Goal: Task Accomplishment & Management: Manage account settings

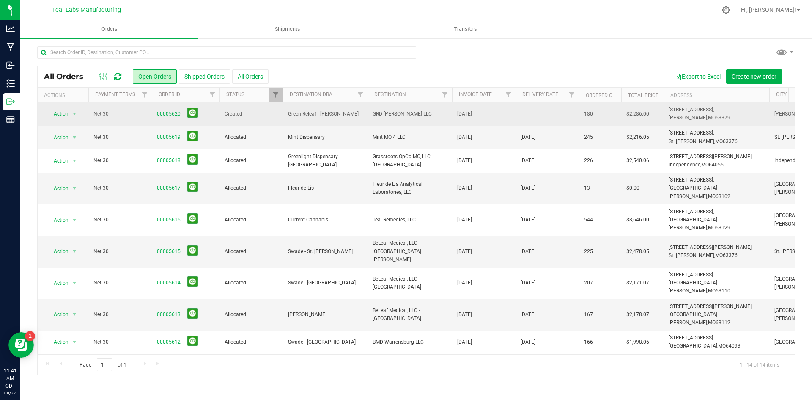
click at [173, 114] on link "00005620" at bounding box center [169, 114] width 24 height 8
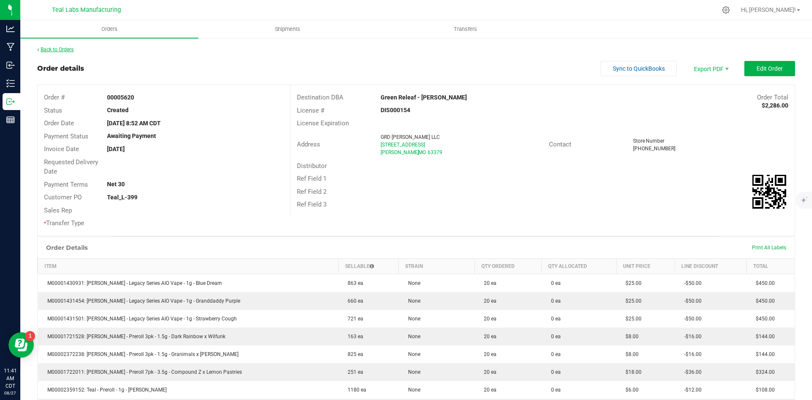
click at [71, 50] on link "Back to Orders" at bounding box center [55, 50] width 36 height 6
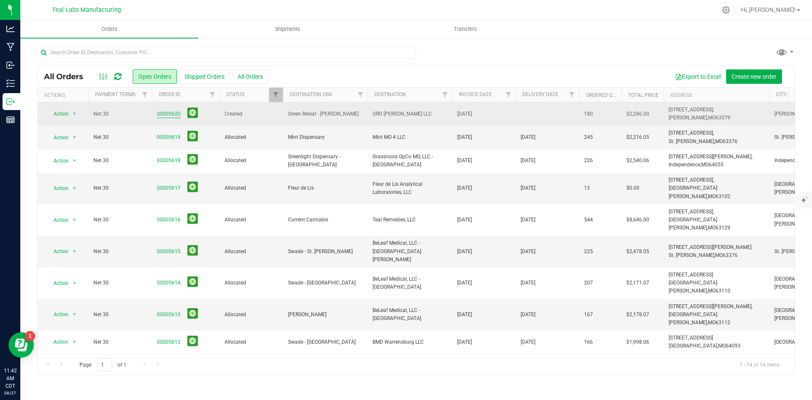
click at [165, 111] on link "00005620" at bounding box center [169, 114] width 24 height 8
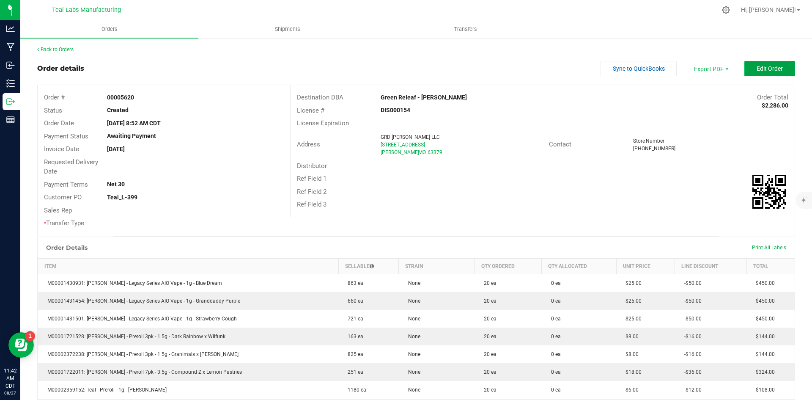
click at [757, 70] on span "Edit Order" at bounding box center [770, 68] width 26 height 7
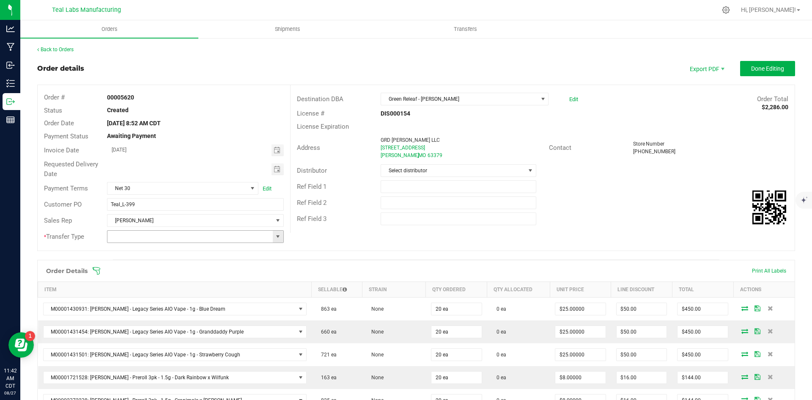
click at [277, 234] on span at bounding box center [278, 236] width 7 height 7
click at [250, 279] on li "Unaffiliated Transfer" at bounding box center [194, 280] width 174 height 14
type input "Unaffiliated Transfer"
click at [278, 169] on span "Toggle calendar" at bounding box center [277, 169] width 7 height 7
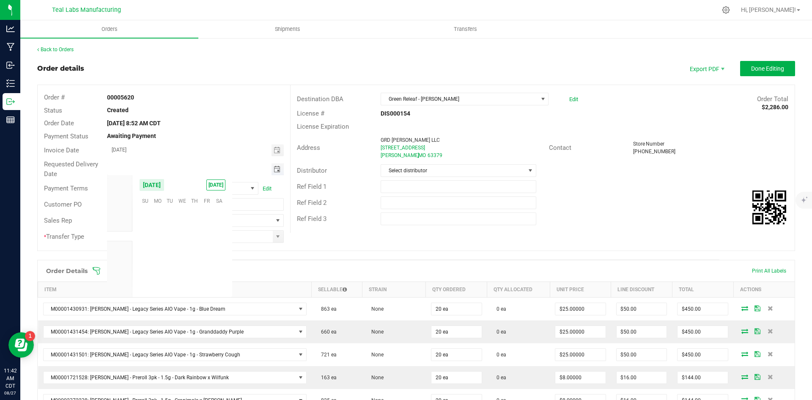
scroll to position [137085, 0]
click at [128, 245] on li "Sep" at bounding box center [119, 246] width 25 height 10
click at [191, 214] on span "4" at bounding box center [194, 212] width 12 height 13
type input "09/04/2025"
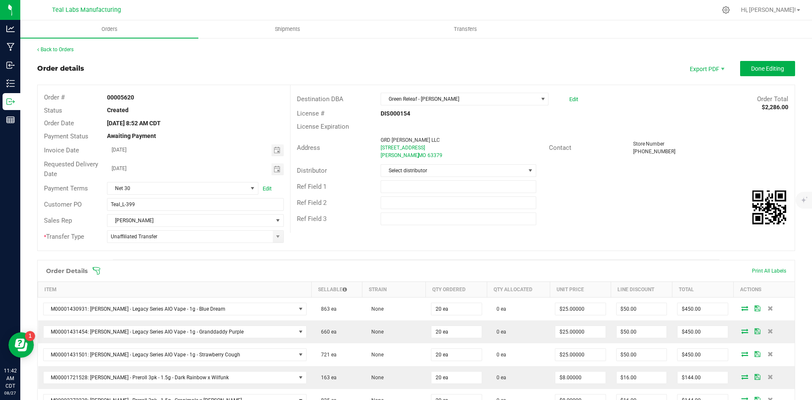
click at [620, 222] on div "Ref Field 3" at bounding box center [543, 219] width 504 height 16
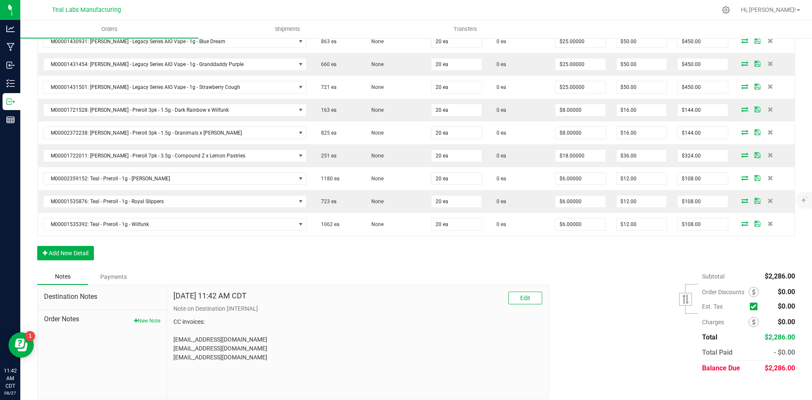
scroll to position [275, 0]
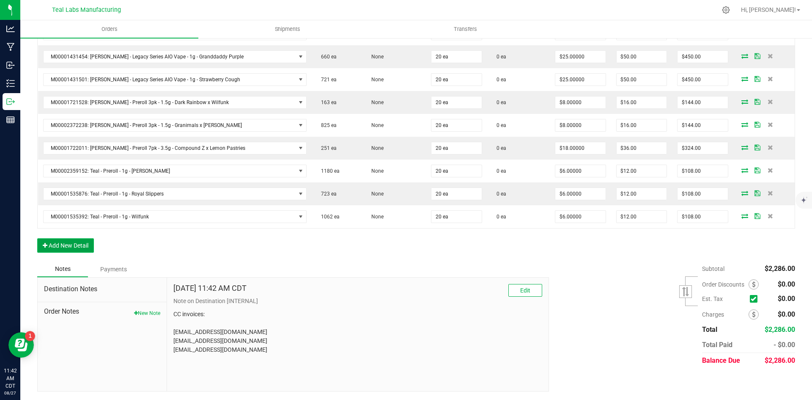
click at [89, 242] on button "Add New Detail" at bounding box center [65, 245] width 57 height 14
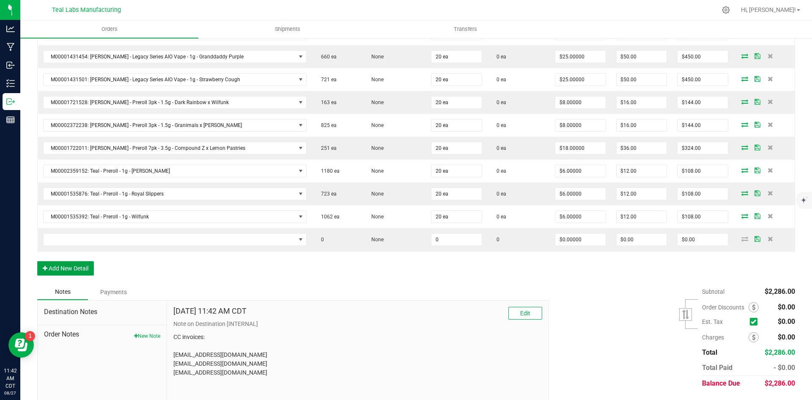
click at [88, 264] on button "Add New Detail" at bounding box center [65, 268] width 57 height 14
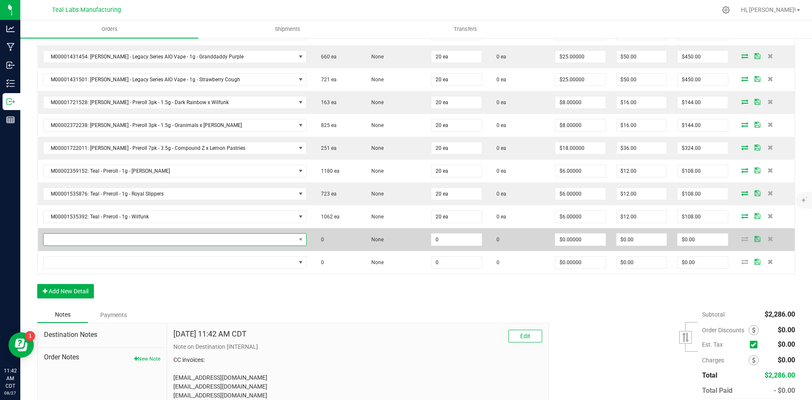
click at [126, 241] on span "NO DATA FOUND" at bounding box center [170, 239] width 252 height 12
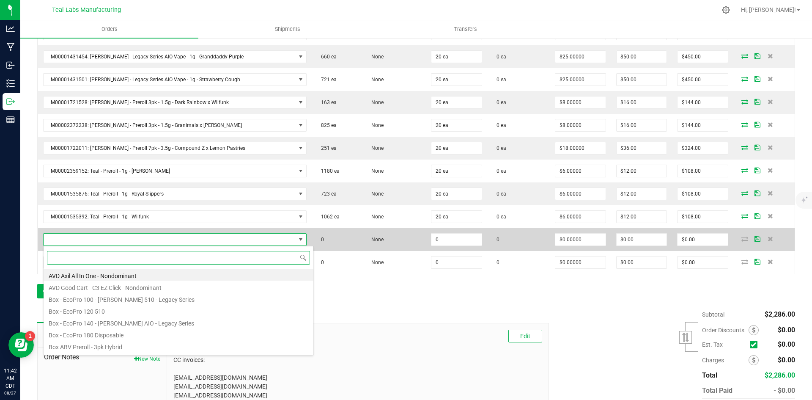
scroll to position [13, 238]
type input "strawberry c"
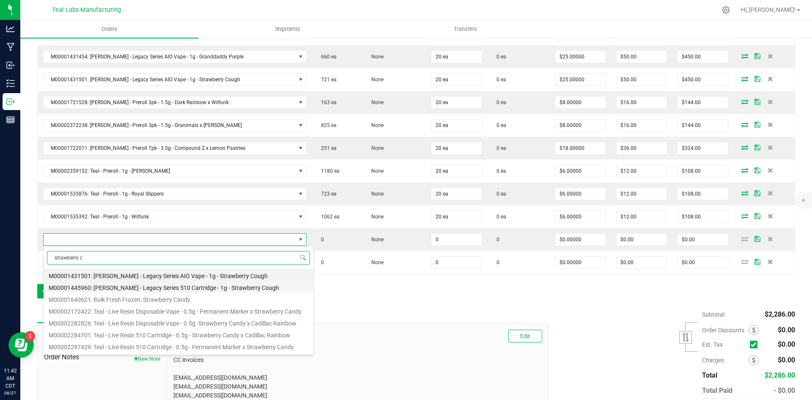
click at [216, 289] on li "M00001445960: Kusch - Legacy Series 510 Cartridge - 1g - Strawberry Cough" at bounding box center [179, 286] width 270 height 12
type input "0 ea"
type input "$22.50000"
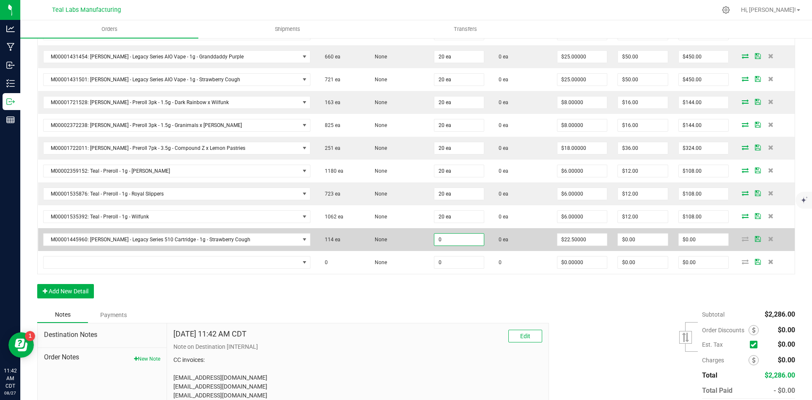
click at [435, 242] on input "0" at bounding box center [459, 239] width 50 height 12
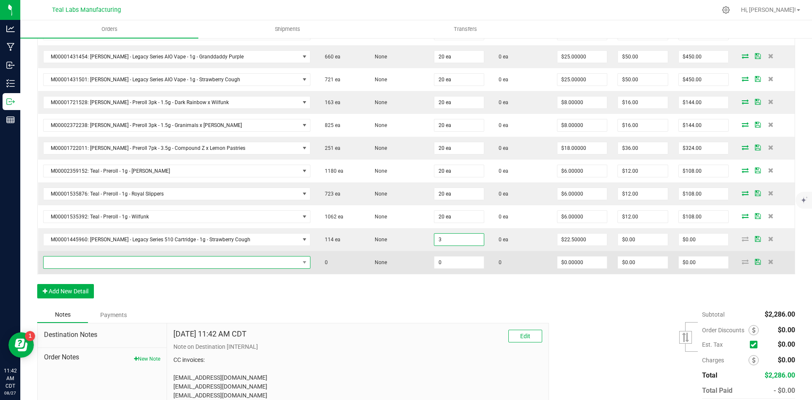
type input "3 ea"
type input "$67.50"
click at [183, 261] on span "NO DATA FOUND" at bounding box center [172, 262] width 256 height 12
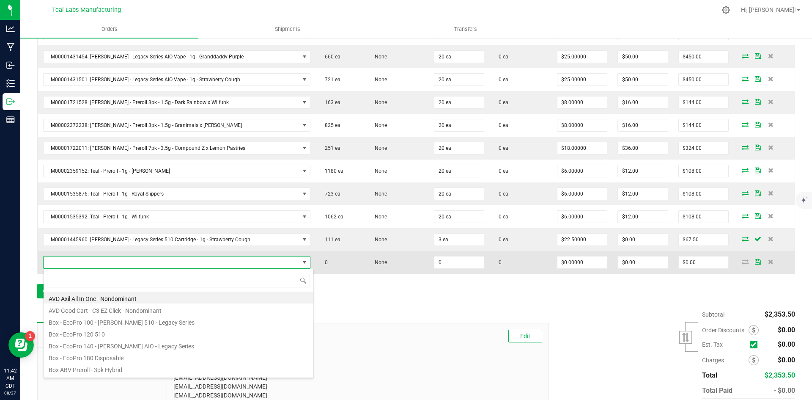
scroll to position [13, 240]
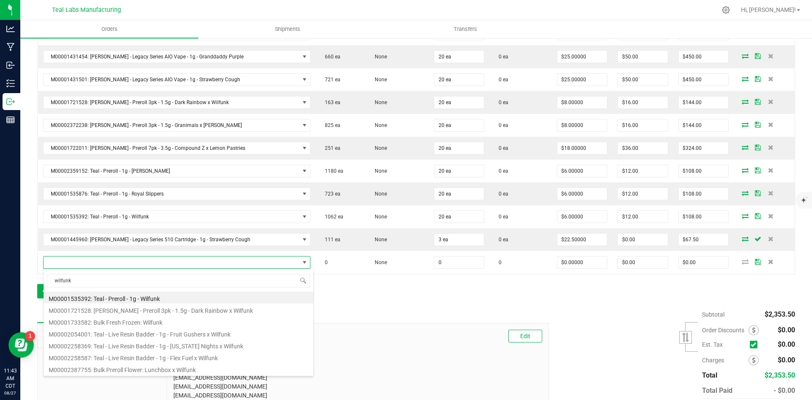
type input "wilfunk"
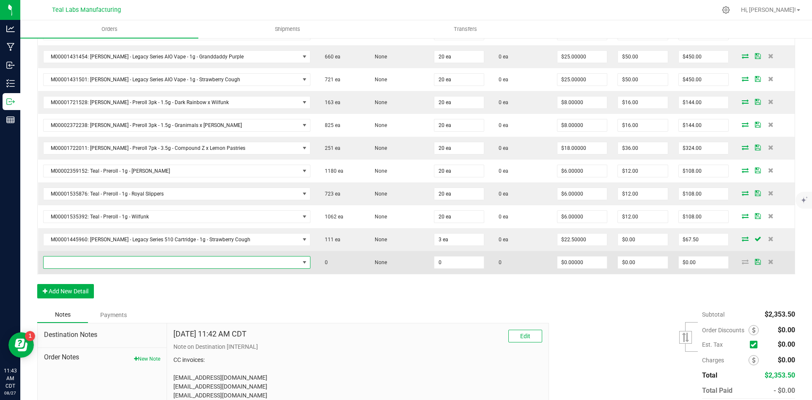
click at [108, 258] on span "NO DATA FOUND" at bounding box center [172, 262] width 256 height 12
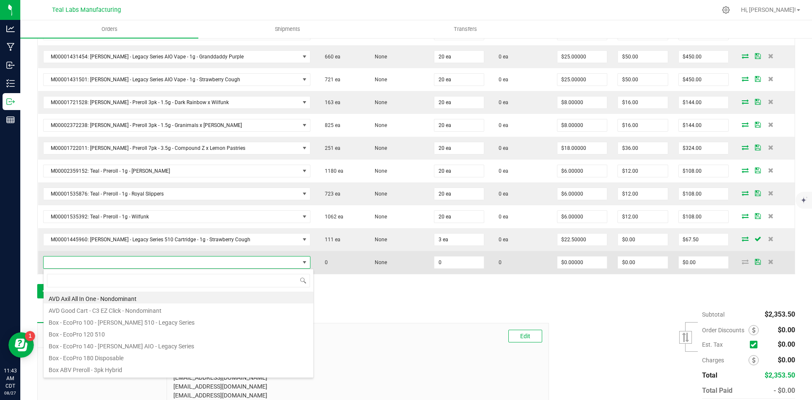
scroll to position [13, 242]
type input "wil"
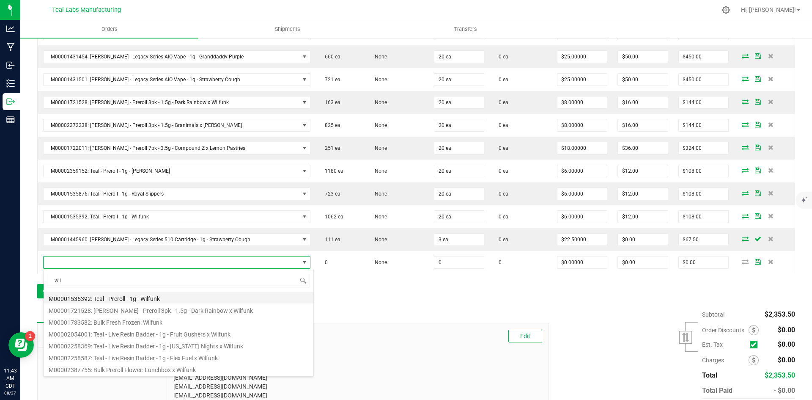
click at [164, 297] on li "M00001535392: Teal - Preroll - 1g - Wilfunk" at bounding box center [179, 297] width 270 height 12
type input "0 ea"
type input "$6.00000"
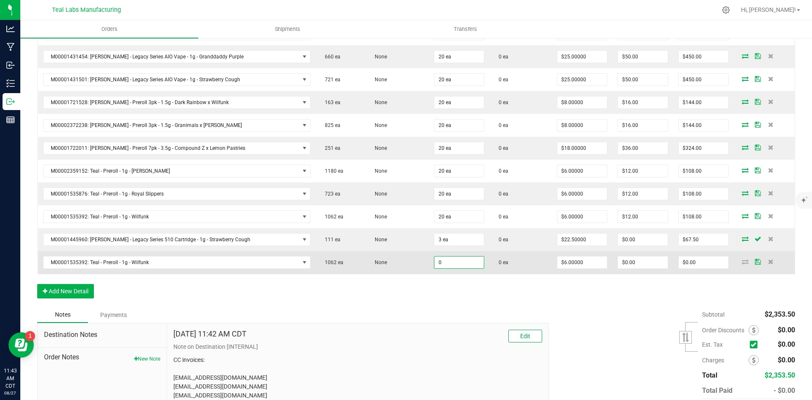
click at [436, 266] on input "0" at bounding box center [459, 262] width 50 height 12
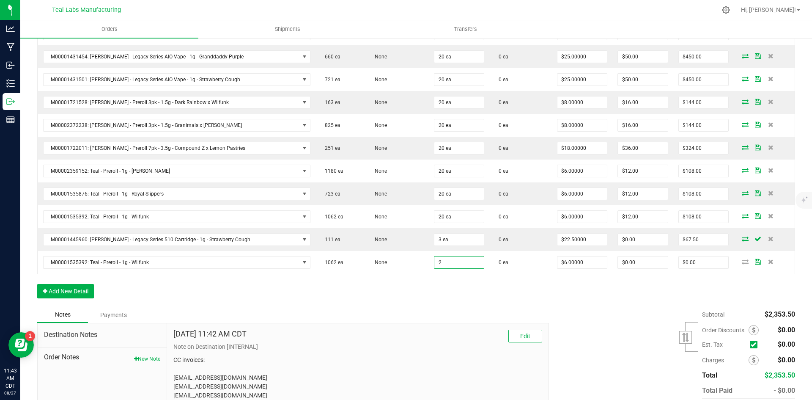
type input "2 ea"
type input "$12.00"
click at [652, 294] on div "Order Details Print All Labels Item Sellable Strain Qty Ordered Qty Allocated U…" at bounding box center [416, 146] width 758 height 322
click at [707, 264] on input "12" at bounding box center [704, 262] width 50 height 12
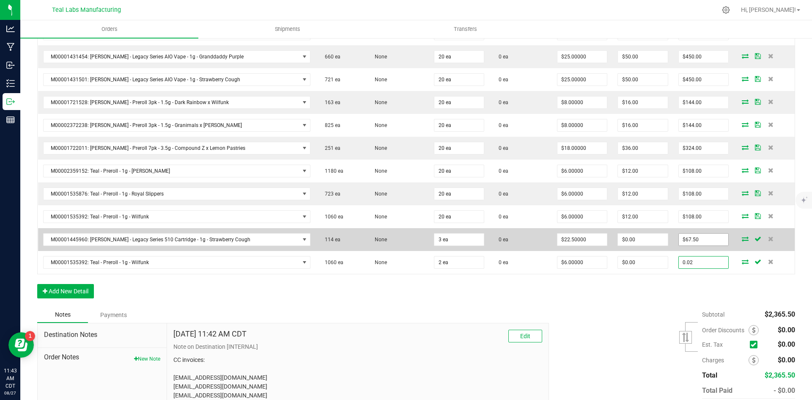
type input "0.02"
type input "67.5"
type input "$0.01000"
type input "$0.02"
click at [705, 237] on input "67.5" at bounding box center [704, 239] width 50 height 12
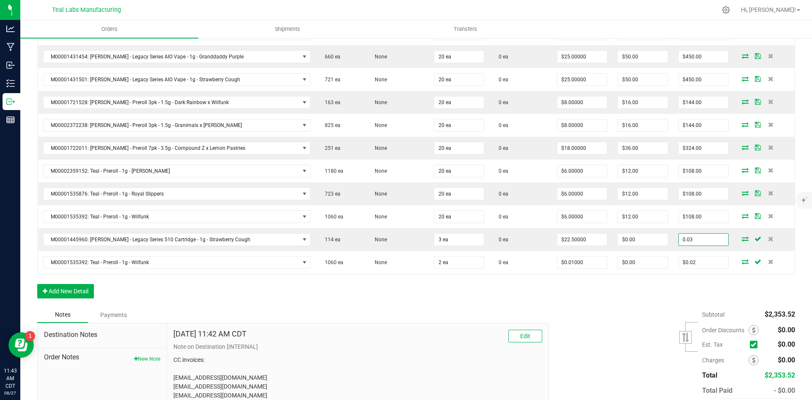
type input "0.03"
type input "$0.01000"
type input "$0.03"
click at [552, 329] on div "Subtotal $2,353.52 Est. Tax" at bounding box center [669, 360] width 253 height 107
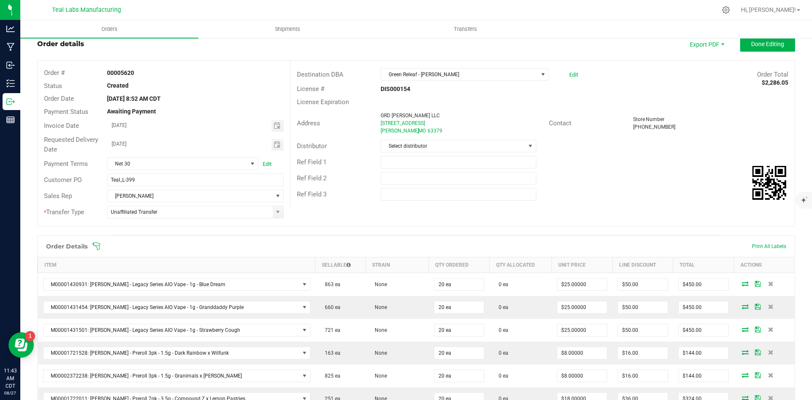
scroll to position [0, 0]
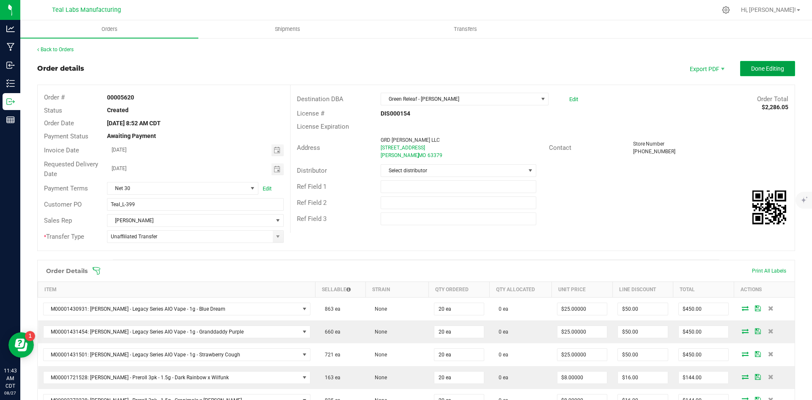
click at [766, 71] on span "Done Editing" at bounding box center [767, 68] width 33 height 7
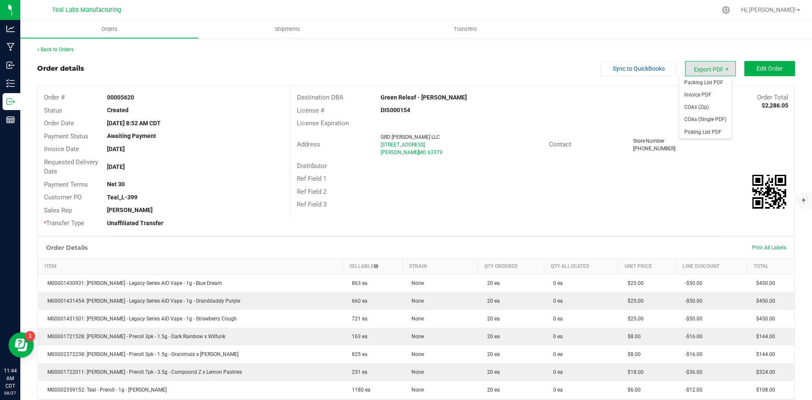
click at [698, 68] on span "Export PDF" at bounding box center [710, 68] width 51 height 15
click at [703, 96] on span "Invoice PDF" at bounding box center [705, 95] width 52 height 12
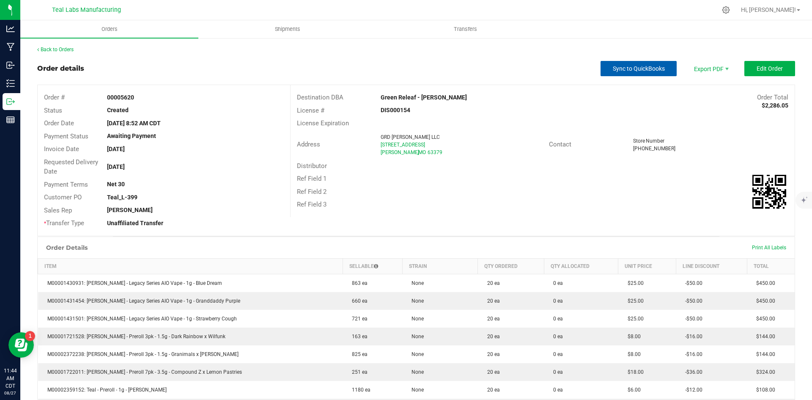
click at [613, 68] on span "Sync to QuickBooks" at bounding box center [639, 68] width 52 height 7
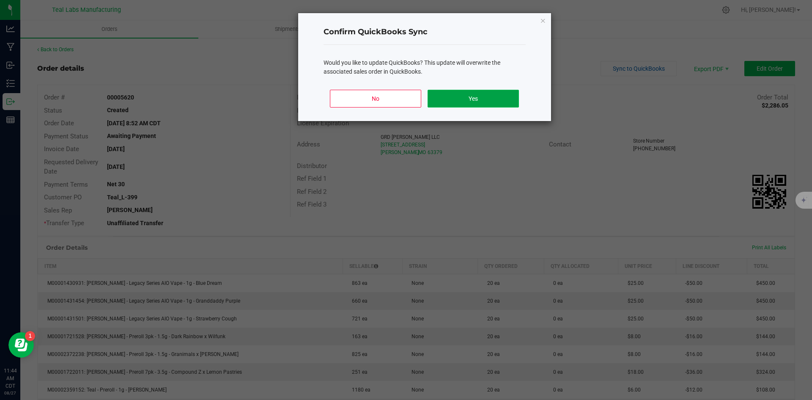
click at [501, 95] on button "Yes" at bounding box center [473, 99] width 91 height 18
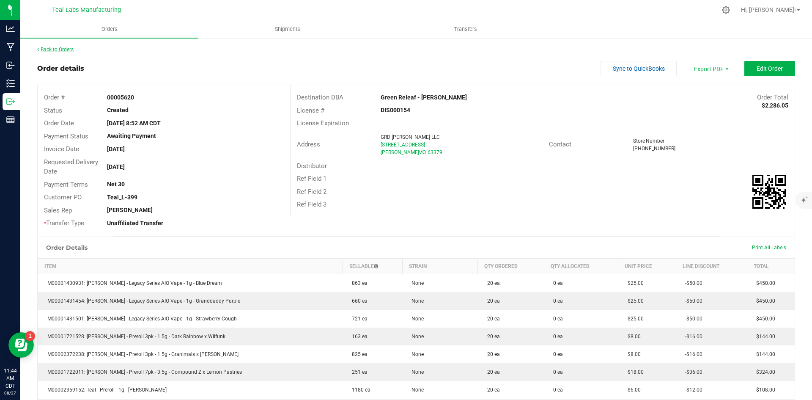
click at [48, 50] on link "Back to Orders" at bounding box center [55, 50] width 36 height 6
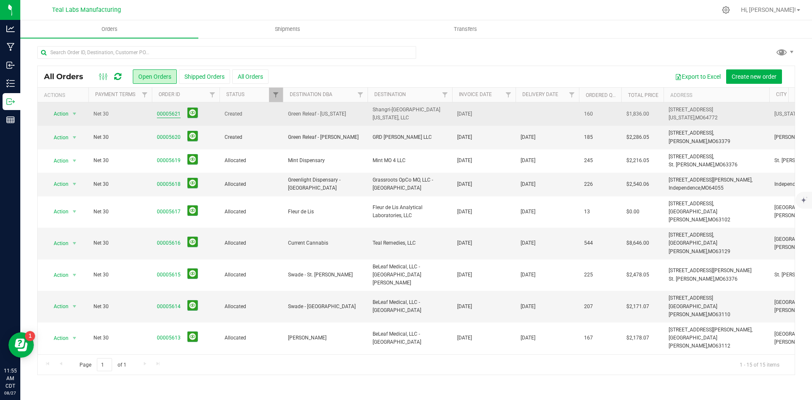
click at [162, 113] on link "00005621" at bounding box center [169, 114] width 24 height 8
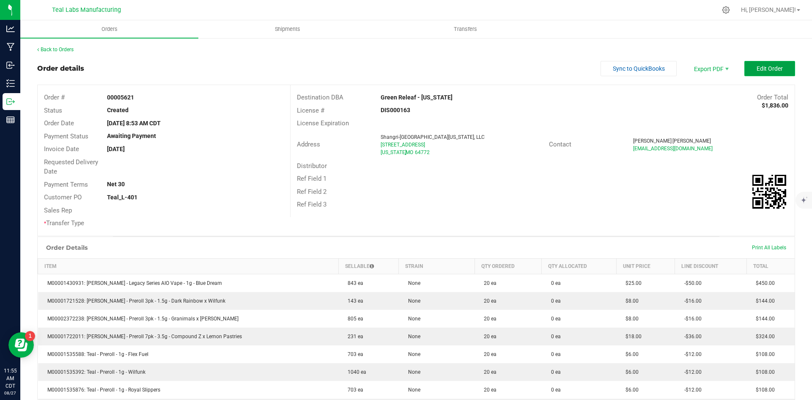
click at [763, 70] on span "Edit Order" at bounding box center [770, 68] width 26 height 7
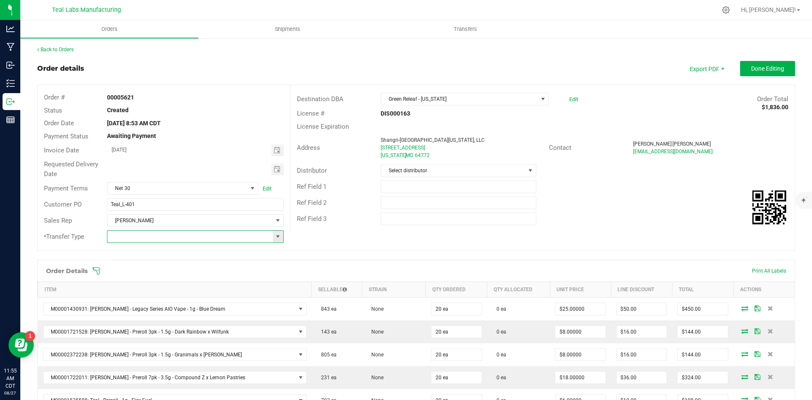
click at [179, 240] on input at bounding box center [189, 237] width 165 height 12
click at [275, 236] on span at bounding box center [278, 236] width 7 height 7
click at [203, 280] on li "Unaffiliated Transfer" at bounding box center [194, 280] width 174 height 14
type input "Unaffiliated Transfer"
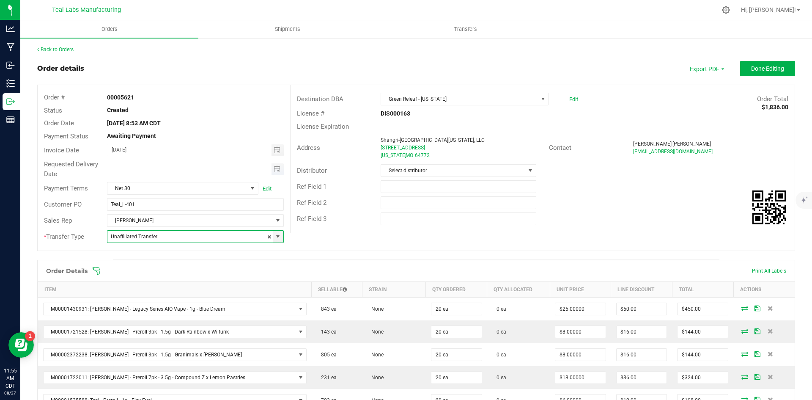
click at [274, 169] on span "Toggle calendar" at bounding box center [277, 169] width 7 height 7
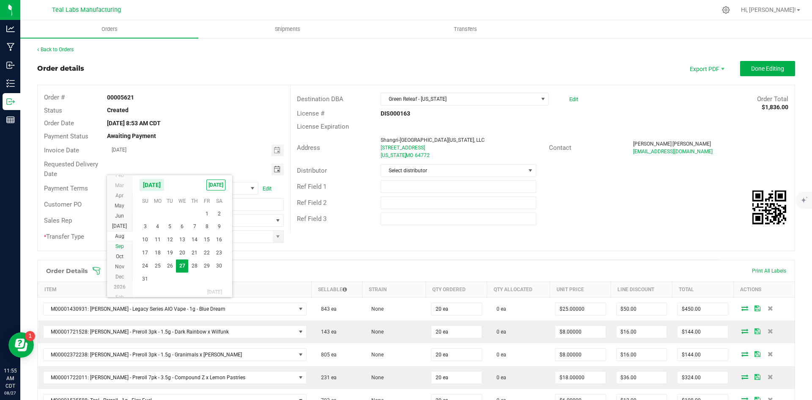
click at [122, 242] on li "Sep" at bounding box center [119, 246] width 25 height 10
click at [186, 213] on span "3" at bounding box center [182, 212] width 12 height 13
type input "09/03/2025"
click at [610, 200] on div "Ref Field 2" at bounding box center [543, 203] width 504 height 16
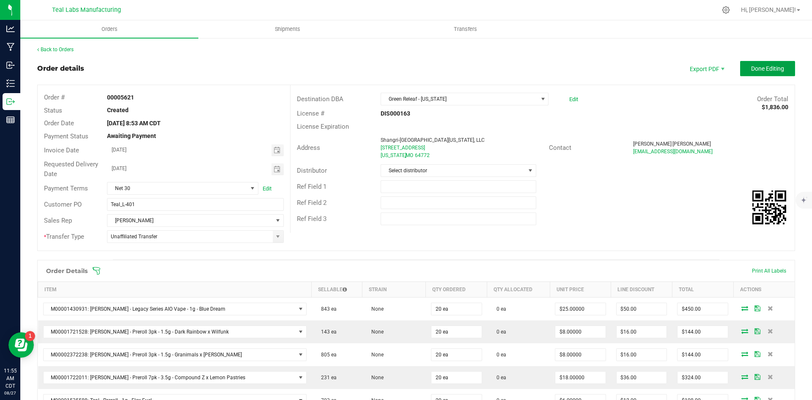
drag, startPoint x: 742, startPoint y: 69, endPoint x: 731, endPoint y: 148, distance: 80.2
click at [731, 148] on outbound-order-header "Order details Export PDF Done Editing Order # 00005621 Status Created Order Dat…" at bounding box center [416, 160] width 758 height 198
click at [731, 147] on div "Jay Patel" at bounding box center [710, 144] width 155 height 8
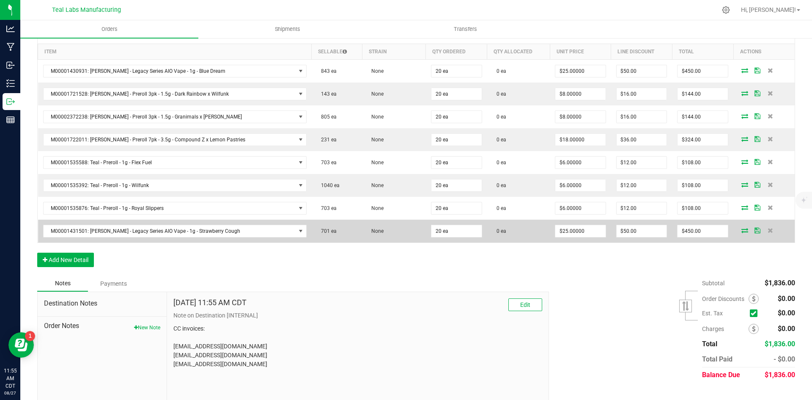
scroll to position [252, 0]
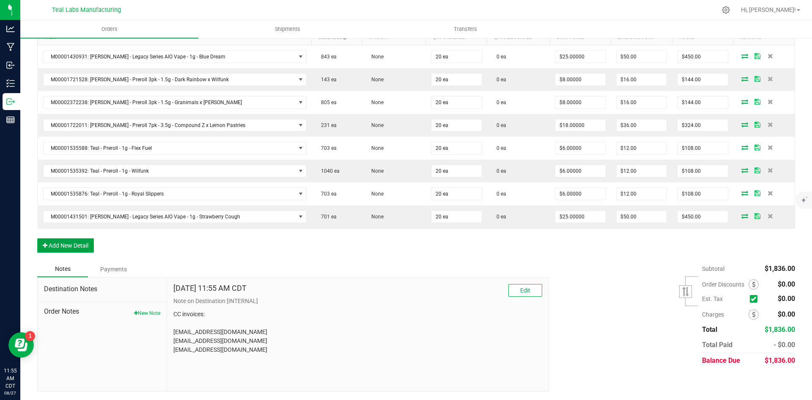
click at [74, 243] on button "Add New Detail" at bounding box center [65, 245] width 57 height 14
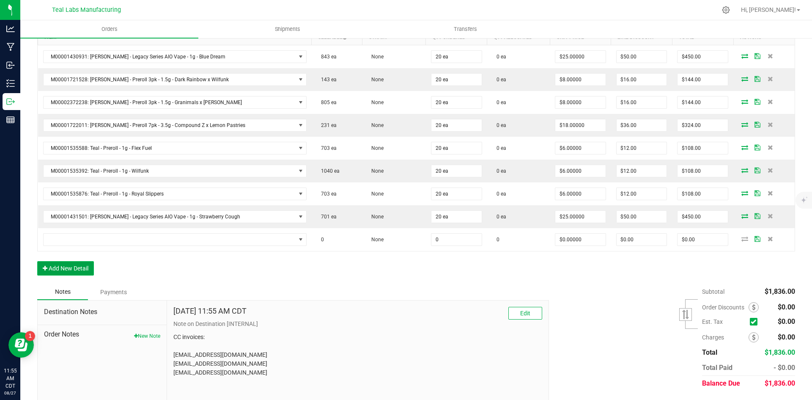
click at [77, 269] on button "Add New Detail" at bounding box center [65, 268] width 57 height 14
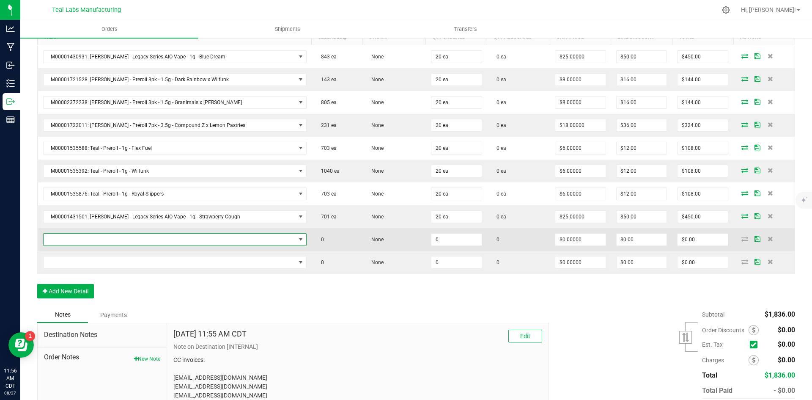
click at [99, 240] on span "NO DATA FOUND" at bounding box center [170, 239] width 252 height 12
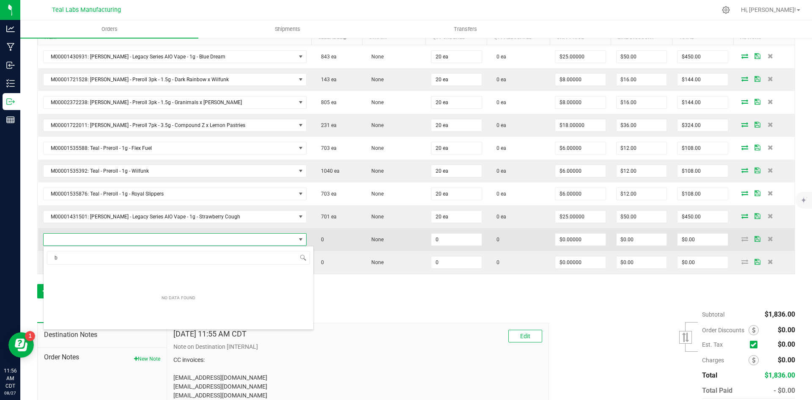
scroll to position [13, 238]
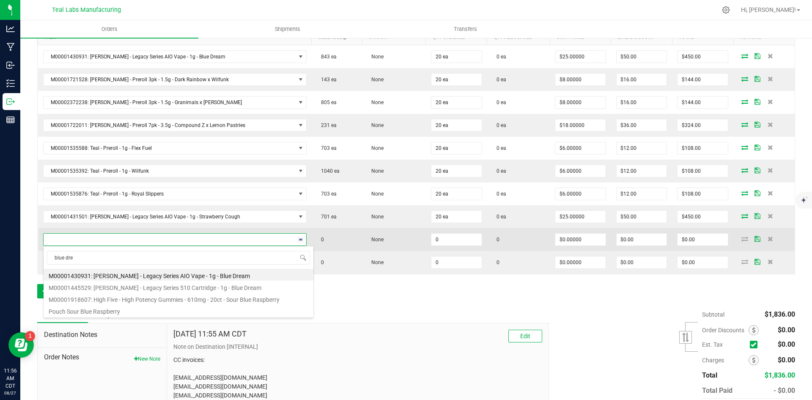
type input "blue drea"
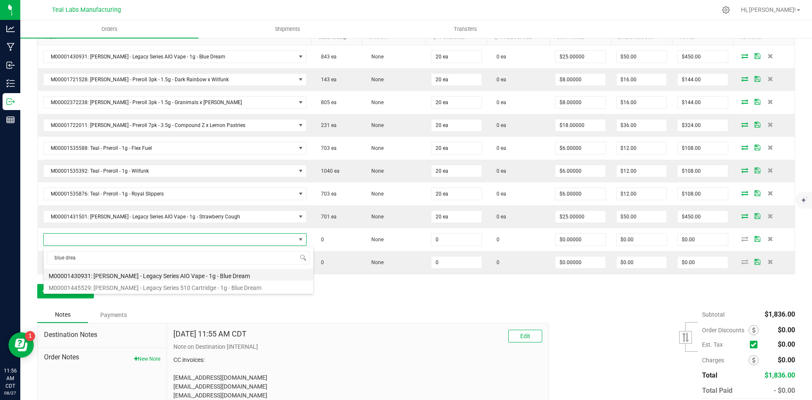
click at [193, 274] on li "M00001430931: [PERSON_NAME] - Legacy Series AIO Vape - 1g - Blue Dream" at bounding box center [179, 275] width 270 height 12
type input "0 ea"
type input "$25.00000"
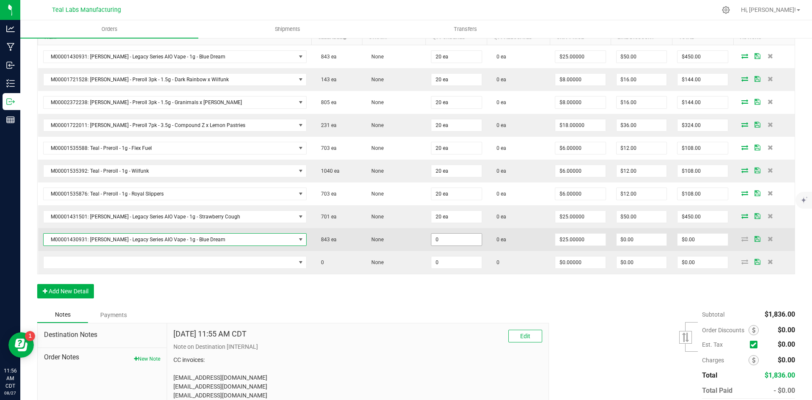
click at [431, 239] on input "0" at bounding box center [456, 239] width 50 height 12
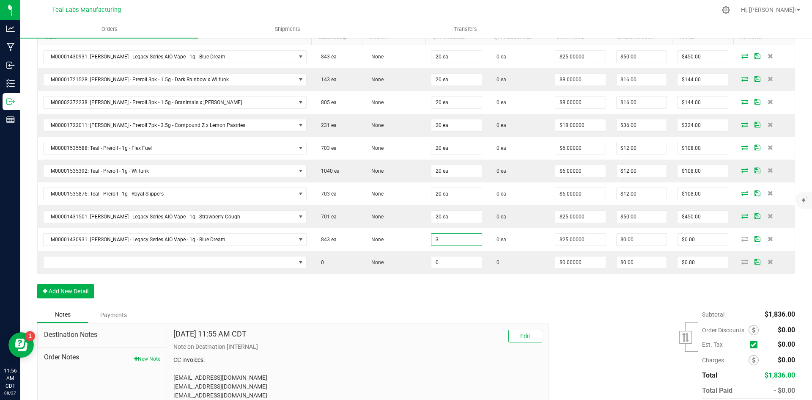
type input "3 ea"
type input "$75.00"
click at [309, 305] on div "Order Details Print All Labels Item Sellable Strain Qty Ordered Qty Allocated U…" at bounding box center [416, 157] width 758 height 299
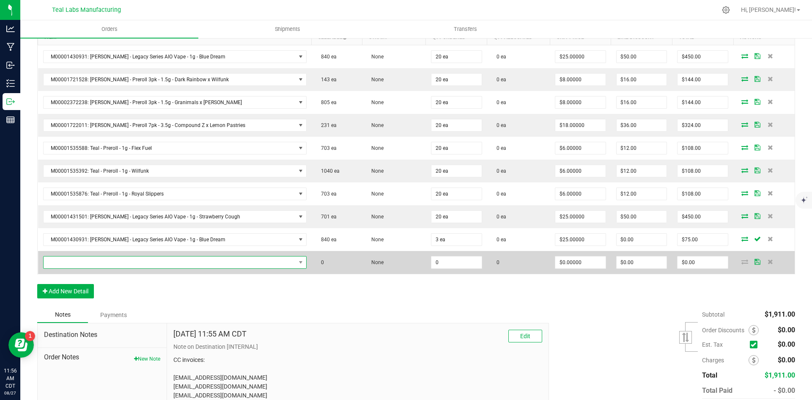
click at [234, 262] on span "NO DATA FOUND" at bounding box center [170, 262] width 252 height 12
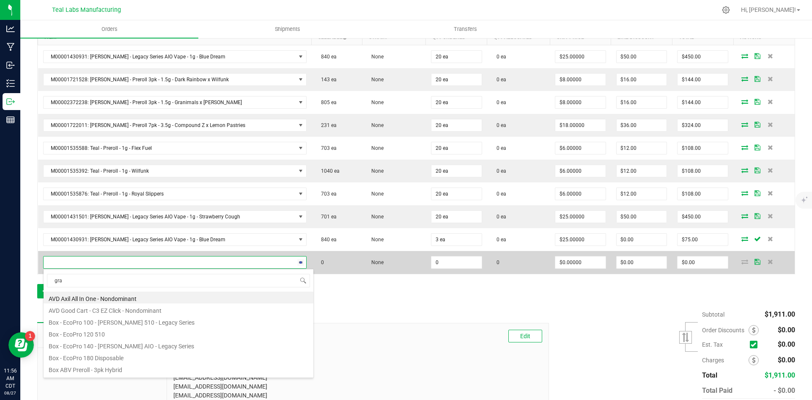
type input "gran"
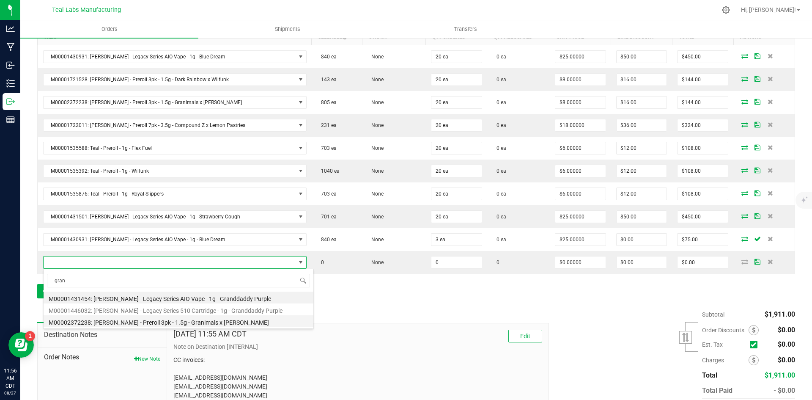
click at [233, 318] on li "M00002372238: [PERSON_NAME] - Preroll 3pk - 1.5g - Granimals x [PERSON_NAME]" at bounding box center [179, 321] width 270 height 12
type input "0 ea"
type input "$8.00000"
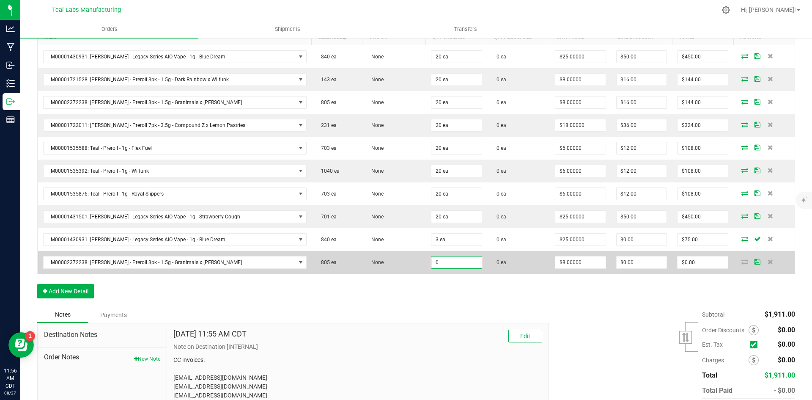
click at [442, 262] on input "0" at bounding box center [456, 262] width 50 height 12
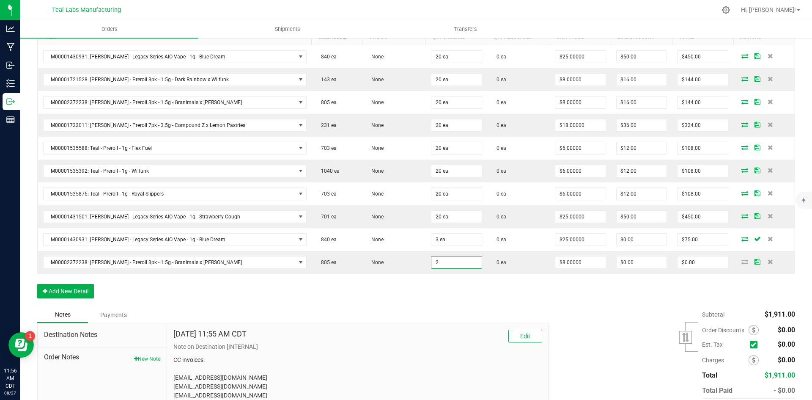
type input "2 ea"
type input "$16.00"
click at [402, 304] on div "Order Details Print All Labels Item Sellable Strain Qty Ordered Qty Allocated U…" at bounding box center [416, 157] width 758 height 299
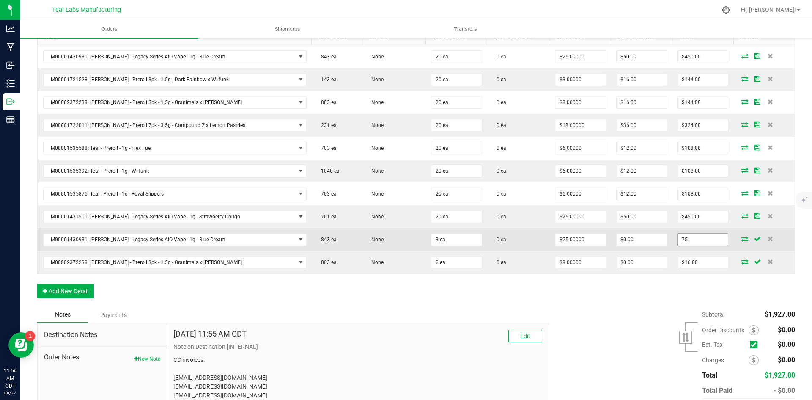
click at [683, 237] on input "75" at bounding box center [703, 239] width 50 height 12
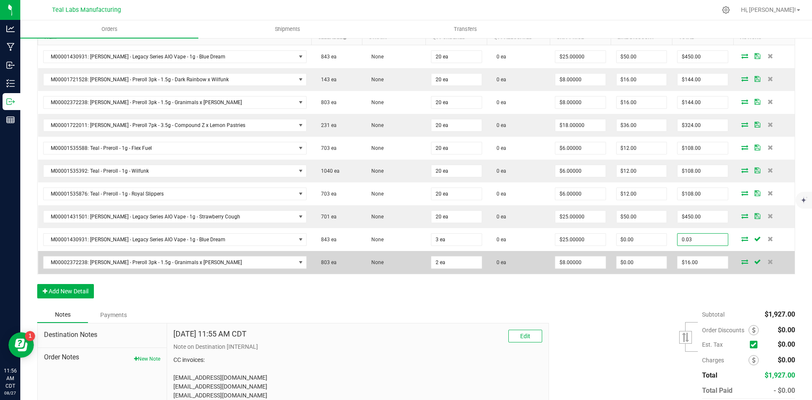
type input "0.03"
type input "$0.01000"
type input "$0.03"
click at [698, 269] on td "$16.00" at bounding box center [702, 262] width 61 height 23
click at [700, 258] on input "16" at bounding box center [703, 262] width 50 height 12
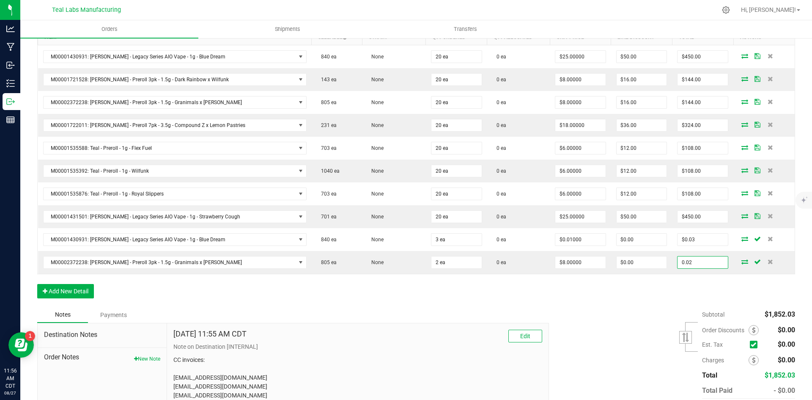
type input "0.02"
type input "$0.01000"
type input "$0.02"
click at [603, 316] on div "Subtotal $1,852.03 Est. Tax" at bounding box center [669, 360] width 253 height 107
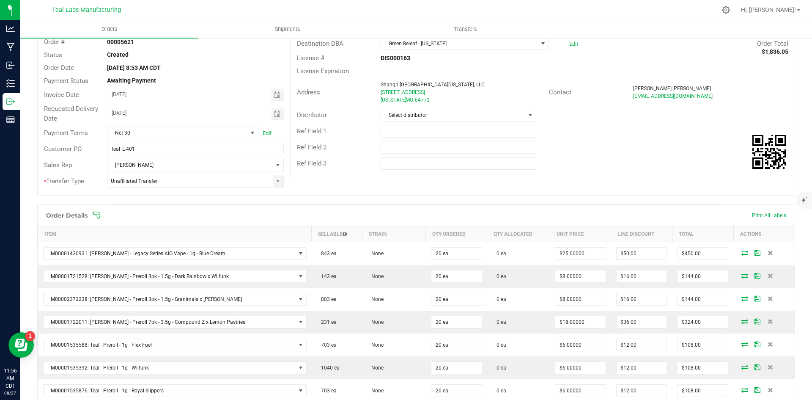
scroll to position [0, 0]
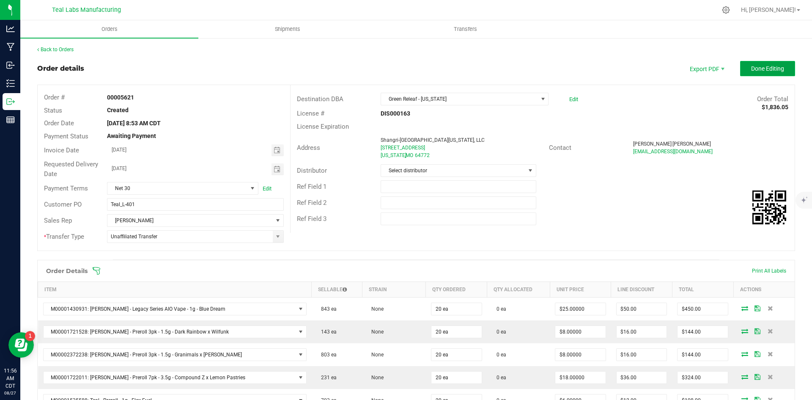
click at [743, 62] on button "Done Editing" at bounding box center [767, 68] width 55 height 15
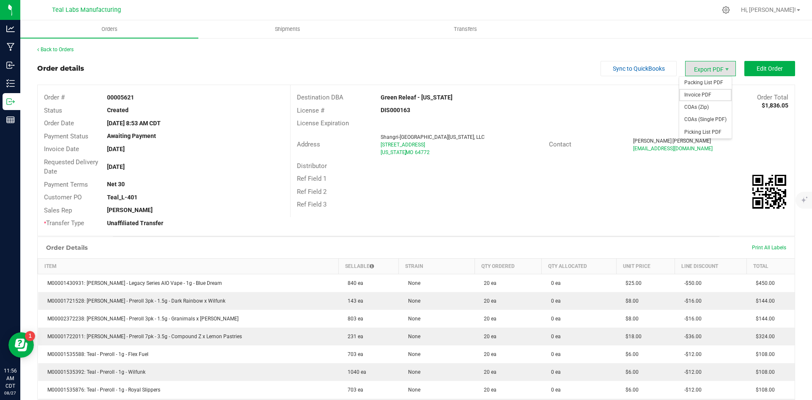
click at [691, 89] on span "Invoice PDF" at bounding box center [705, 95] width 52 height 12
drag, startPoint x: 445, startPoint y: 99, endPoint x: 378, endPoint y: 95, distance: 66.5
click at [378, 95] on div "Green Releaf - [US_STATE]" at bounding box center [479, 97] width 210 height 9
copy strong "Green Releaf - [US_STATE]"
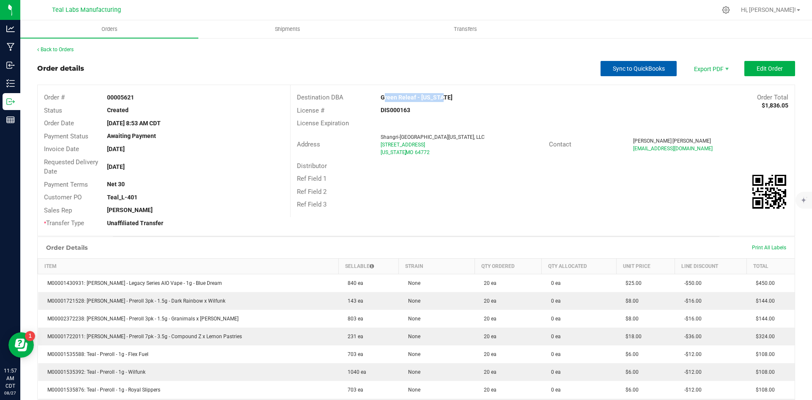
click at [620, 67] on span "Sync to QuickBooks" at bounding box center [639, 68] width 52 height 7
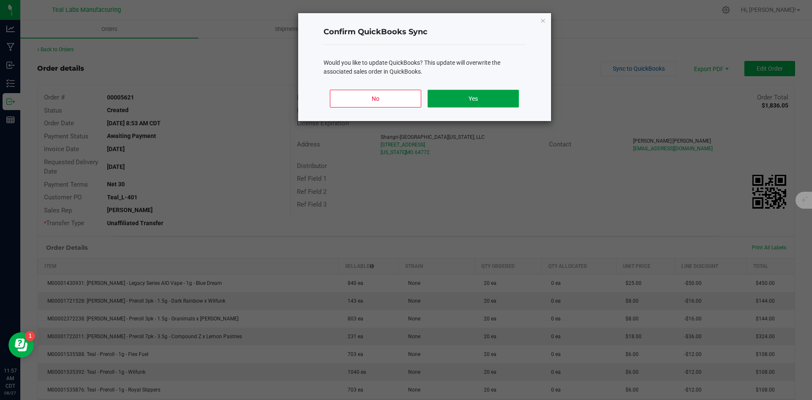
click at [484, 98] on button "Yes" at bounding box center [473, 99] width 91 height 18
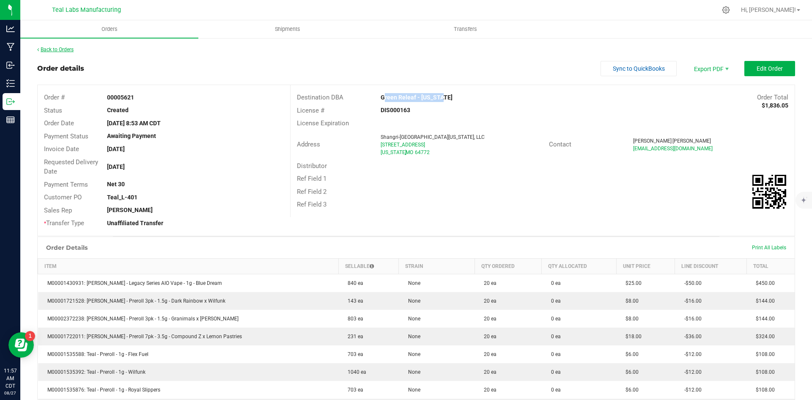
click at [53, 50] on link "Back to Orders" at bounding box center [55, 50] width 36 height 6
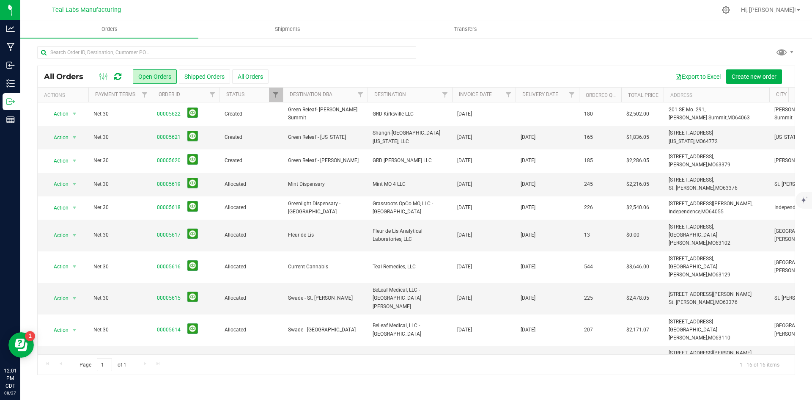
click at [504, 56] on div at bounding box center [416, 55] width 758 height 19
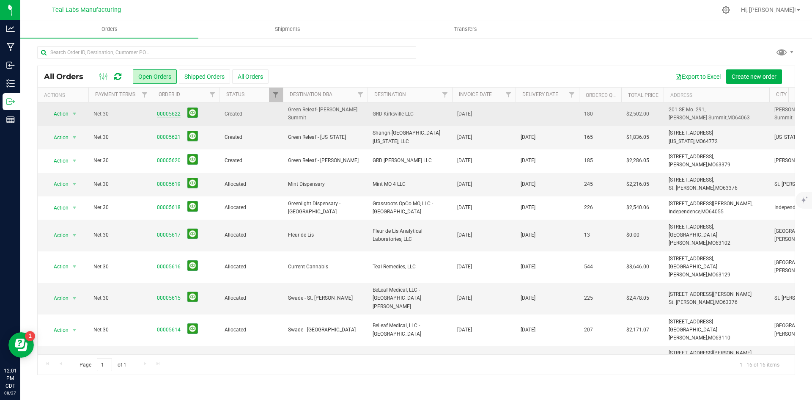
click at [172, 116] on link "00005622" at bounding box center [169, 114] width 24 height 8
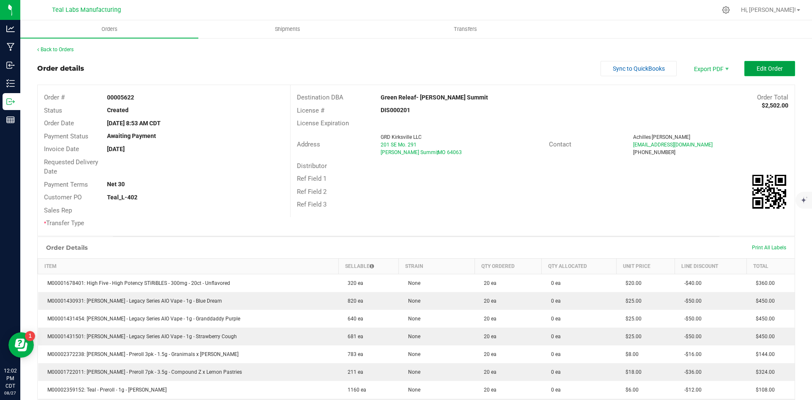
click at [776, 66] on span "Edit Order" at bounding box center [770, 68] width 26 height 7
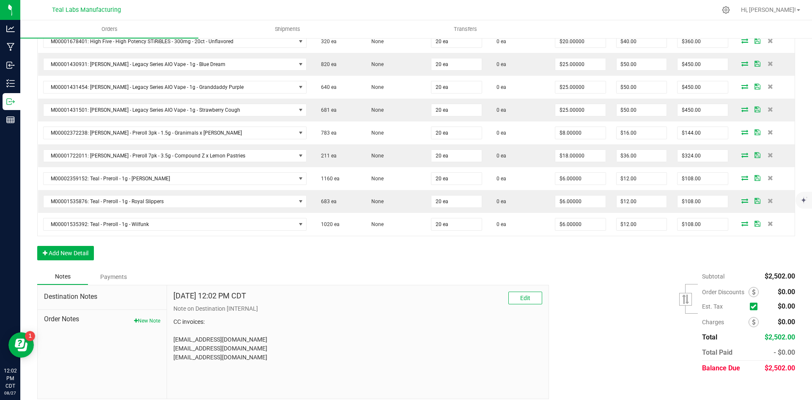
scroll to position [275, 0]
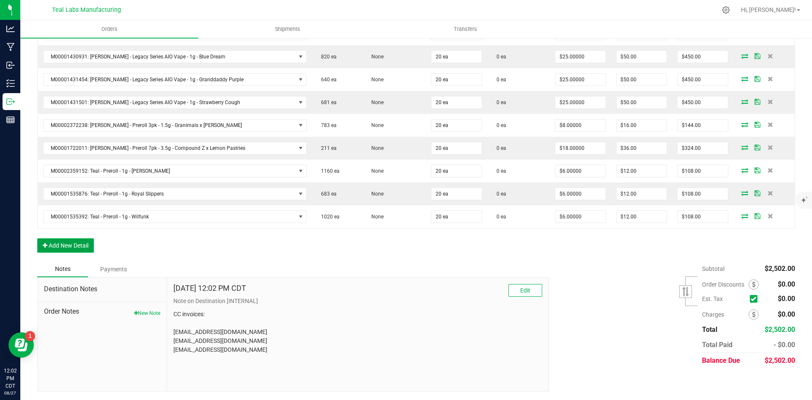
click at [88, 243] on button "Add New Detail" at bounding box center [65, 245] width 57 height 14
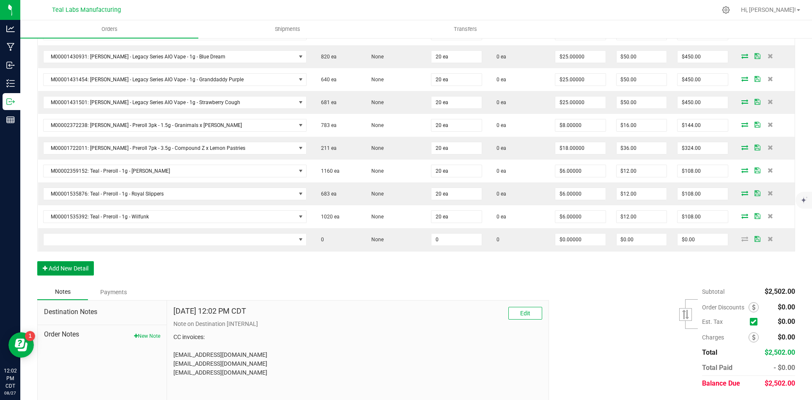
click at [90, 268] on button "Add New Detail" at bounding box center [65, 268] width 57 height 14
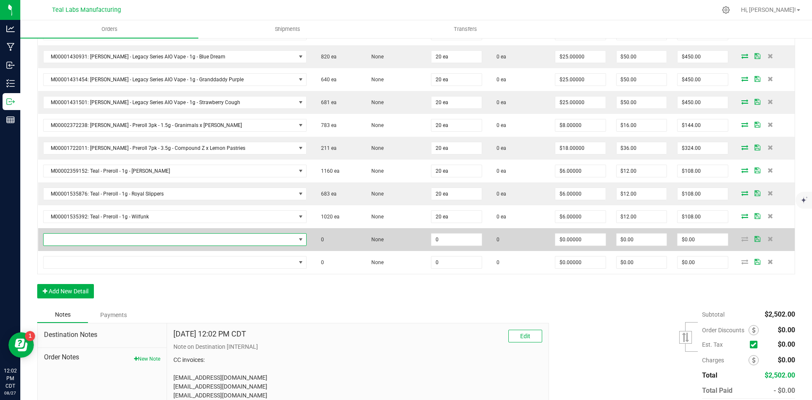
click at [89, 240] on span "NO DATA FOUND" at bounding box center [170, 239] width 252 height 12
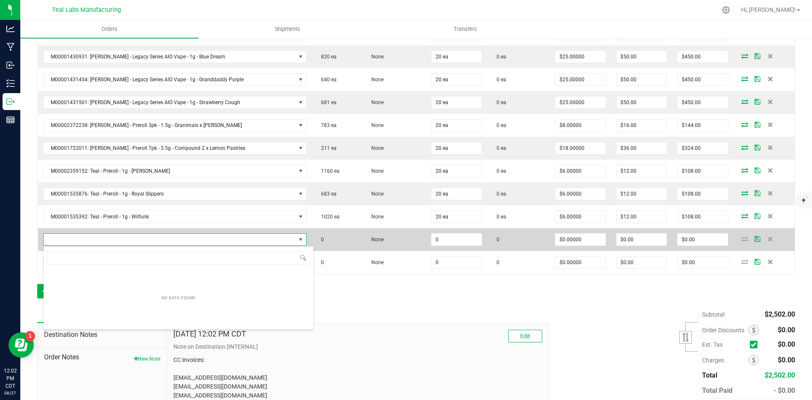
scroll to position [13, 247]
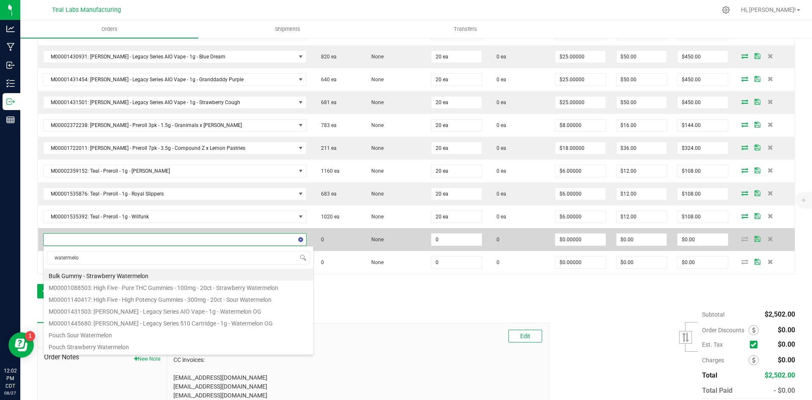
type input "watermelon"
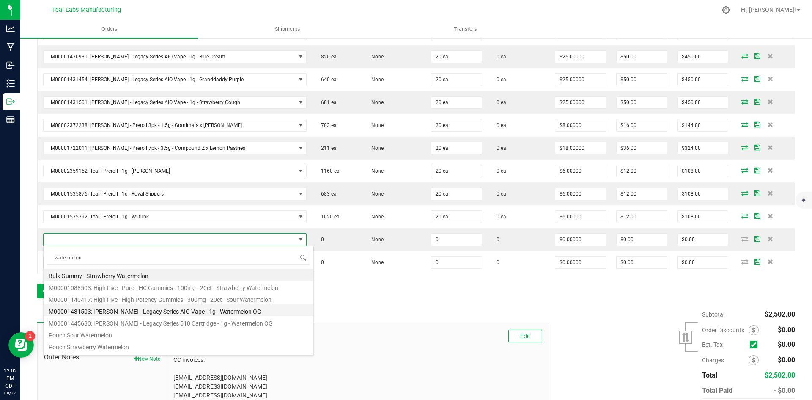
click at [165, 305] on li "M00001431503: [PERSON_NAME] - Legacy Series AIO Vape - 1g - Watermelon OG" at bounding box center [179, 310] width 270 height 12
type input "0 ea"
type input "$25.00000"
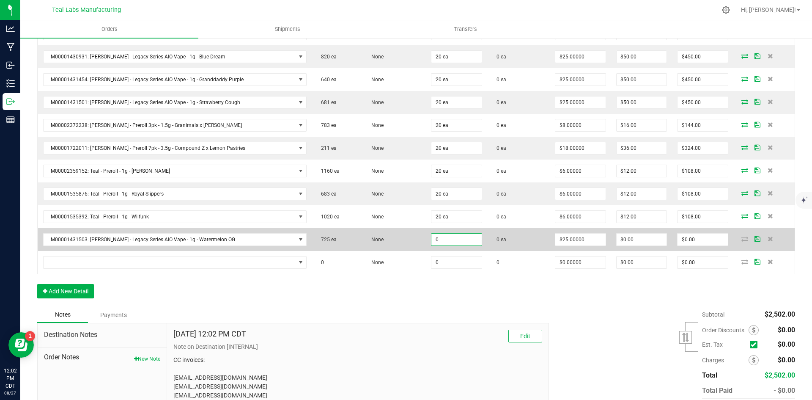
click at [437, 241] on input "0" at bounding box center [456, 239] width 50 height 12
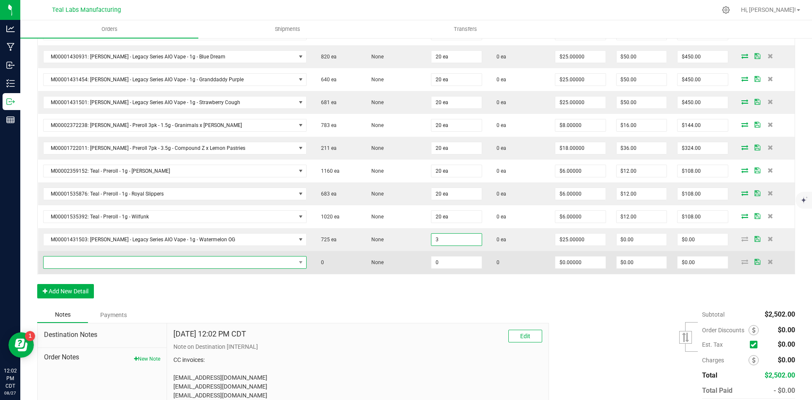
type input "3 ea"
type input "$75.00"
click at [151, 263] on span "NO DATA FOUND" at bounding box center [170, 262] width 252 height 12
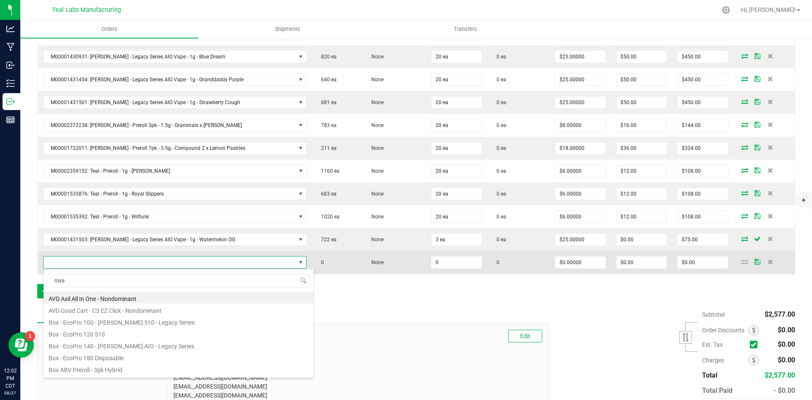
type input "royal"
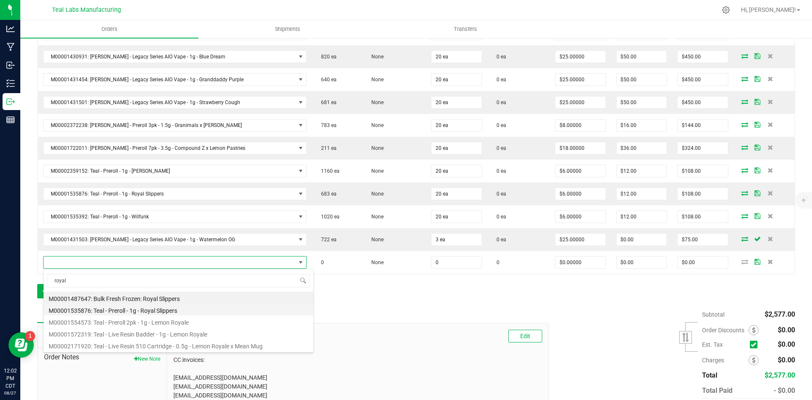
click at [160, 309] on li "M00001535876: Teal - Preroll - 1g - Royal Slippers" at bounding box center [179, 309] width 270 height 12
type input "0 ea"
type input "$6.00000"
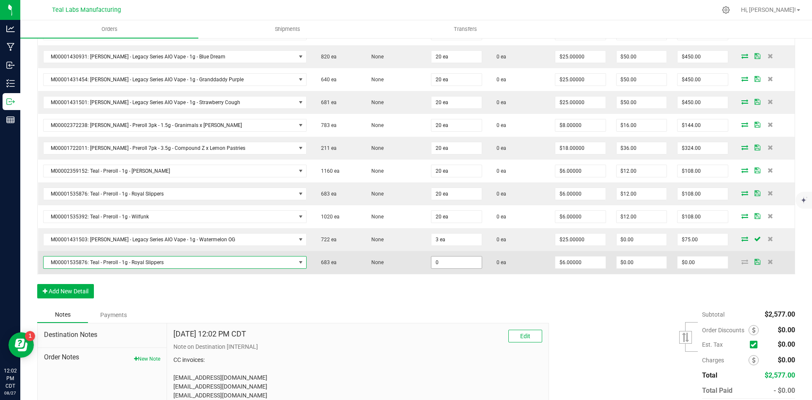
click at [432, 262] on input "0" at bounding box center [456, 262] width 50 height 12
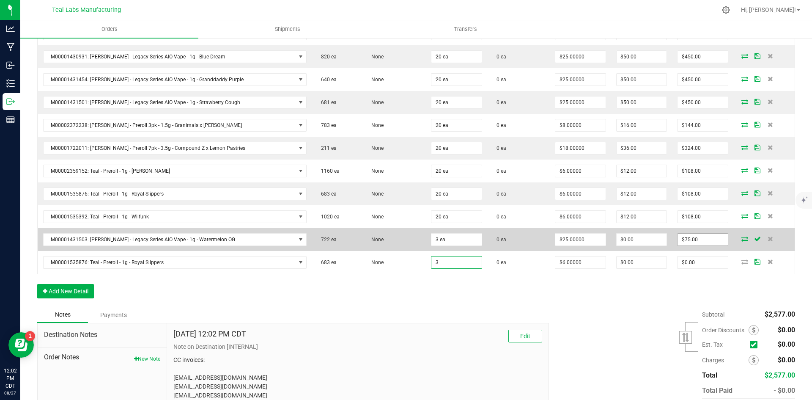
type input "3 ea"
type input "$18.00"
click at [681, 241] on input "75" at bounding box center [703, 239] width 50 height 12
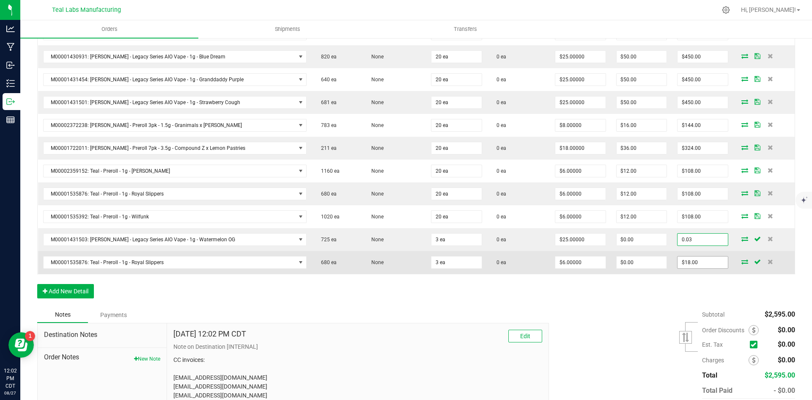
type input "0.03"
type input "$0.01000"
type input "$0.03"
click at [695, 261] on input "18" at bounding box center [703, 262] width 50 height 12
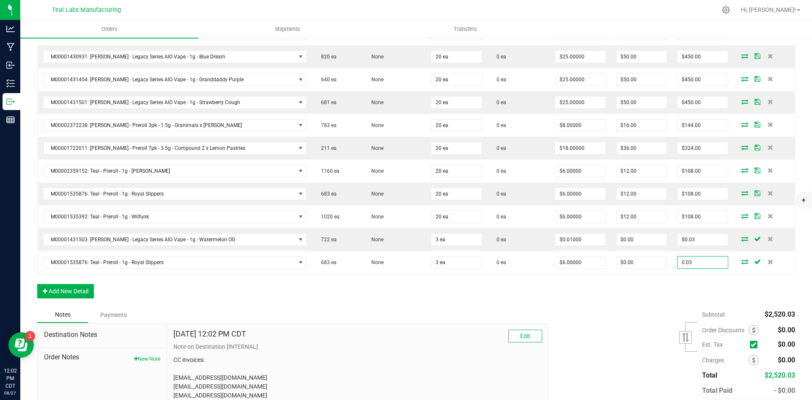
type input "0.03"
type input "$0.01000"
type input "$0.03"
click at [603, 298] on div "Order Details Print All Labels Item Sellable Strain Qty Ordered Qty Allocated U…" at bounding box center [416, 146] width 758 height 322
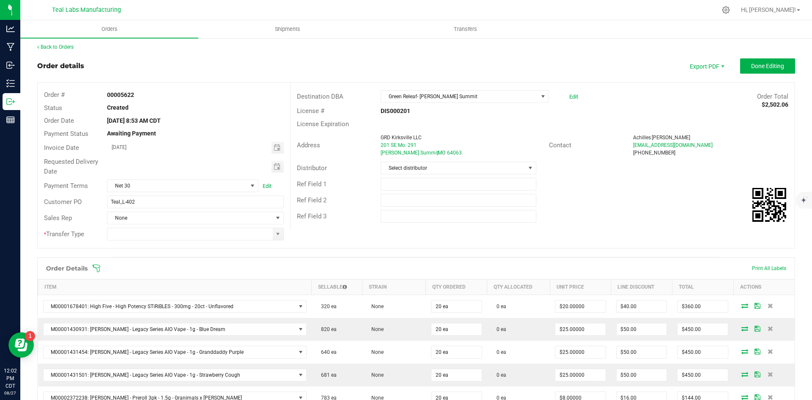
scroll to position [0, 0]
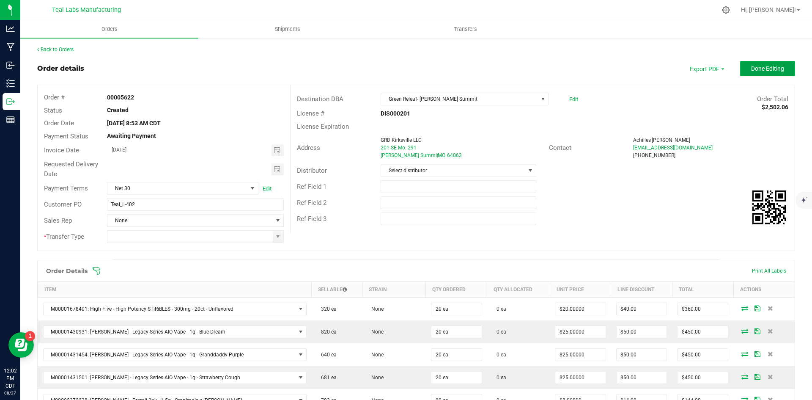
click at [765, 74] on button "Done Editing" at bounding box center [767, 68] width 55 height 15
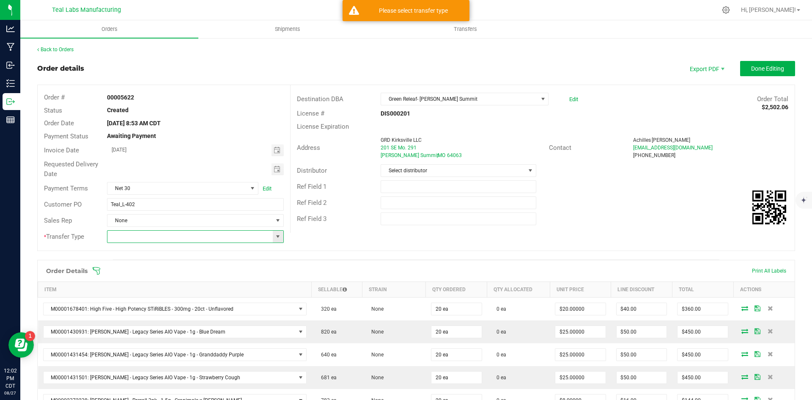
click at [145, 242] on input at bounding box center [189, 237] width 165 height 12
click at [275, 240] on span at bounding box center [278, 237] width 11 height 12
click at [209, 283] on li "Unaffiliated Transfer" at bounding box center [194, 280] width 174 height 14
type input "Unaffiliated Transfer"
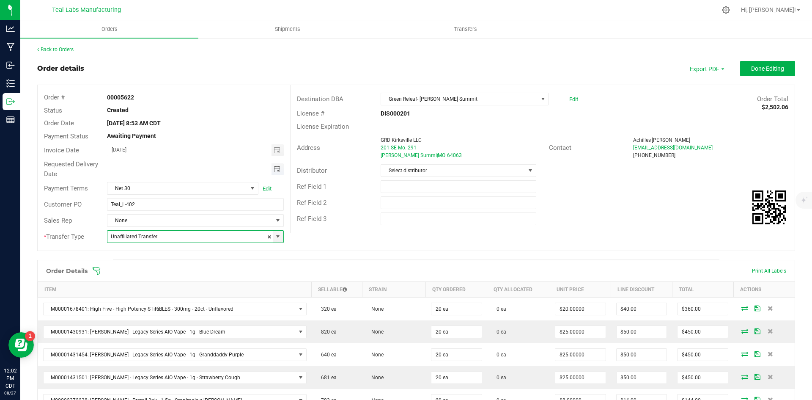
click at [276, 168] on span "Toggle calendar" at bounding box center [277, 169] width 7 height 7
click at [608, 230] on div "Destination DBA Green Releaf- Lee's Summit Edit Order Total $2,502.06 License #…" at bounding box center [542, 159] width 505 height 148
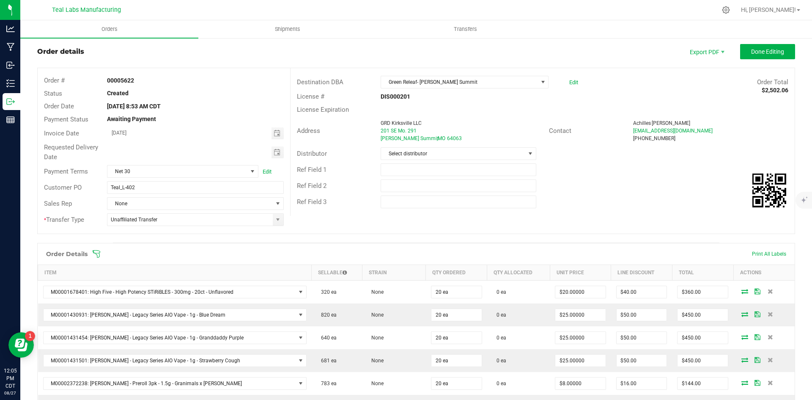
scroll to position [0, 0]
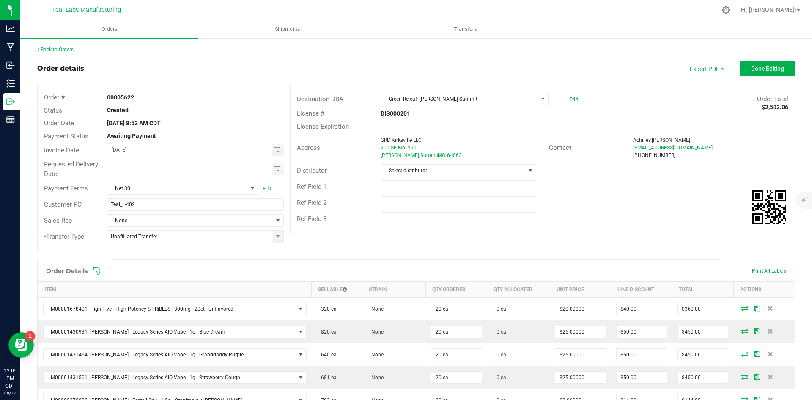
click at [272, 170] on span "Toggle calendar" at bounding box center [278, 169] width 12 height 12
click at [366, 237] on div "Order # 00005622 Status Created Order Date Aug 27, 2025 8:53 AM CDT Payment Sta…" at bounding box center [416, 167] width 757 height 165
click at [768, 67] on span "Done Editing" at bounding box center [767, 68] width 33 height 7
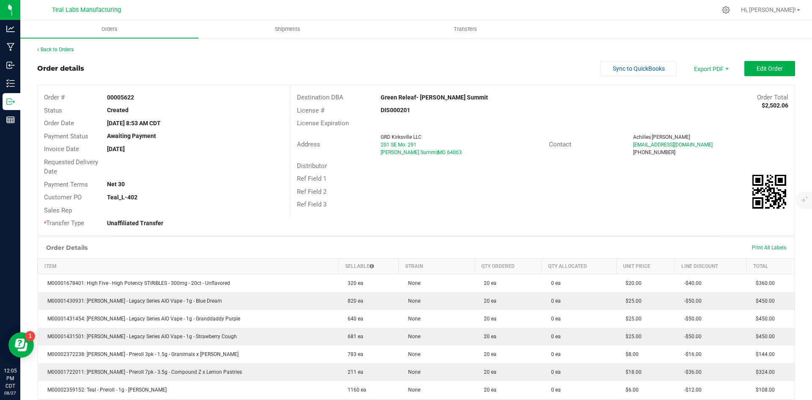
click at [480, 71] on div "Order details Sync to QuickBooks Export PDF Edit Order" at bounding box center [416, 68] width 758 height 15
click at [438, 55] on div "Back to Orders Order details Sync to QuickBooks Export PDF Edit Order Order # 0…" at bounding box center [416, 327] width 758 height 563
click at [642, 211] on div "Destination DBA Green Releaf- Lee's Summit Order Total $2,502.06 License # DIS0…" at bounding box center [542, 151] width 505 height 132
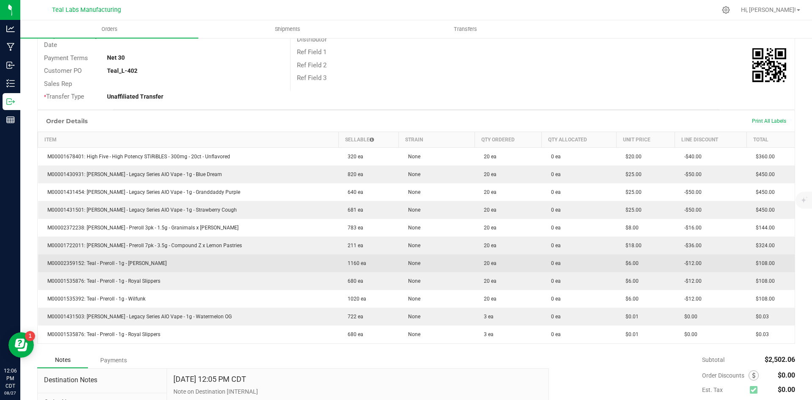
scroll to position [211, 0]
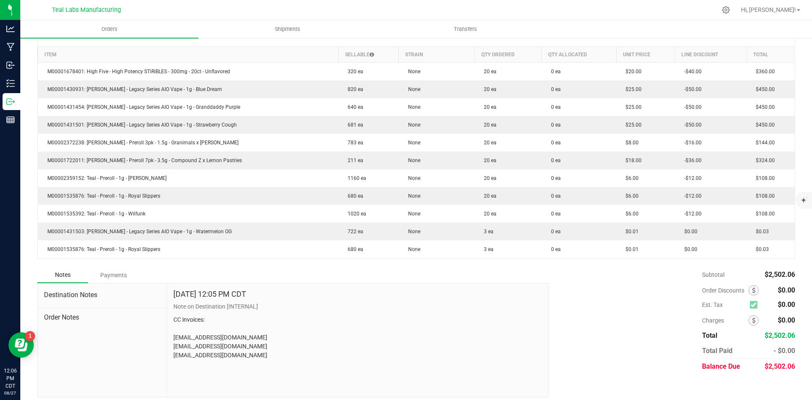
click at [602, 330] on div "Subtotal $2,502.06 Est. Tax $0.00" at bounding box center [669, 320] width 253 height 107
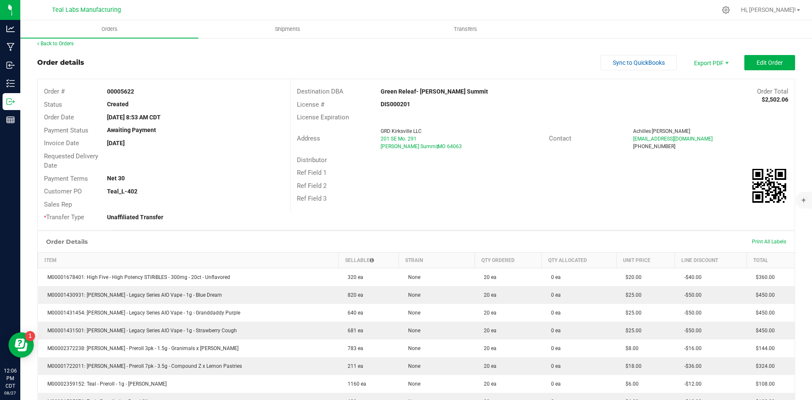
scroll to position [0, 0]
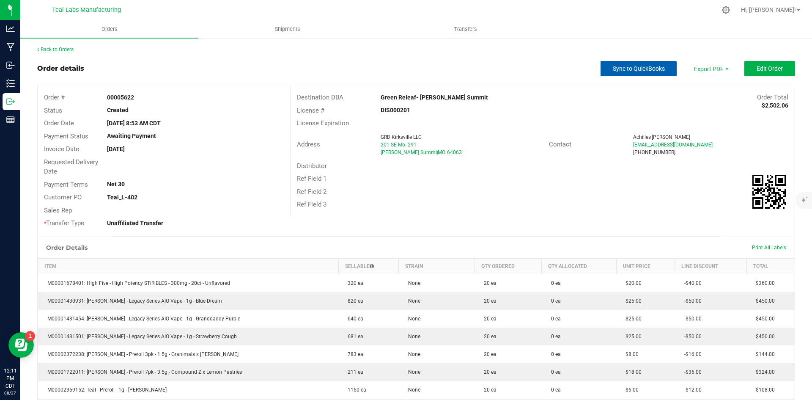
click at [601, 67] on button "Sync to QuickBooks" at bounding box center [639, 68] width 76 height 15
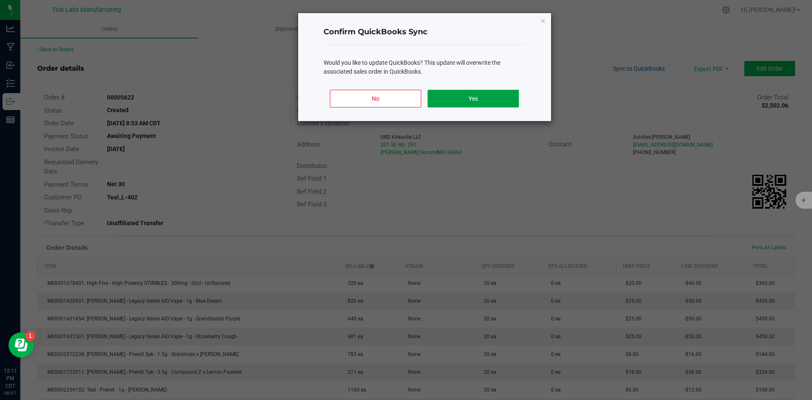
click at [500, 102] on button "Yes" at bounding box center [473, 99] width 91 height 18
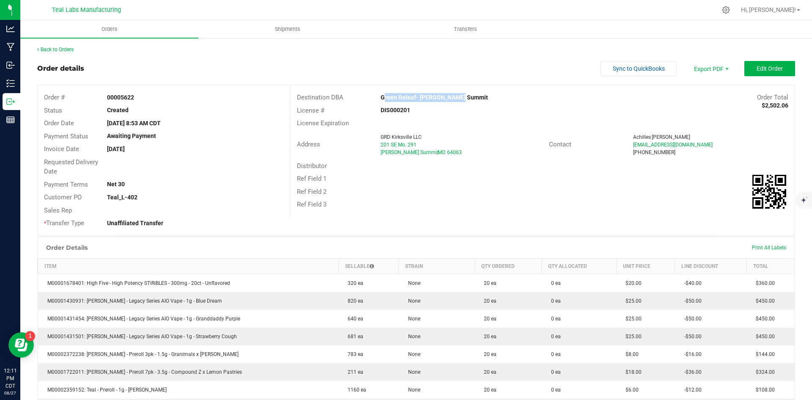
drag, startPoint x: 459, startPoint y: 96, endPoint x: 377, endPoint y: 95, distance: 81.6
click at [377, 95] on div "Green Releaf- [PERSON_NAME] Summit" at bounding box center [479, 97] width 210 height 9
copy strong "Green Releaf- [PERSON_NAME] Summit"
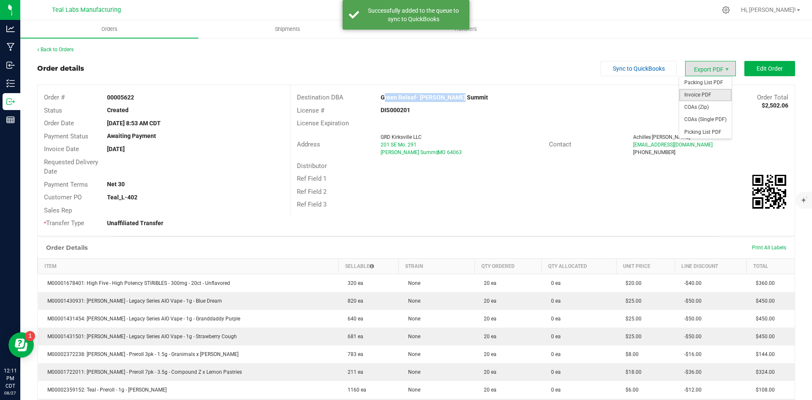
click at [706, 91] on span "Invoice PDF" at bounding box center [705, 95] width 52 height 12
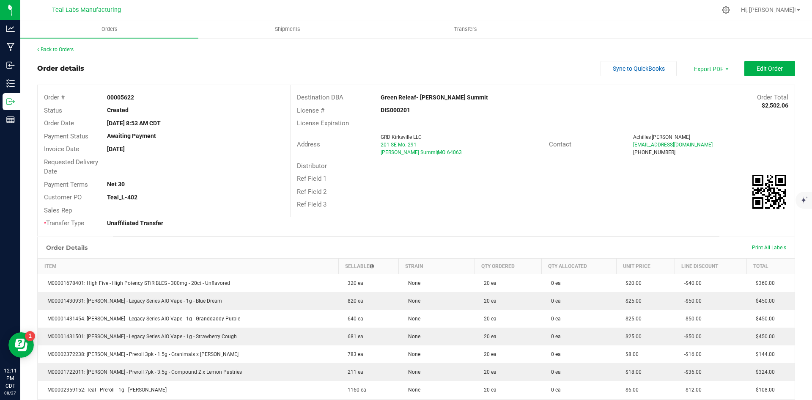
click at [496, 164] on div "Distributor" at bounding box center [543, 165] width 504 height 13
click at [67, 49] on link "Back to Orders" at bounding box center [55, 50] width 36 height 6
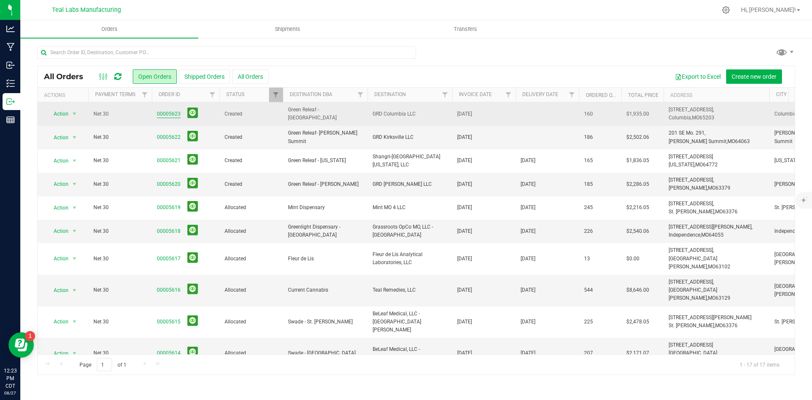
click at [167, 114] on link "00005623" at bounding box center [169, 114] width 24 height 8
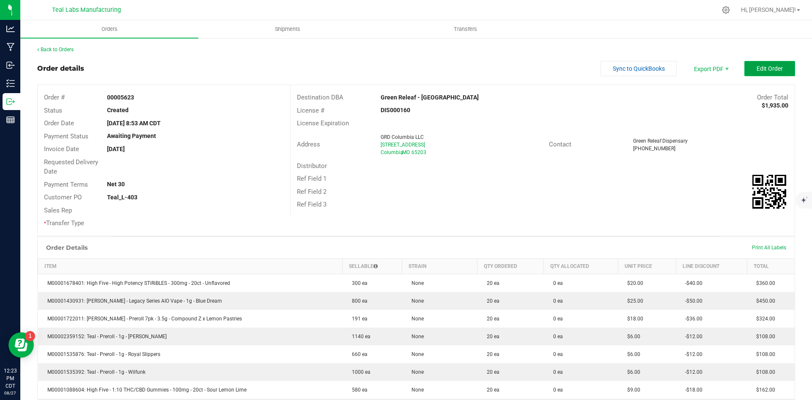
click at [757, 68] on span "Edit Order" at bounding box center [770, 68] width 26 height 7
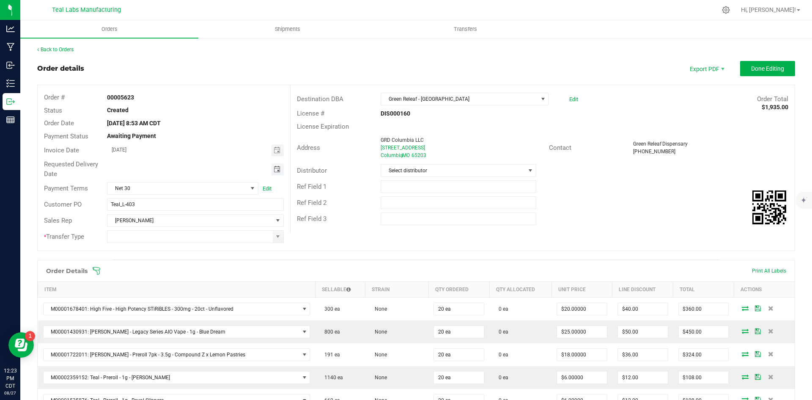
click at [278, 170] on span "Toggle calendar" at bounding box center [277, 169] width 7 height 7
click at [119, 247] on span "Sep" at bounding box center [119, 246] width 8 height 6
click at [171, 214] on span "2" at bounding box center [170, 212] width 12 height 13
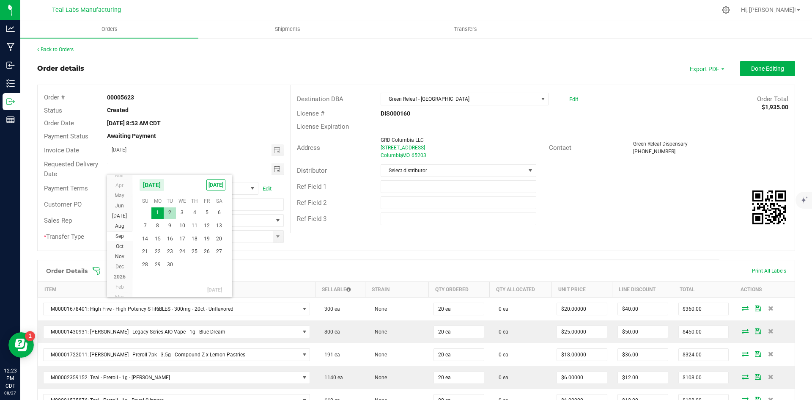
type input "09/02/2025"
click at [172, 236] on input at bounding box center [189, 237] width 165 height 12
click at [281, 236] on span at bounding box center [195, 236] width 176 height 13
click at [273, 236] on span at bounding box center [278, 237] width 11 height 12
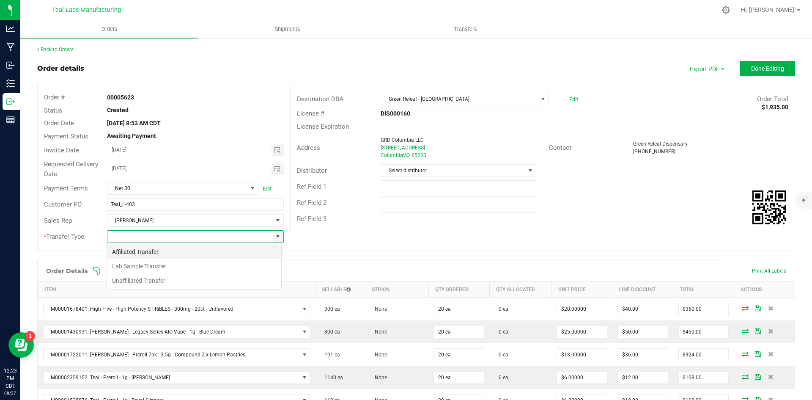
scroll to position [13, 175]
click at [263, 279] on li "Unaffiliated Transfer" at bounding box center [194, 280] width 174 height 14
type input "Unaffiliated Transfer"
click at [589, 226] on div "Ref Field 3" at bounding box center [543, 219] width 504 height 16
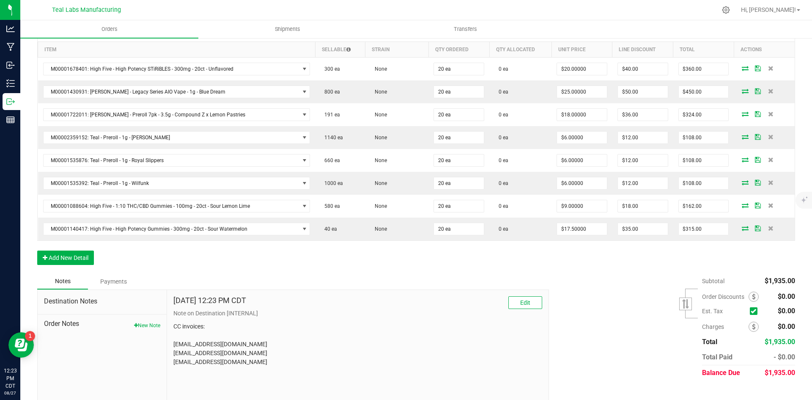
scroll to position [252, 0]
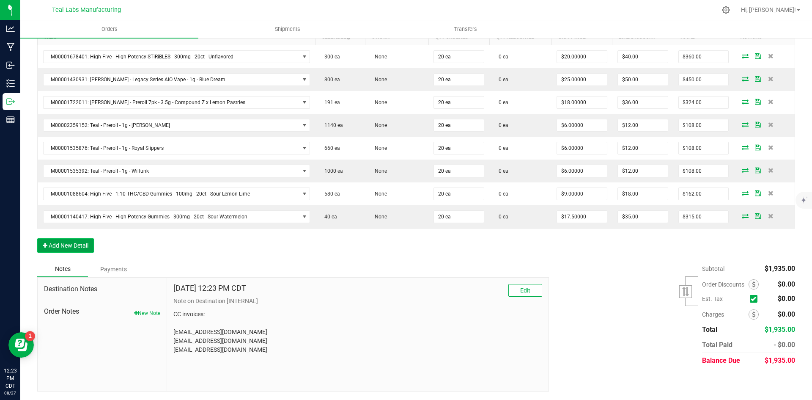
click at [78, 244] on button "Add New Detail" at bounding box center [65, 245] width 57 height 14
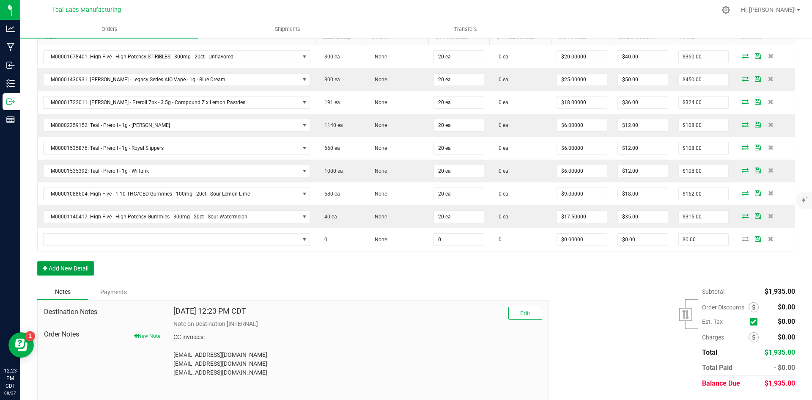
click at [82, 272] on button "Add New Detail" at bounding box center [65, 268] width 57 height 14
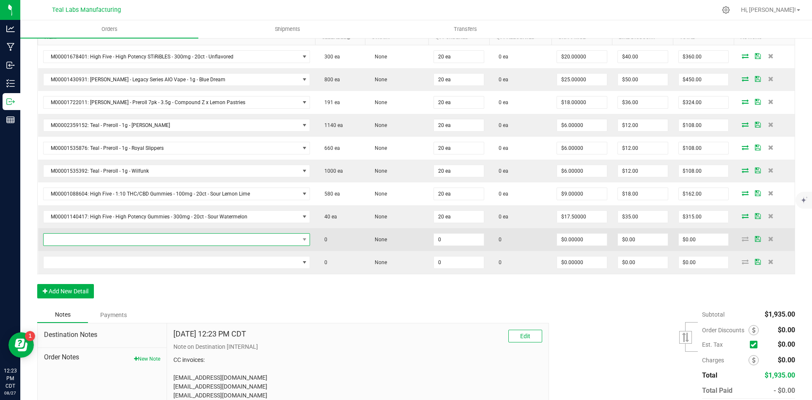
click at [77, 242] on span "NO DATA FOUND" at bounding box center [172, 239] width 256 height 12
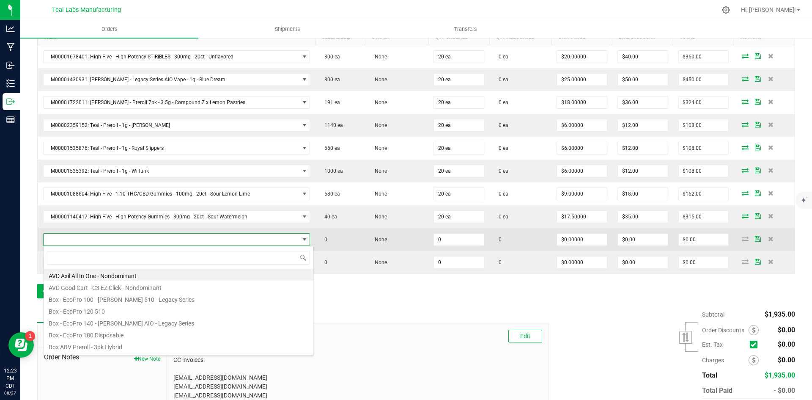
scroll to position [13, 260]
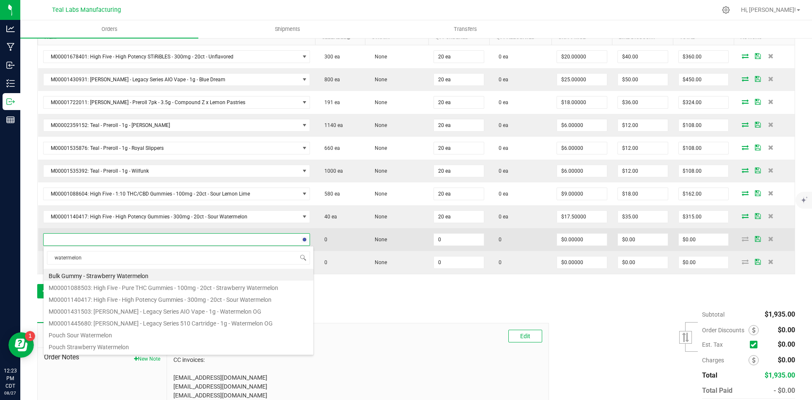
type input "watermelon"
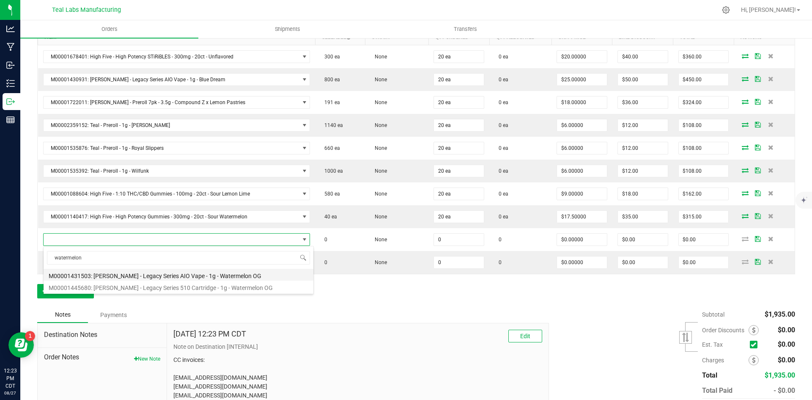
click at [206, 275] on li "M00001431503: [PERSON_NAME] - Legacy Series AIO Vape - 1g - Watermelon OG" at bounding box center [179, 275] width 270 height 12
type input "0 ea"
type input "$25.00000"
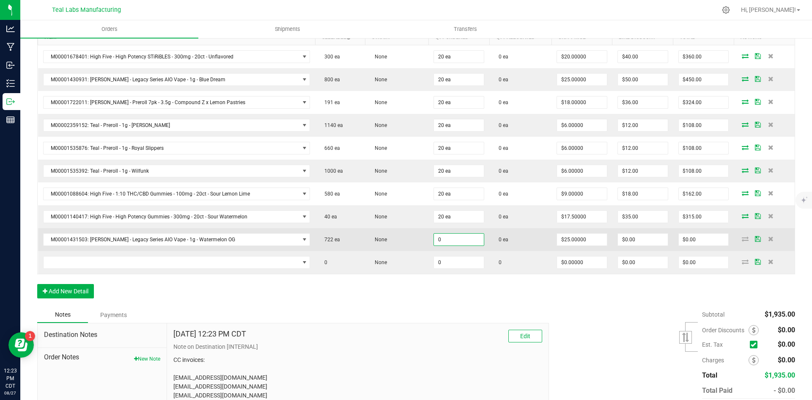
click at [440, 238] on input "0" at bounding box center [459, 239] width 50 height 12
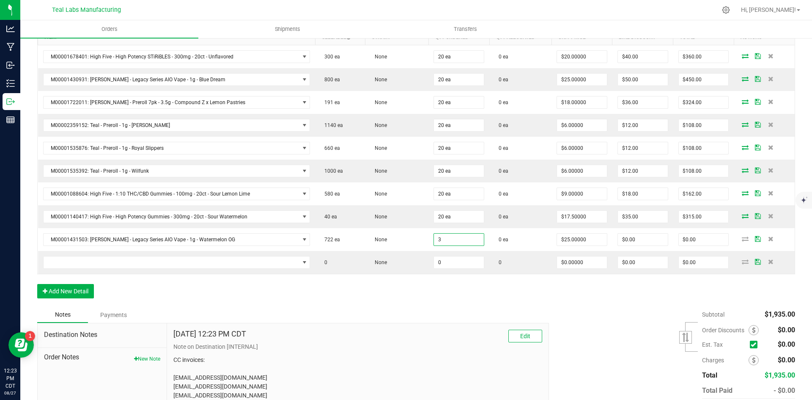
type input "3 ea"
type input "$75.00"
click at [380, 301] on div "Order Details Print All Labels Item Sellable Strain Qty Ordered Qty Allocated U…" at bounding box center [416, 157] width 758 height 299
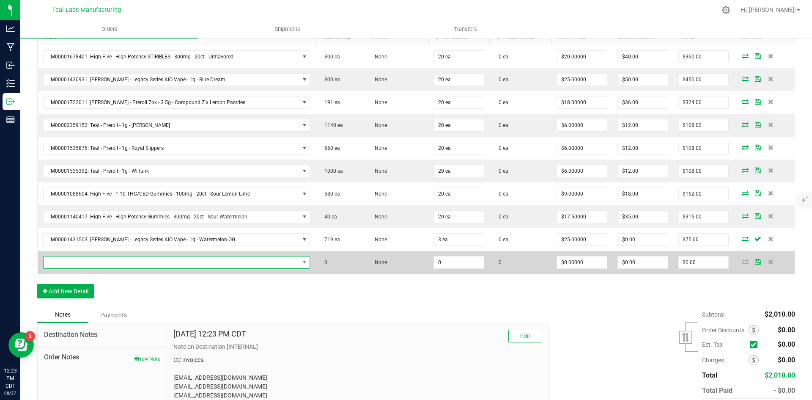
click at [126, 262] on span "NO DATA FOUND" at bounding box center [172, 262] width 256 height 12
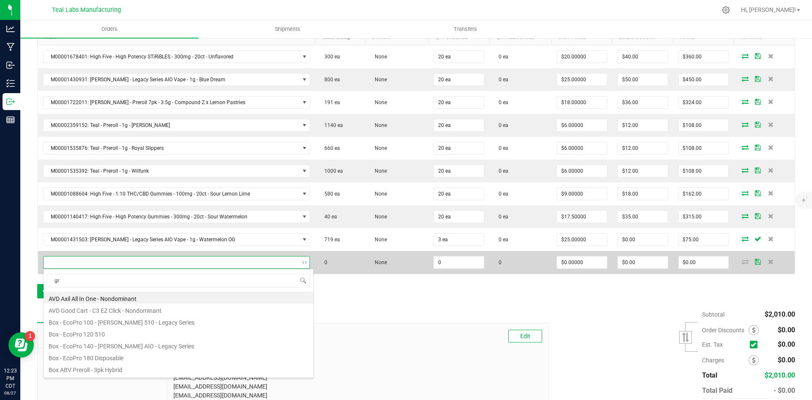
type input "gra"
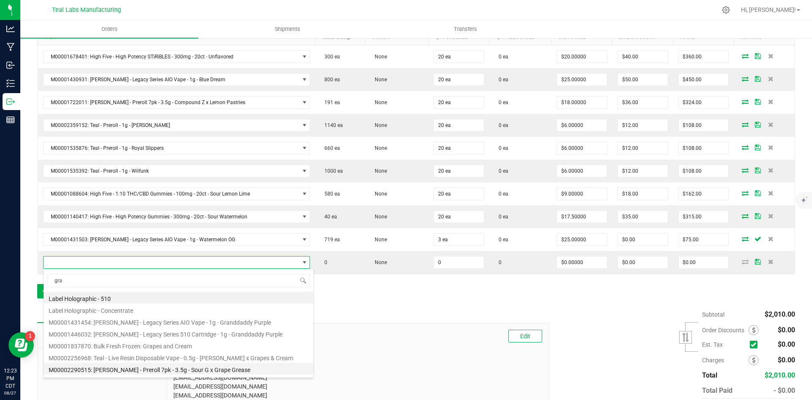
scroll to position [10, 0]
click at [217, 372] on li "M00002372238: [PERSON_NAME] - Preroll 3pk - 1.5g - Granimals x [PERSON_NAME]" at bounding box center [179, 370] width 270 height 12
type input "0 ea"
type input "$8.00000"
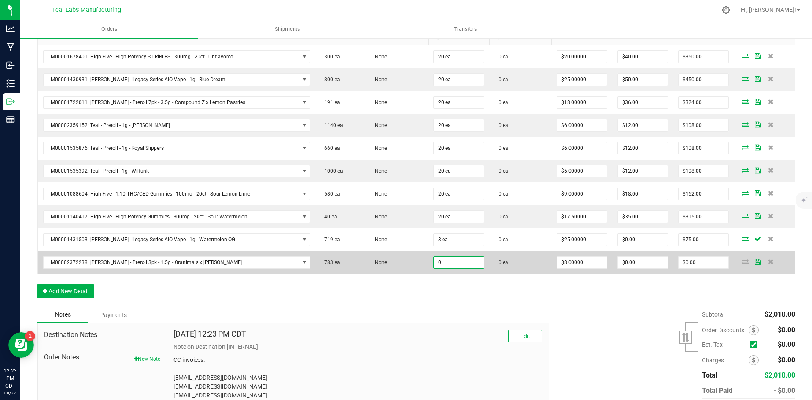
click at [451, 265] on input "0" at bounding box center [459, 262] width 50 height 12
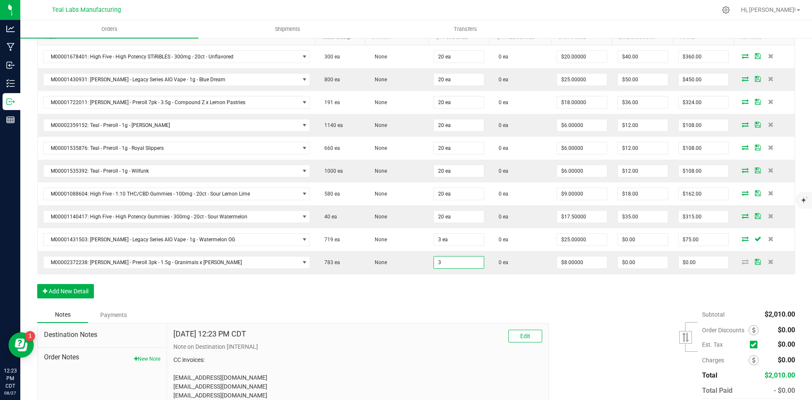
type input "3 ea"
type input "$24.00"
click at [415, 289] on div "Order Details Print All Labels Item Sellable Strain Qty Ordered Qty Allocated U…" at bounding box center [416, 157] width 758 height 299
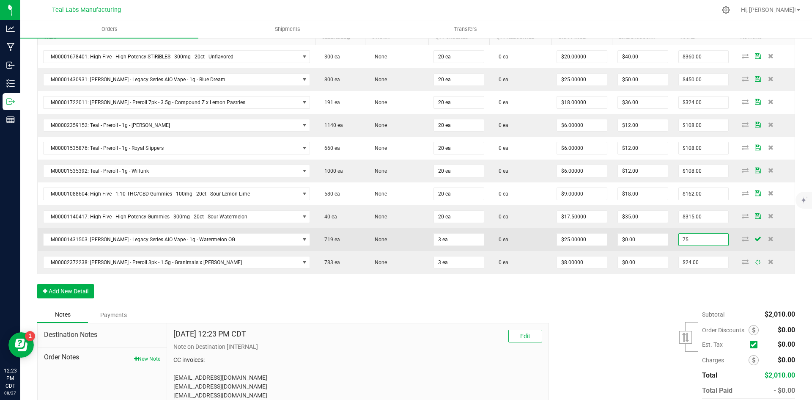
click at [706, 241] on input "75" at bounding box center [704, 239] width 50 height 12
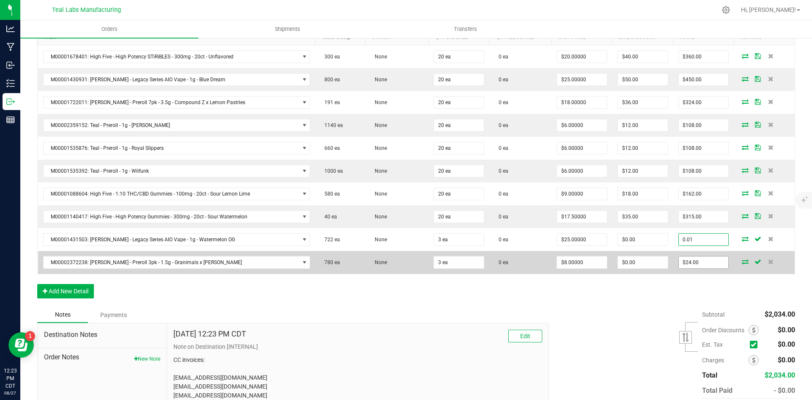
type input "0.01"
type input "$0.00333"
type input "$0.01"
click at [704, 263] on input "24" at bounding box center [704, 262] width 50 height 12
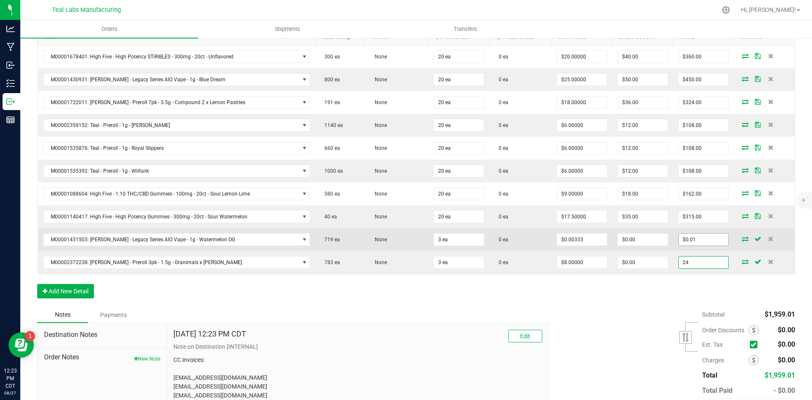
type input "$24.00"
click at [707, 239] on input "0.01" at bounding box center [704, 239] width 50 height 12
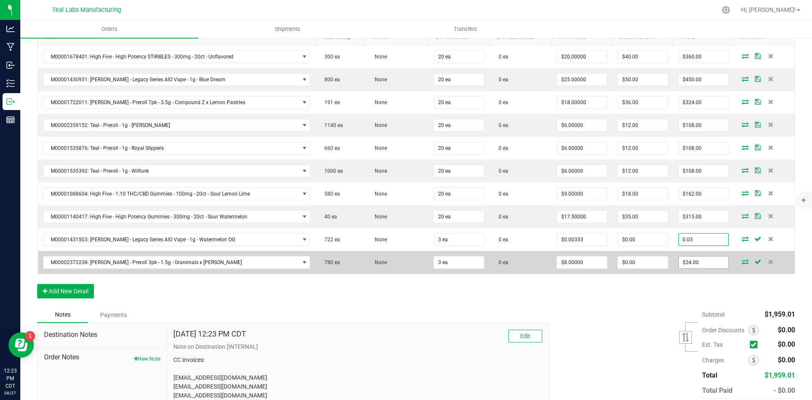
type input "0.03"
type input "$0.01000"
type input "$0.03"
click at [710, 264] on input "24" at bounding box center [704, 262] width 50 height 12
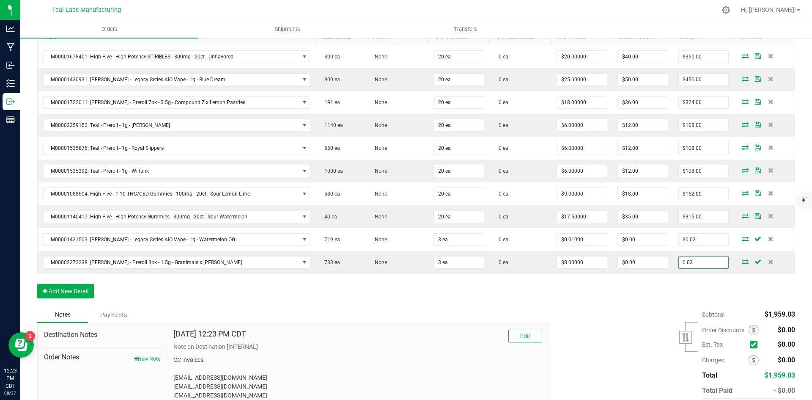
type input "0.03"
type input "$0.01000"
type input "$0.03"
click at [630, 317] on div "Subtotal $1,959.03 Est. Tax" at bounding box center [669, 360] width 253 height 107
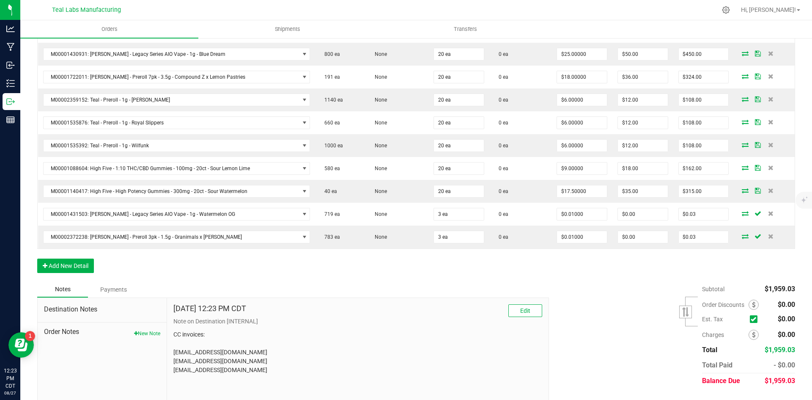
scroll to position [298, 0]
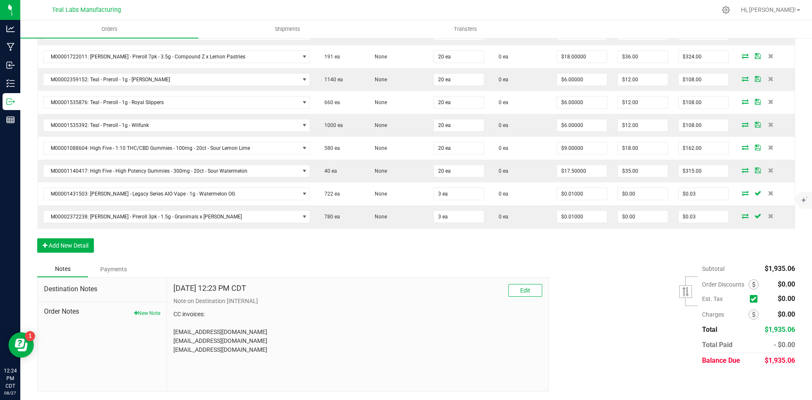
click at [646, 378] on div "Notes Payments Destination Notes Order Notes New Note Aug 27, 2025 12:23 PM CDT…" at bounding box center [416, 326] width 758 height 130
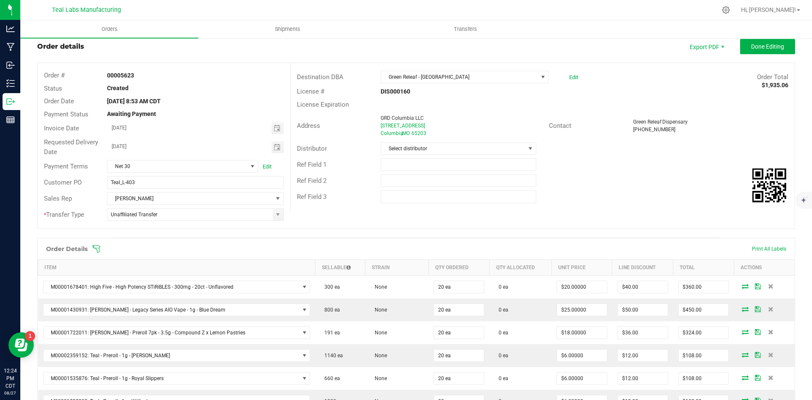
scroll to position [0, 0]
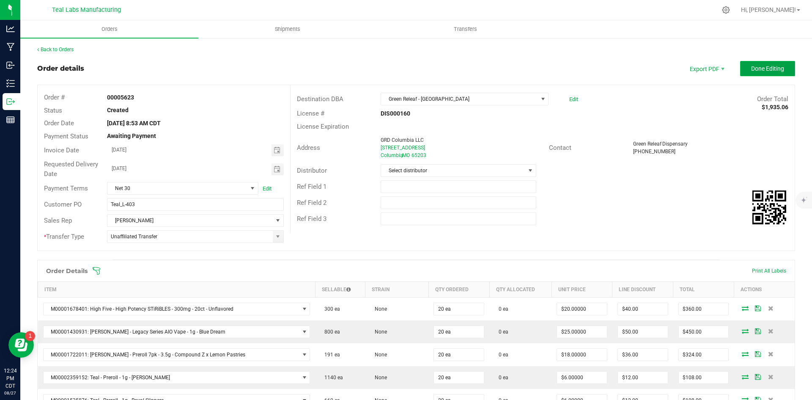
click at [757, 73] on button "Done Editing" at bounding box center [767, 68] width 55 height 15
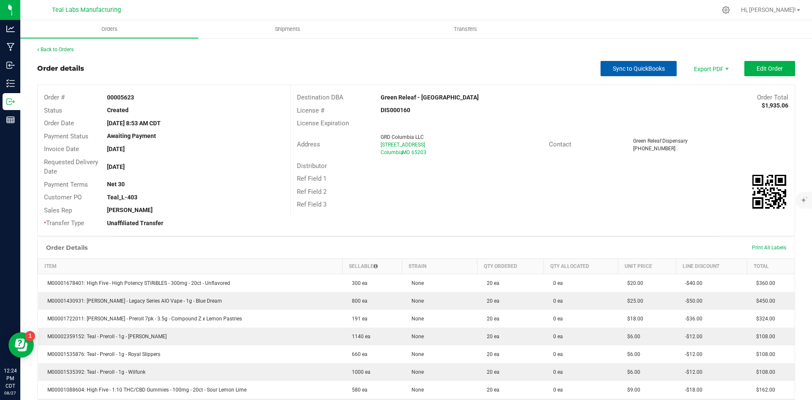
click at [665, 66] on button "Sync to QuickBooks" at bounding box center [639, 68] width 76 height 15
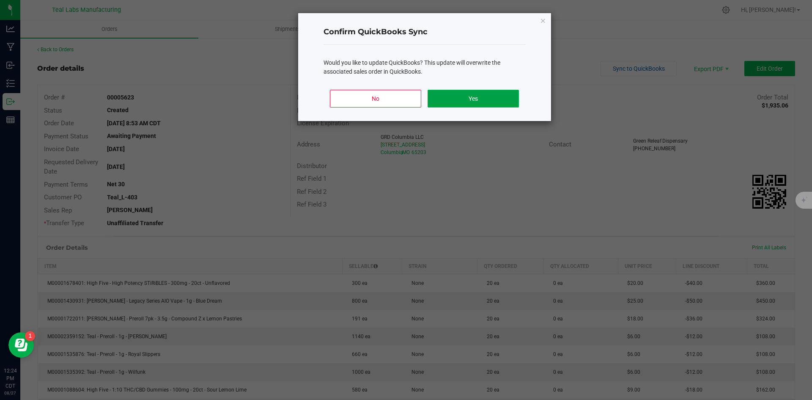
click at [474, 98] on button "Yes" at bounding box center [473, 99] width 91 height 18
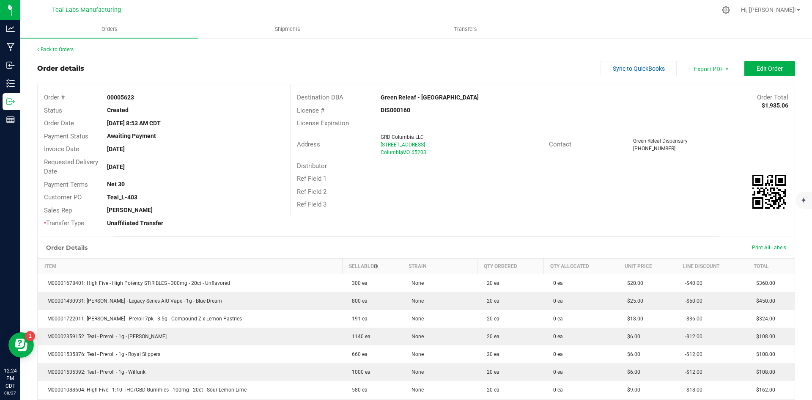
drag, startPoint x: 460, startPoint y: 105, endPoint x: 374, endPoint y: 101, distance: 85.9
click at [374, 101] on div "Destination DBA Green Releaf - Columbia Order Total $1,935.06 License # DIS0001…" at bounding box center [542, 151] width 505 height 132
click at [488, 96] on div "Green Releaf - Columbia" at bounding box center [479, 97] width 210 height 9
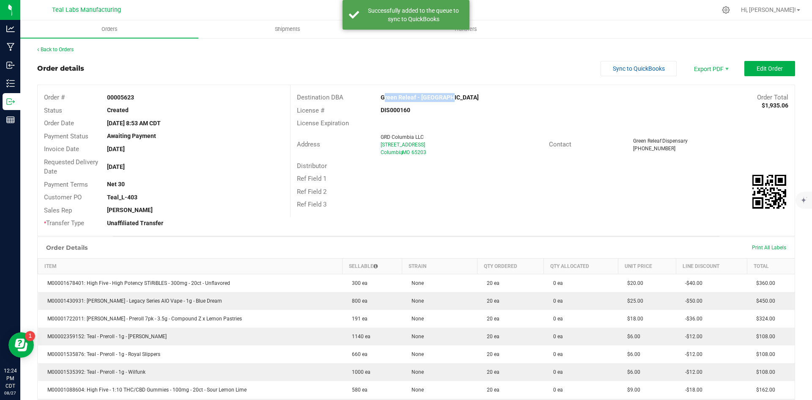
drag, startPoint x: 452, startPoint y: 97, endPoint x: 378, endPoint y: 93, distance: 74.5
click at [378, 93] on div "Green Releaf - Columbia" at bounding box center [479, 97] width 210 height 9
copy strong "Green Releaf - Columbia"
click at [701, 100] on span "Invoice PDF" at bounding box center [705, 95] width 52 height 12
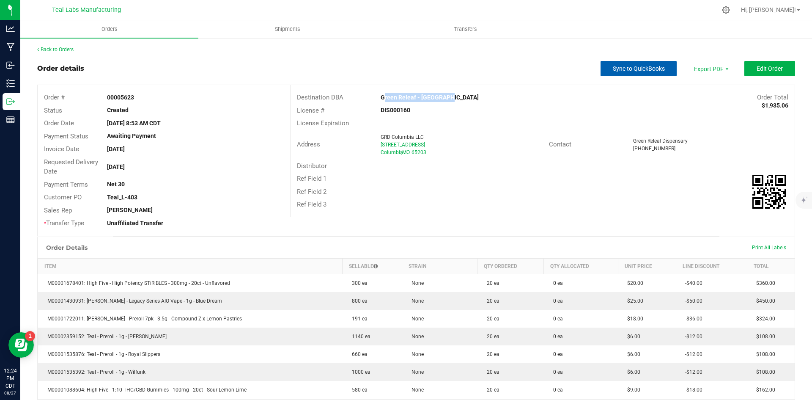
click at [625, 65] on span "Sync to QuickBooks" at bounding box center [639, 68] width 52 height 7
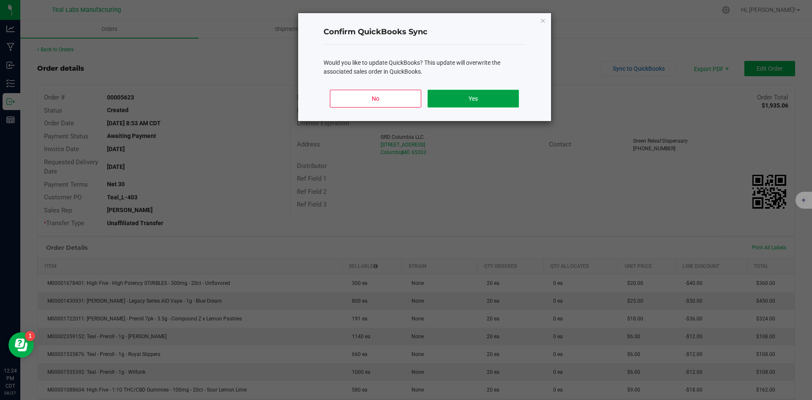
click at [507, 94] on button "Yes" at bounding box center [473, 99] width 91 height 18
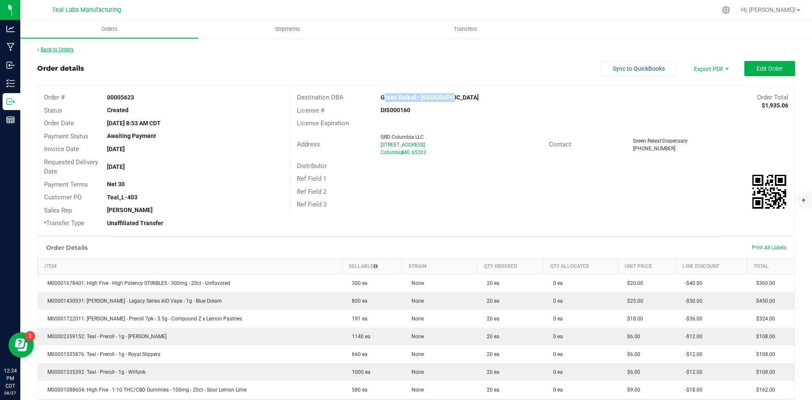
click at [60, 50] on link "Back to Orders" at bounding box center [55, 50] width 36 height 6
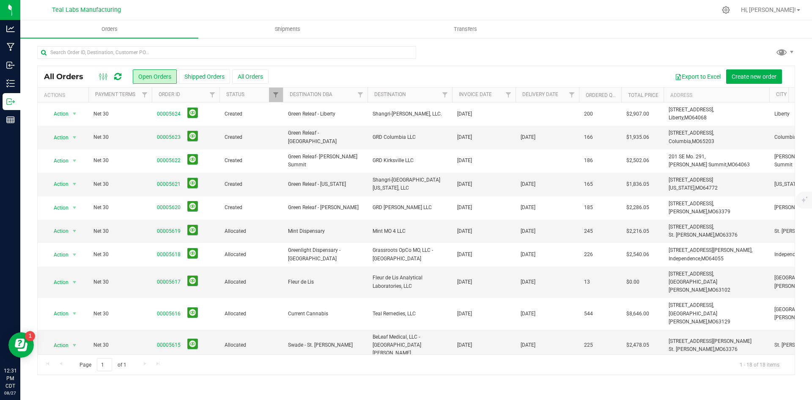
click at [547, 59] on div at bounding box center [416, 55] width 758 height 19
click at [618, 54] on div at bounding box center [416, 55] width 758 height 19
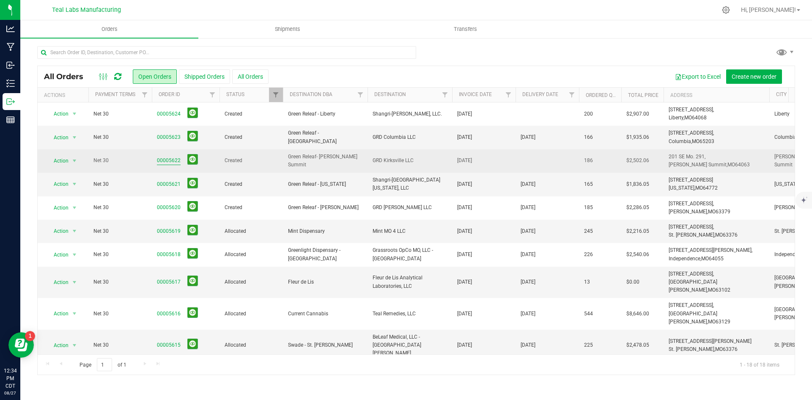
click at [167, 161] on link "00005622" at bounding box center [169, 161] width 24 height 8
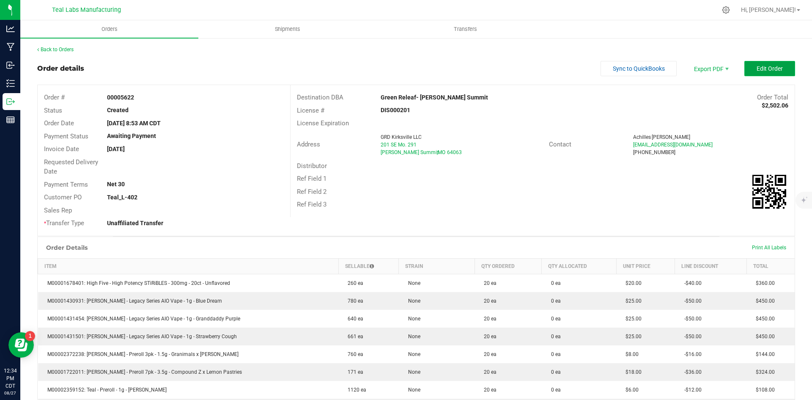
click at [744, 69] on button "Edit Order" at bounding box center [769, 68] width 51 height 15
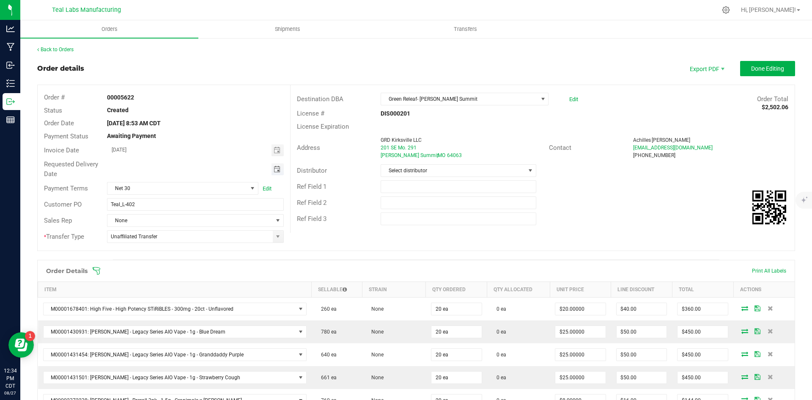
click at [278, 169] on span "Toggle calendar" at bounding box center [277, 169] width 7 height 7
click at [124, 245] on li "Sep" at bounding box center [119, 246] width 25 height 10
type input "month/day/year"
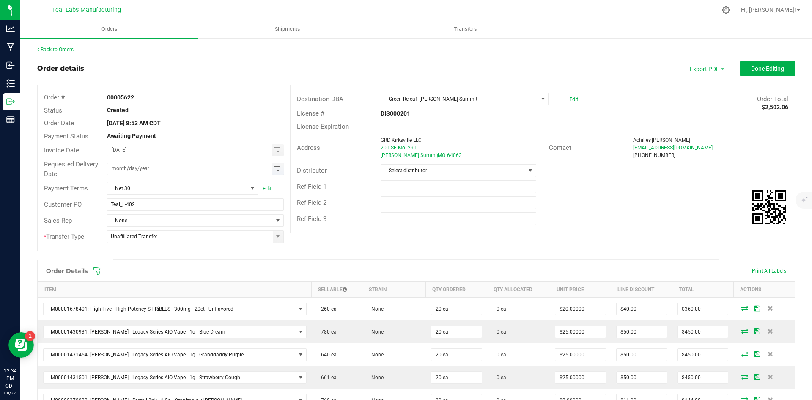
drag, startPoint x: 275, startPoint y: 168, endPoint x: 268, endPoint y: 168, distance: 7.2
click at [275, 168] on span "Toggle calendar" at bounding box center [277, 169] width 7 height 7
click at [124, 242] on li "Sep" at bounding box center [119, 246] width 25 height 10
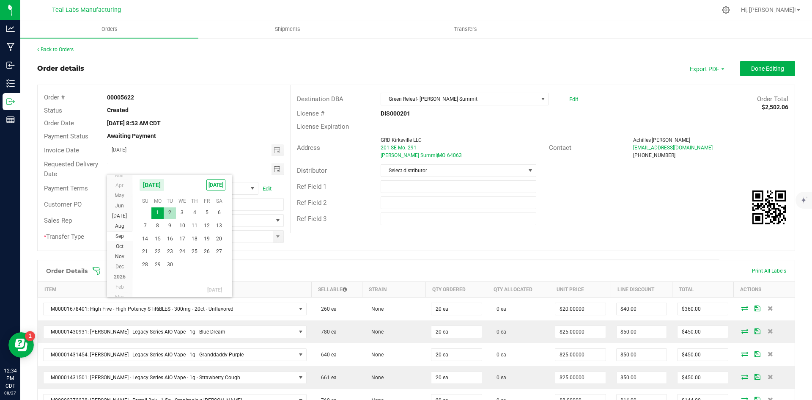
click at [171, 209] on span "2" at bounding box center [170, 212] width 12 height 13
type input "[DATE]"
click at [387, 233] on div "Order # 00005622 Status Created Order Date [DATE] 8:53 AM CDT Payment Status Aw…" at bounding box center [416, 167] width 757 height 165
click at [697, 203] on div "Ref Field 2" at bounding box center [543, 203] width 504 height 16
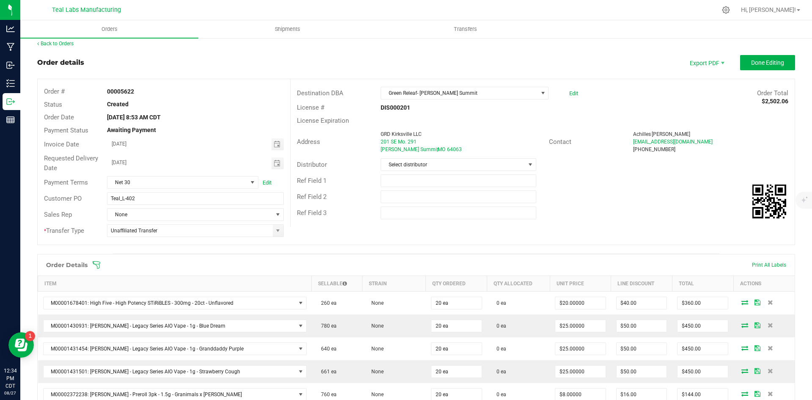
scroll to position [0, 0]
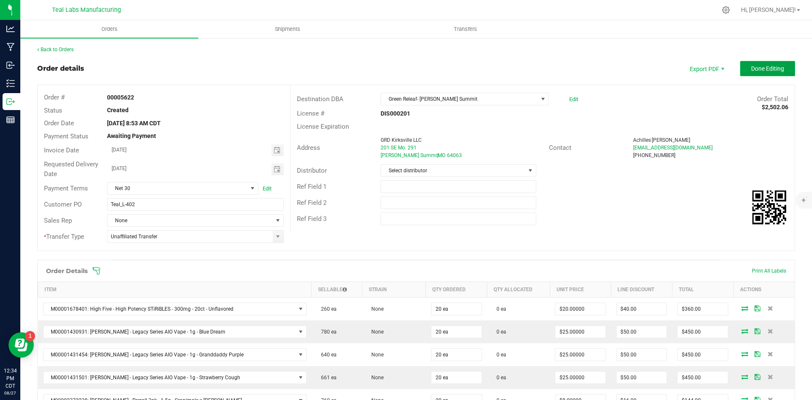
click at [751, 68] on span "Done Editing" at bounding box center [767, 68] width 33 height 7
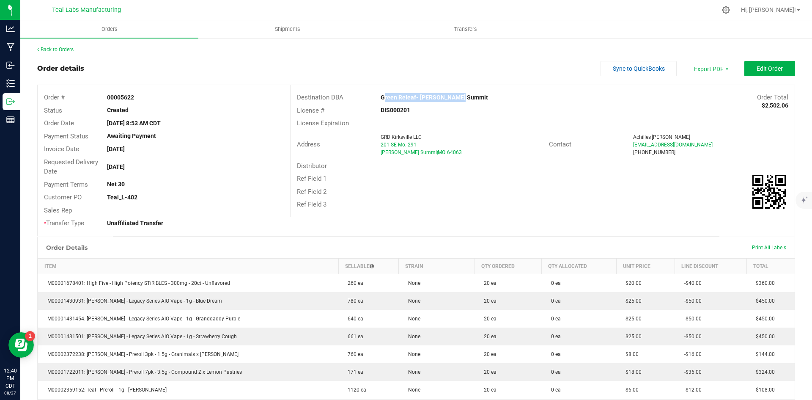
drag, startPoint x: 459, startPoint y: 100, endPoint x: 379, endPoint y: 99, distance: 80.0
click at [379, 99] on div "Green Releaf- [PERSON_NAME] Summit" at bounding box center [479, 97] width 210 height 9
copy strong "Green Releaf- [PERSON_NAME] Summit"
click at [697, 96] on span "Invoice PDF" at bounding box center [705, 95] width 52 height 12
click at [744, 71] on button "Edit Order" at bounding box center [769, 68] width 51 height 15
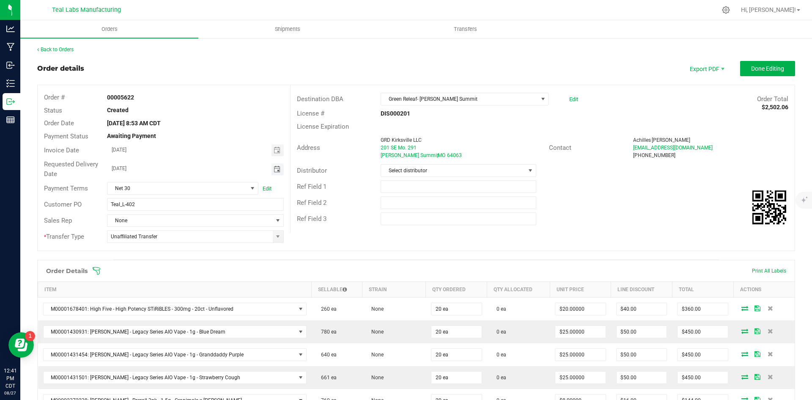
click at [274, 167] on span "Toggle calendar" at bounding box center [277, 169] width 7 height 7
click at [117, 222] on li "Aug" at bounding box center [119, 226] width 25 height 10
click at [211, 266] on span "29" at bounding box center [207, 264] width 12 height 13
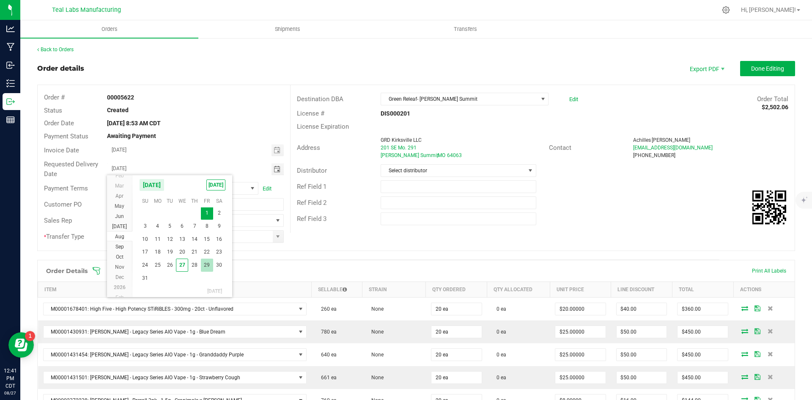
type input "[DATE]"
drag, startPoint x: 646, startPoint y: 204, endPoint x: 653, endPoint y: 190, distance: 16.1
click at [647, 204] on div "Ref Field 2" at bounding box center [543, 203] width 504 height 16
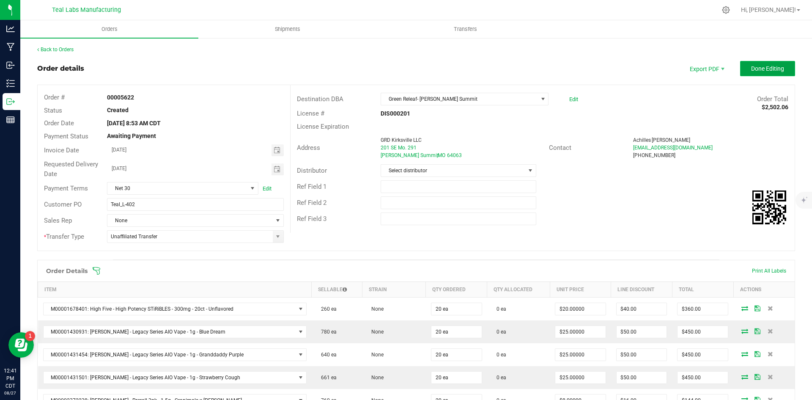
click at [744, 68] on button "Done Editing" at bounding box center [767, 68] width 55 height 15
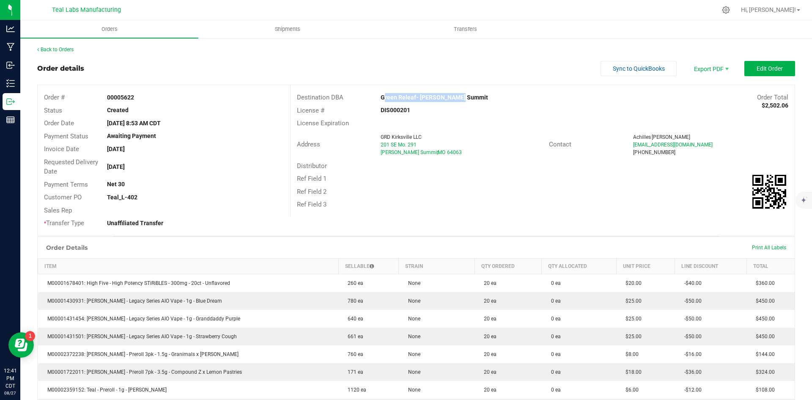
drag, startPoint x: 465, startPoint y: 103, endPoint x: 378, endPoint y: 97, distance: 87.3
click at [378, 97] on div "Destination DBA Green Releaf- [PERSON_NAME] Summit Order Total $2,502.06" at bounding box center [543, 97] width 504 height 13
copy strong "Green Releaf- [PERSON_NAME] Summit"
click at [706, 95] on span "Invoice PDF" at bounding box center [705, 95] width 52 height 12
click at [649, 65] on span "Sync to QuickBooks" at bounding box center [639, 68] width 52 height 7
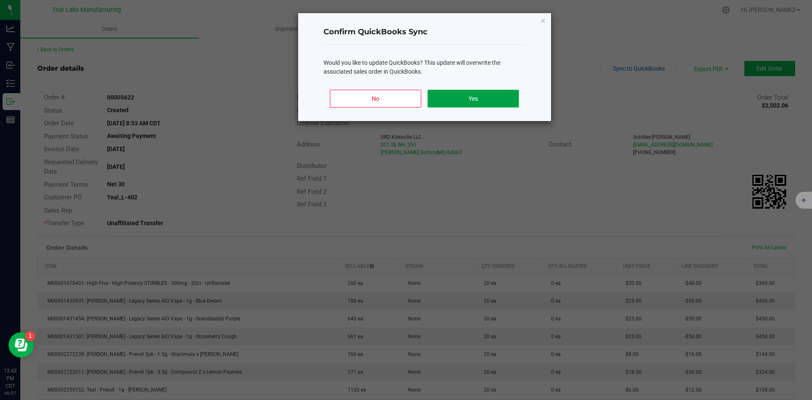
click at [499, 101] on button "Yes" at bounding box center [473, 99] width 91 height 18
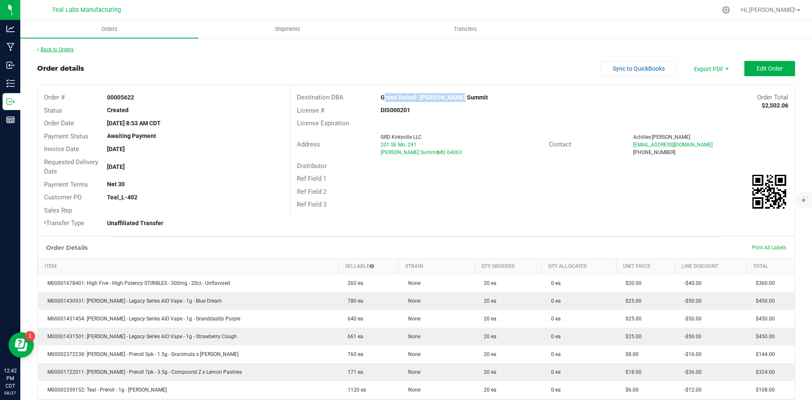
click at [54, 50] on link "Back to Orders" at bounding box center [55, 50] width 36 height 6
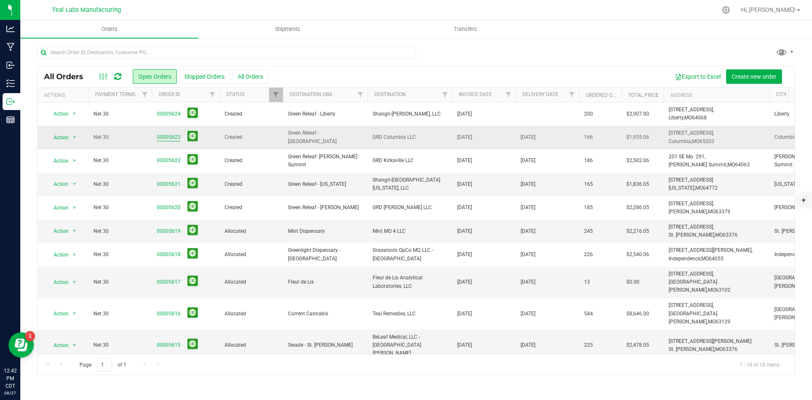
click at [172, 137] on link "00005623" at bounding box center [169, 137] width 24 height 8
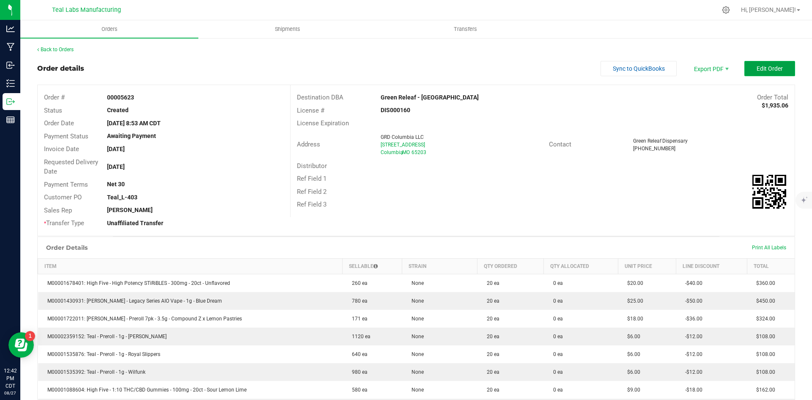
click at [759, 67] on span "Edit Order" at bounding box center [770, 68] width 26 height 7
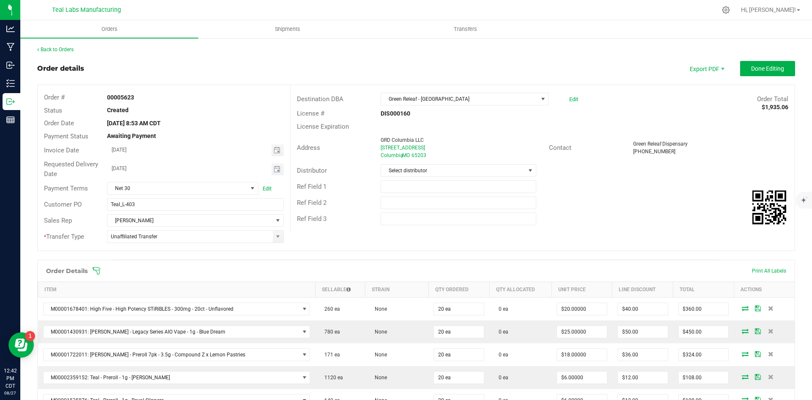
click at [280, 168] on span "Toggle calendar" at bounding box center [278, 169] width 12 height 12
click at [121, 224] on span "Aug" at bounding box center [119, 226] width 9 height 6
click at [207, 263] on span "29" at bounding box center [207, 264] width 12 height 13
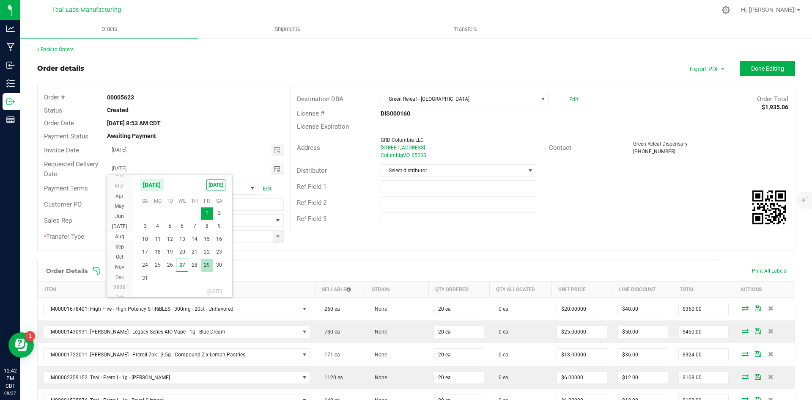
type input "[DATE]"
click at [615, 225] on div "Ref Field 3" at bounding box center [543, 219] width 504 height 16
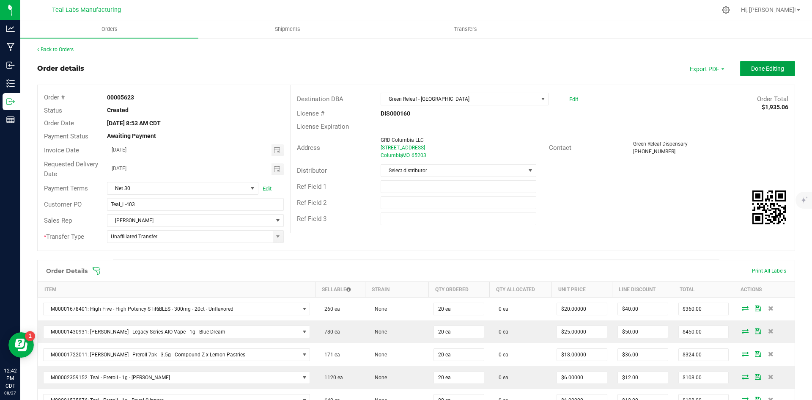
click at [751, 68] on span "Done Editing" at bounding box center [767, 68] width 33 height 7
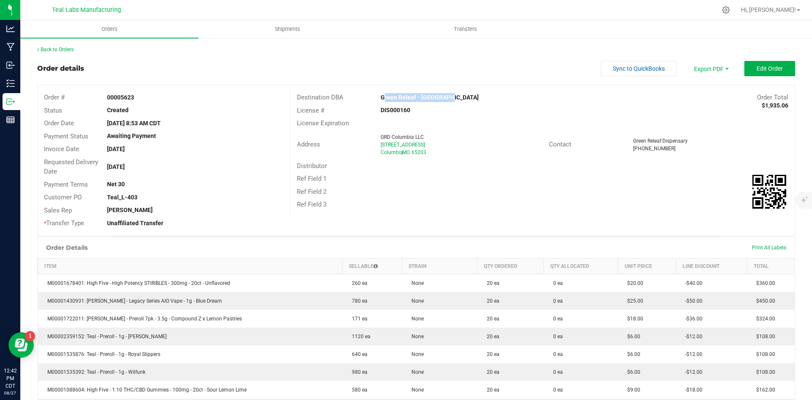
drag, startPoint x: 452, startPoint y: 98, endPoint x: 379, endPoint y: 99, distance: 73.2
click at [379, 99] on div "Green Releaf - [GEOGRAPHIC_DATA]" at bounding box center [479, 97] width 210 height 9
copy strong "Green Releaf - [GEOGRAPHIC_DATA]"
click at [700, 93] on span "Invoice PDF" at bounding box center [705, 95] width 52 height 12
click at [633, 71] on span "Sync to QuickBooks" at bounding box center [639, 68] width 52 height 7
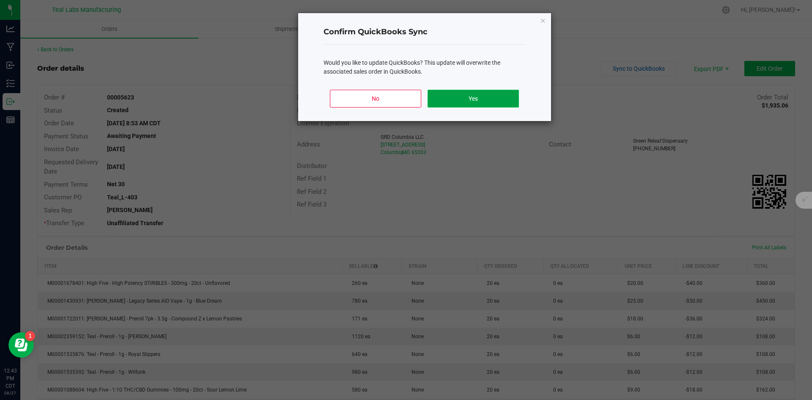
click at [500, 96] on button "Yes" at bounding box center [473, 99] width 91 height 18
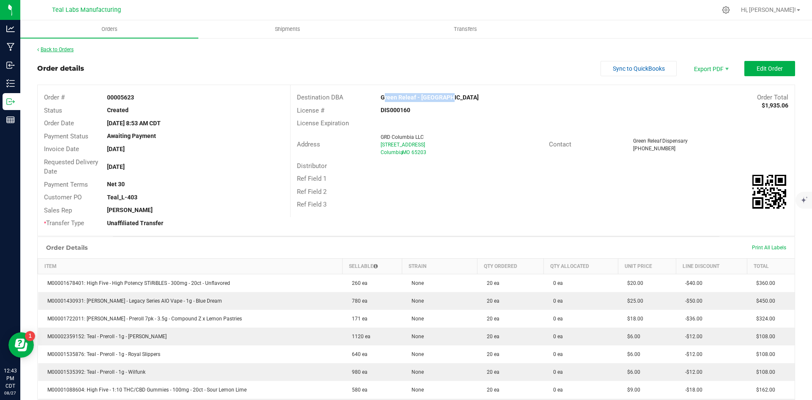
click at [68, 49] on link "Back to Orders" at bounding box center [55, 50] width 36 height 6
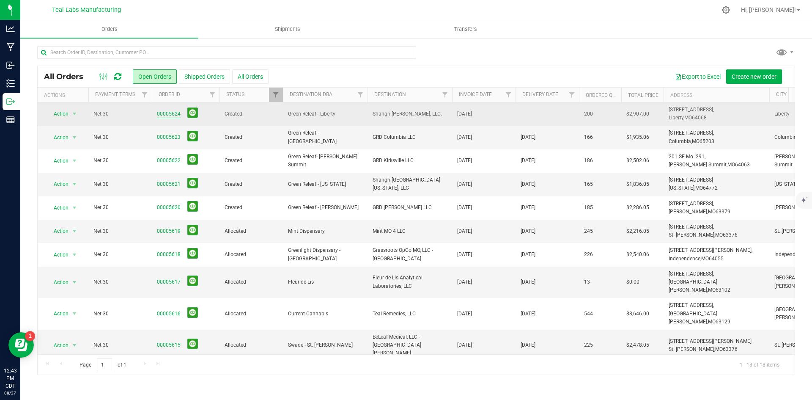
click at [176, 112] on link "00005624" at bounding box center [169, 114] width 24 height 8
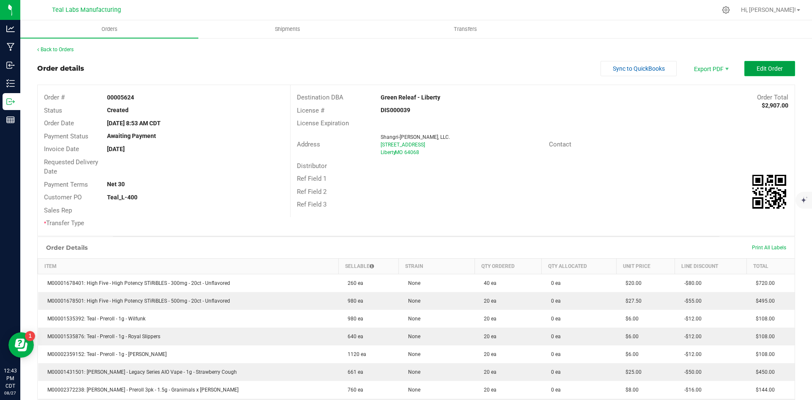
click at [766, 69] on span "Edit Order" at bounding box center [770, 68] width 26 height 7
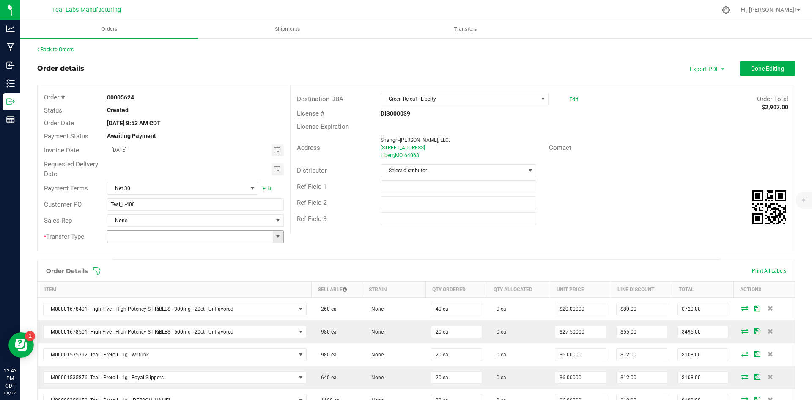
click at [276, 234] on span at bounding box center [278, 236] width 7 height 7
click at [233, 280] on li "Unaffiliated Transfer" at bounding box center [194, 280] width 174 height 14
type input "Unaffiliated Transfer"
click at [274, 167] on span "Toggle calendar" at bounding box center [277, 169] width 7 height 7
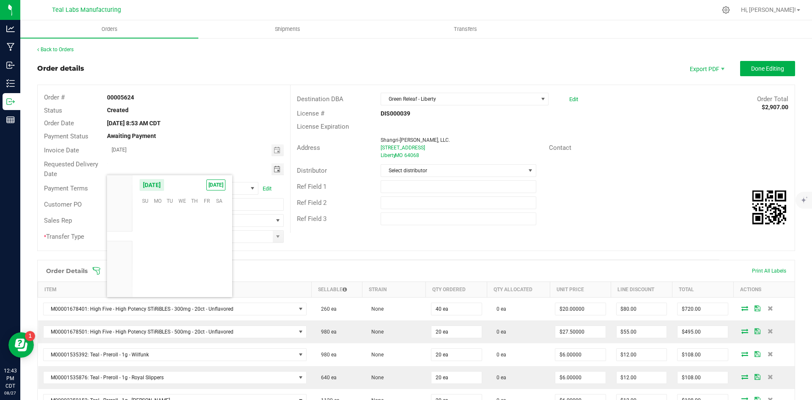
scroll to position [137085, 0]
click at [204, 266] on span "29" at bounding box center [207, 265] width 12 height 13
type input "[DATE]"
click at [633, 197] on div "Ref Field 2" at bounding box center [543, 203] width 504 height 16
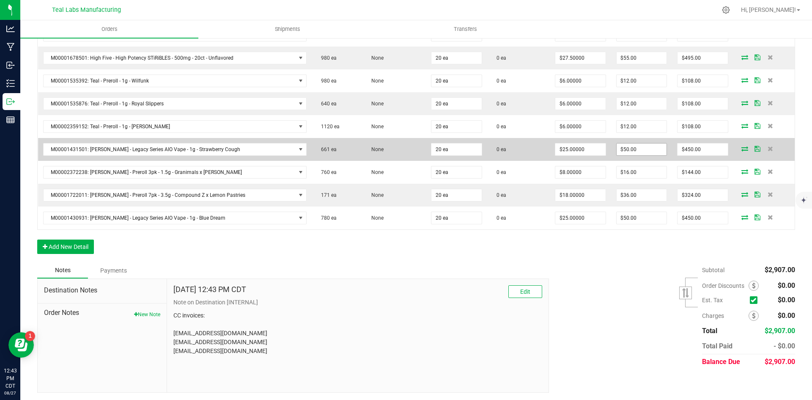
scroll to position [275, 0]
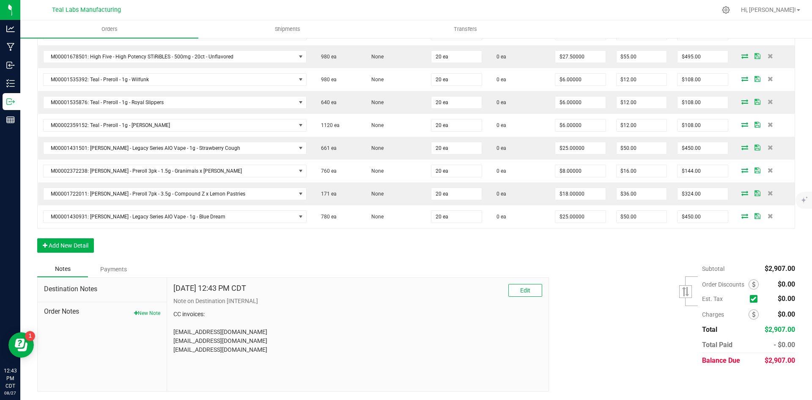
click at [642, 287] on div "Subtotal $2,907.00 Est. Tax" at bounding box center [669, 314] width 253 height 107
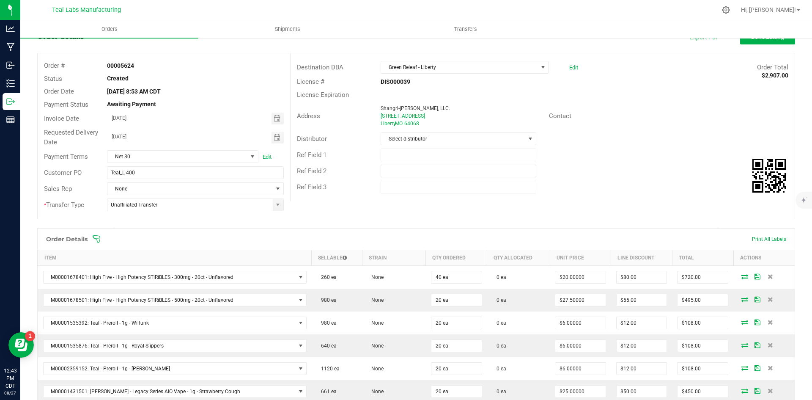
scroll to position [0, 0]
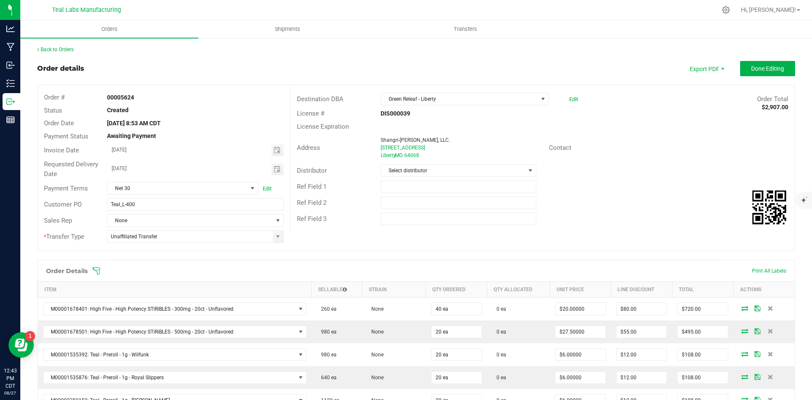
click at [642, 186] on div "Ref Field 1" at bounding box center [543, 186] width 504 height 16
click at [668, 140] on div "Address Shangri-La Cameron, LLC. 824 S 291 Highway Liberty , MO 64068 Contact" at bounding box center [543, 148] width 504 height 30
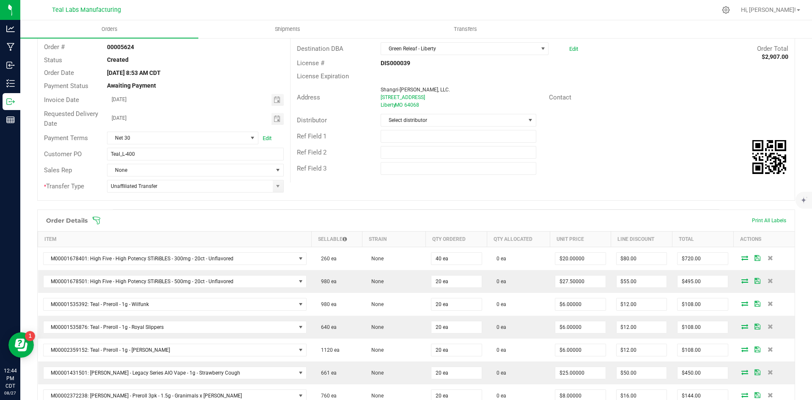
scroll to position [211, 0]
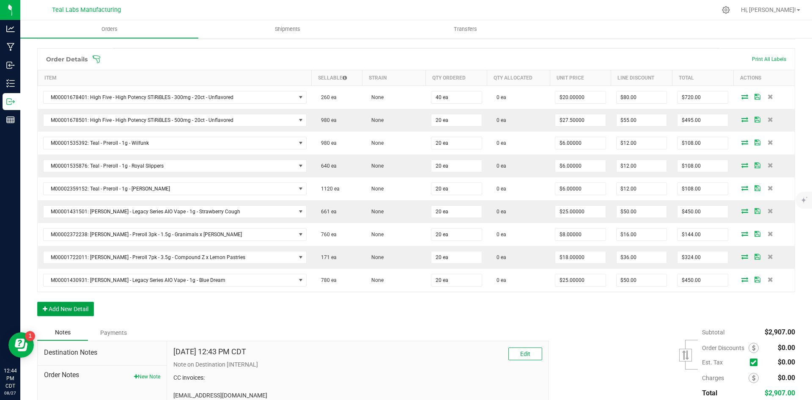
click at [67, 309] on button "Add New Detail" at bounding box center [65, 309] width 57 height 14
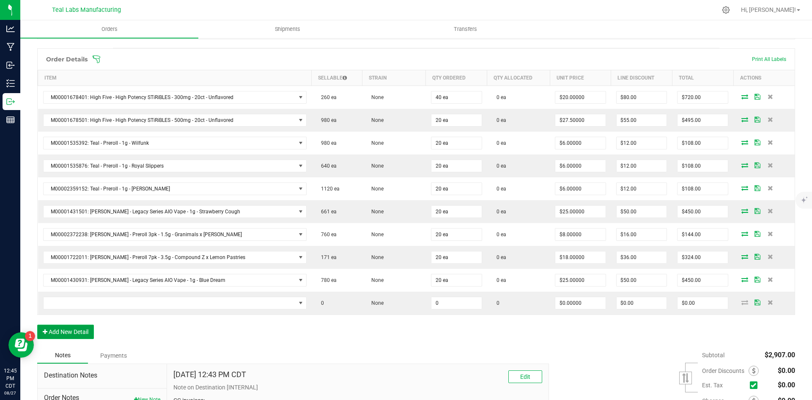
click at [69, 329] on button "Add New Detail" at bounding box center [65, 331] width 57 height 14
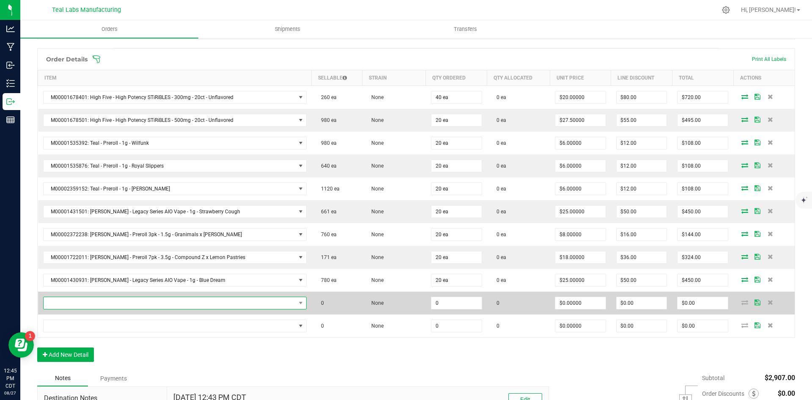
click at [71, 304] on span "NO DATA FOUND" at bounding box center [170, 303] width 252 height 12
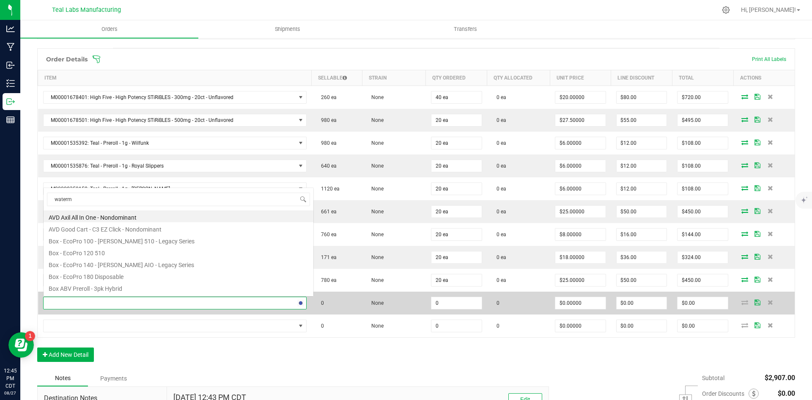
scroll to position [13, 247]
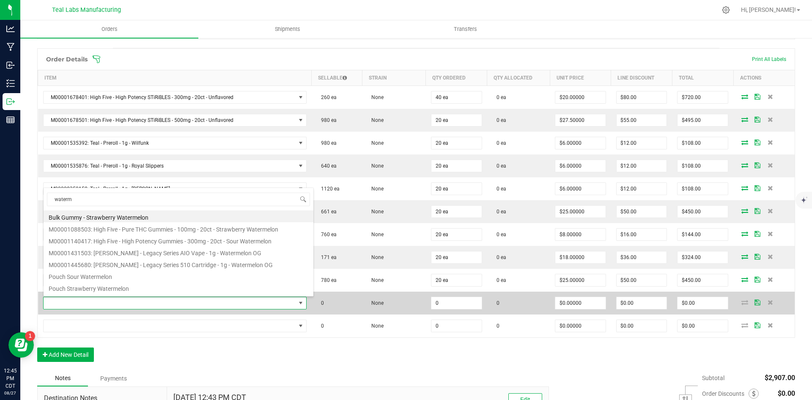
type input "waterme"
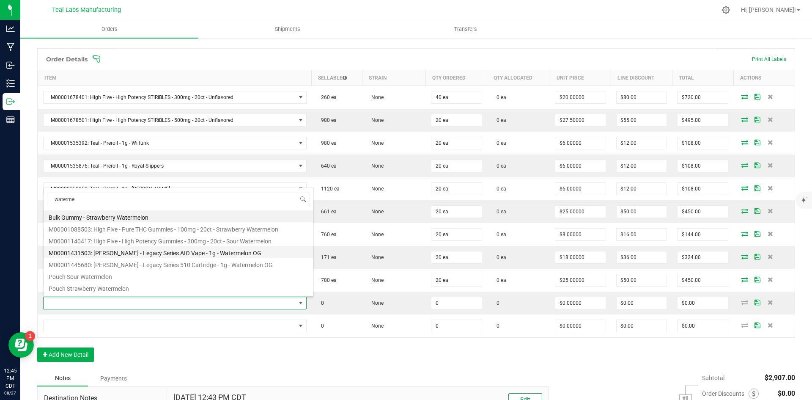
click at [162, 254] on li "M00001431503: [PERSON_NAME] - Legacy Series AIO Vape - 1g - Watermelon OG" at bounding box center [179, 252] width 270 height 12
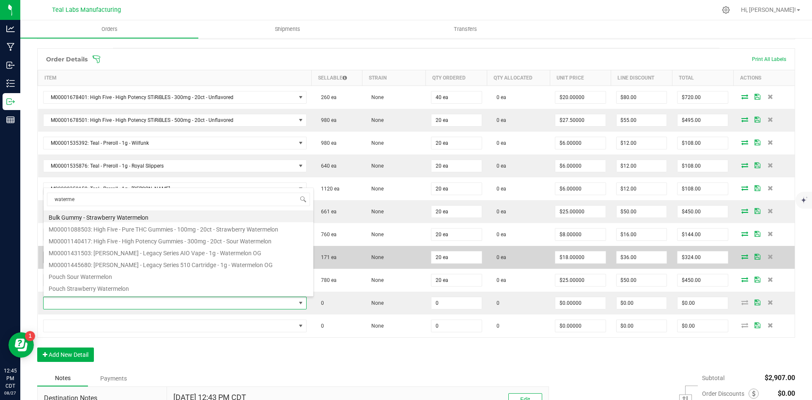
type input "0 ea"
type input "$25.00000"
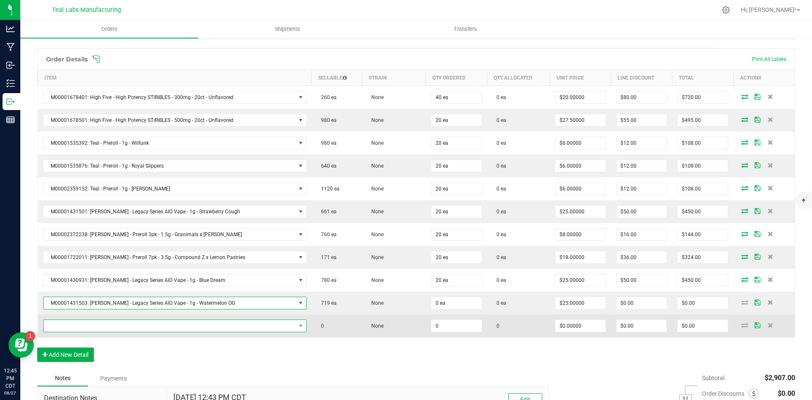
click at [198, 324] on span "NO DATA FOUND" at bounding box center [170, 326] width 252 height 12
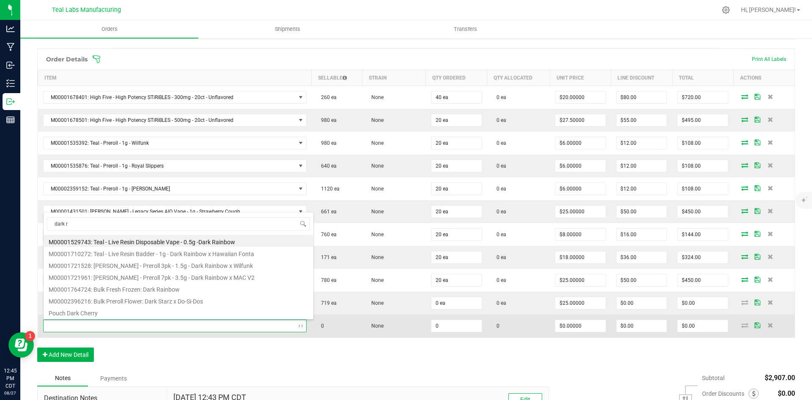
type input "dark ra"
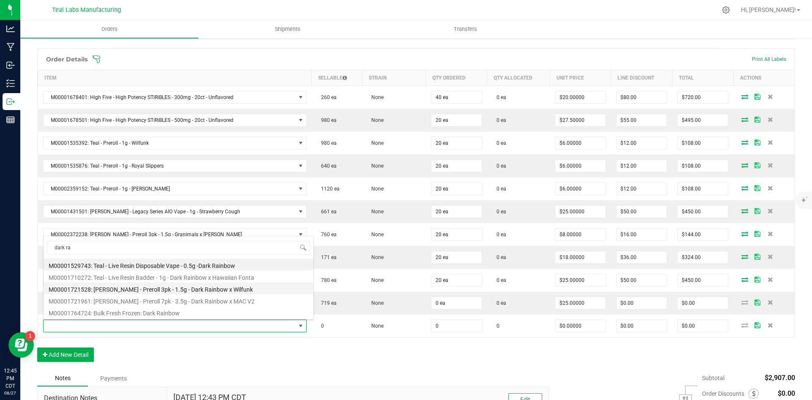
click at [203, 291] on li "M00001721528: [PERSON_NAME] - Preroll 3pk - 1.5g - Dark Rainbow x Wilfunk" at bounding box center [179, 288] width 270 height 12
type input "0 ea"
type input "$8.00000"
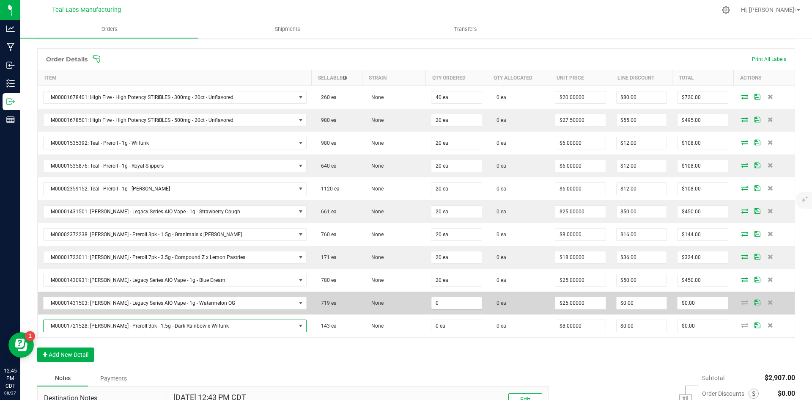
click at [440, 301] on input "0" at bounding box center [456, 303] width 50 height 12
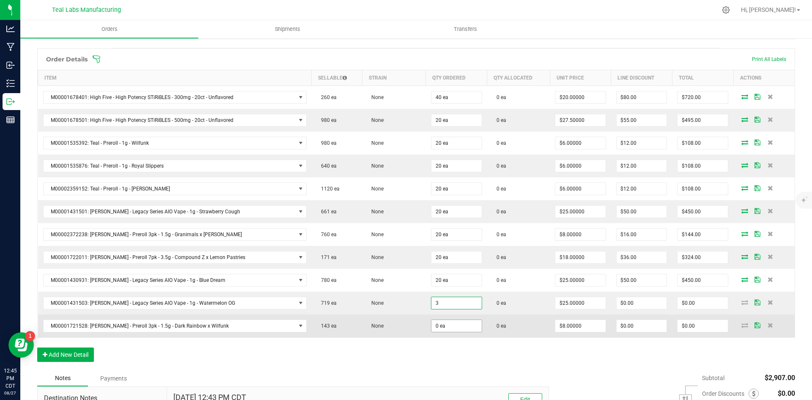
type input "3 ea"
type input "$75.00"
click at [431, 329] on input "0" at bounding box center [456, 326] width 50 height 12
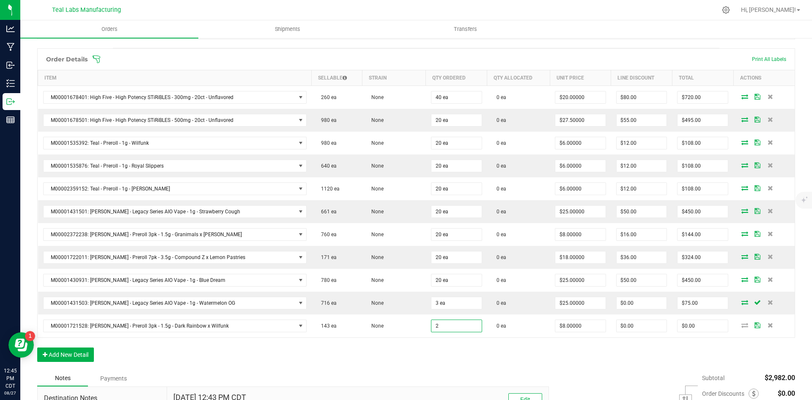
type input "2 ea"
type input "$16.00"
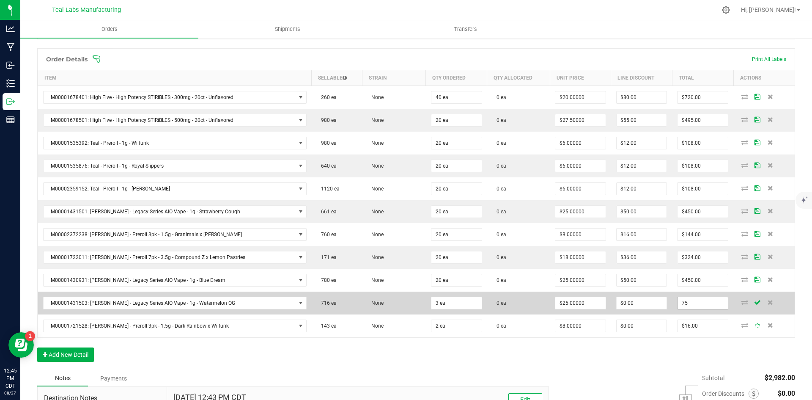
click at [703, 304] on input "75" at bounding box center [703, 303] width 50 height 12
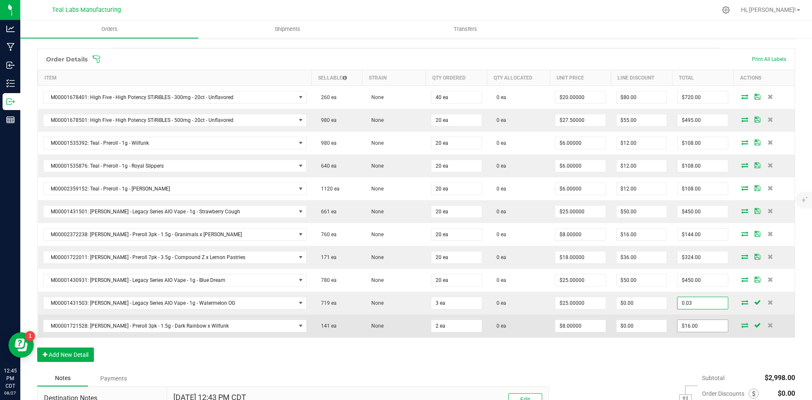
type input "0.03"
type input "$0.01000"
type input "$0.03"
click at [695, 326] on input "16" at bounding box center [703, 326] width 50 height 12
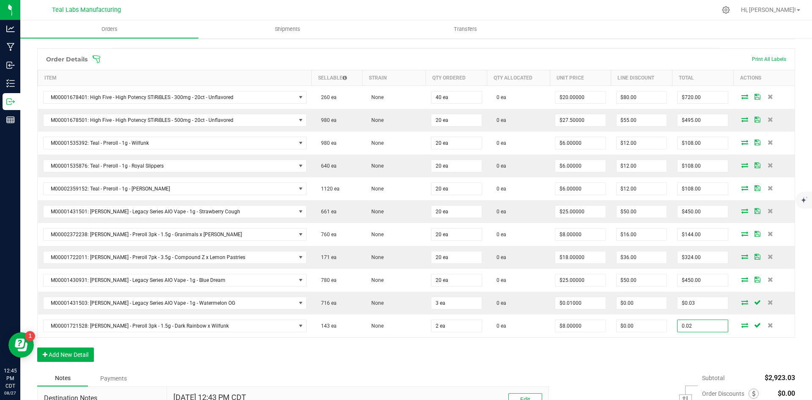
type input "0.02"
type input "$0.01000"
type input "$0.02"
click at [601, 358] on div "Order Details Print All Labels Item Sellable Strain Qty Ordered Qty Allocated U…" at bounding box center [416, 209] width 758 height 322
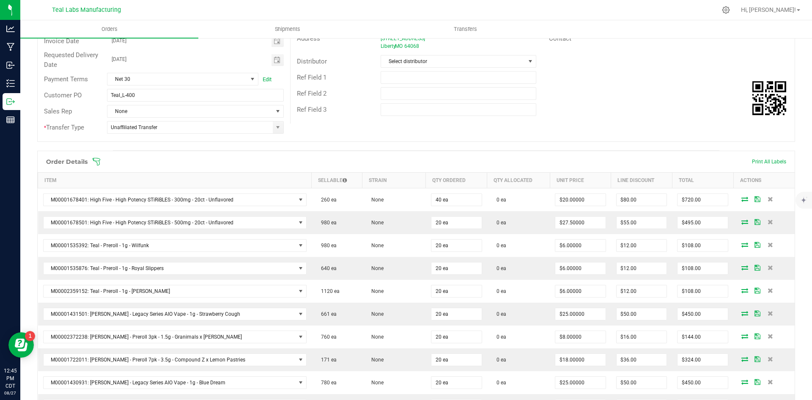
scroll to position [0, 0]
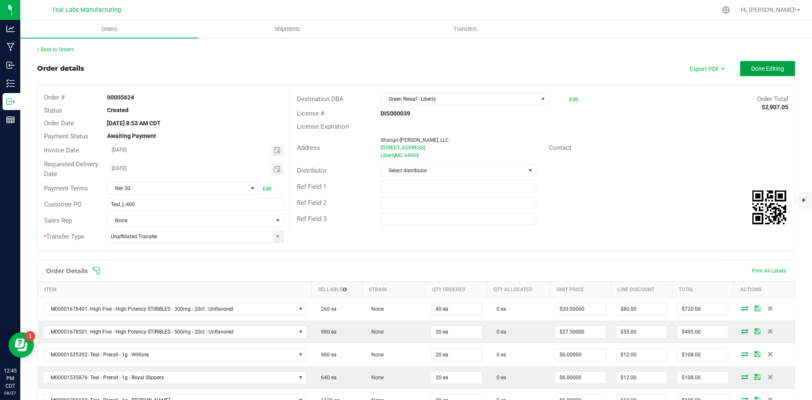
click at [755, 67] on span "Done Editing" at bounding box center [767, 68] width 33 height 7
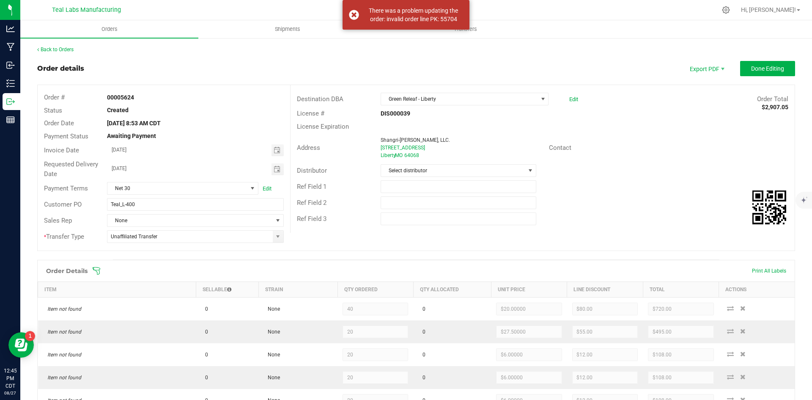
click at [641, 196] on div "Ref Field 2" at bounding box center [543, 203] width 504 height 16
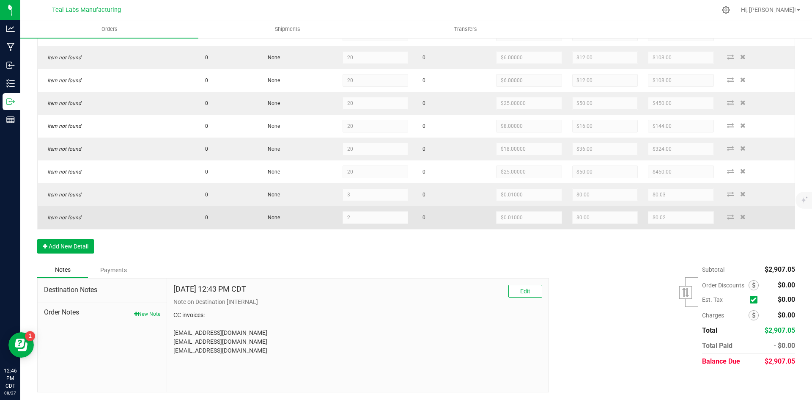
scroll to position [321, 0]
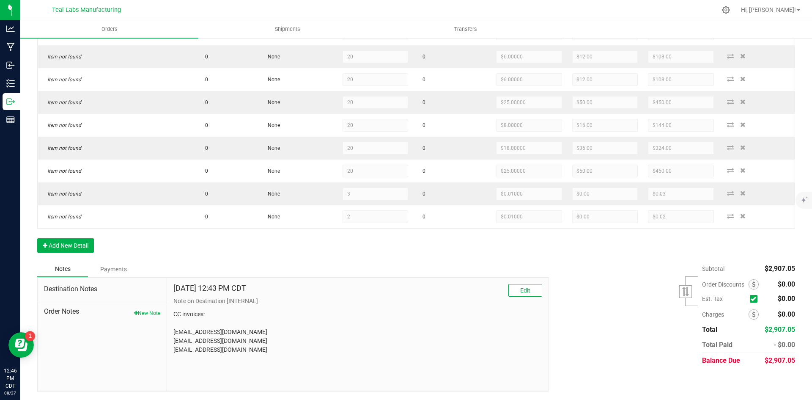
click at [606, 339] on div "Subtotal $2,907.05 Est. Tax" at bounding box center [669, 314] width 253 height 107
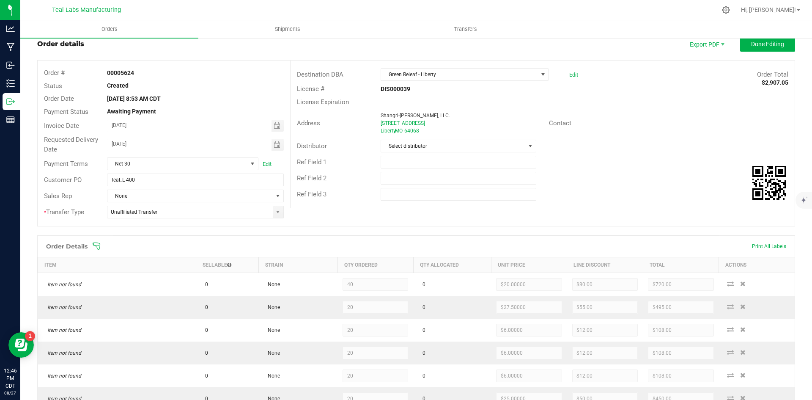
scroll to position [0, 0]
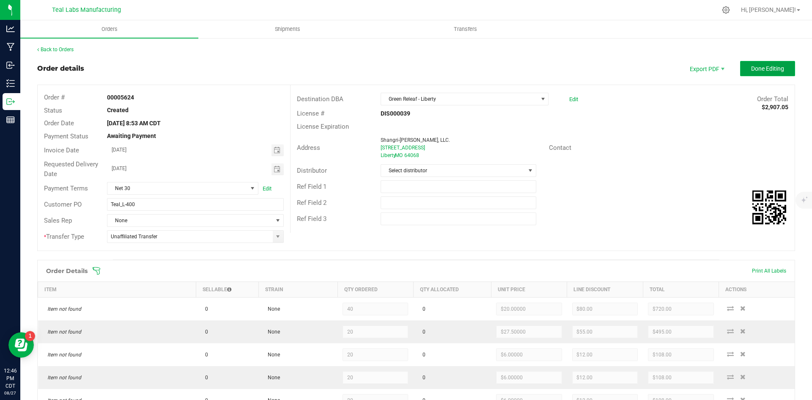
click at [751, 67] on span "Done Editing" at bounding box center [767, 68] width 33 height 7
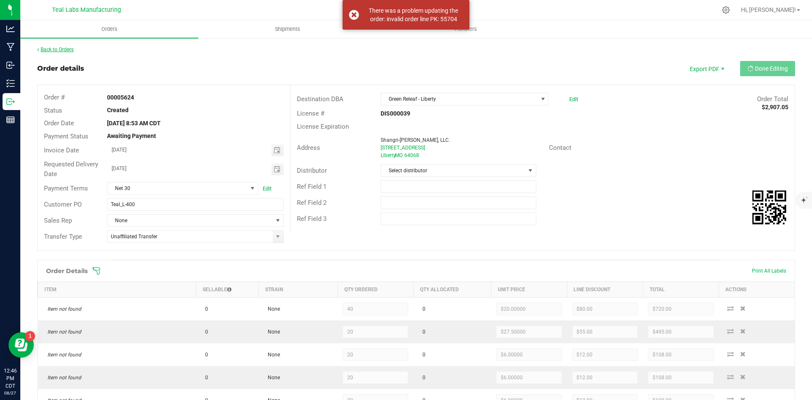
click at [50, 49] on link "Back to Orders" at bounding box center [55, 50] width 36 height 6
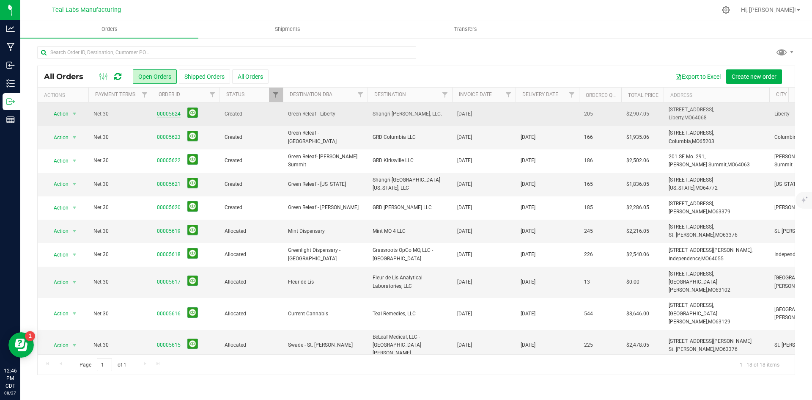
click at [171, 113] on link "00005624" at bounding box center [169, 114] width 24 height 8
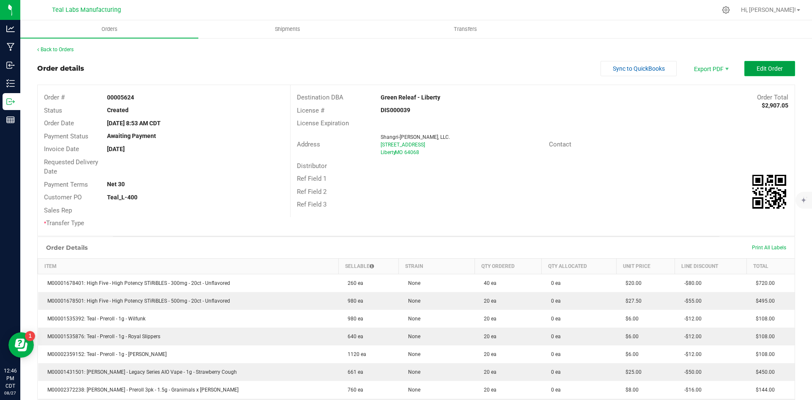
click at [761, 73] on button "Edit Order" at bounding box center [769, 68] width 51 height 15
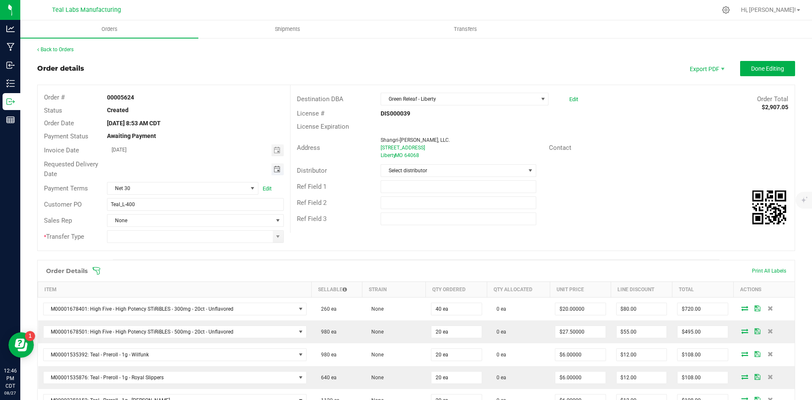
click at [274, 166] on span "Toggle calendar" at bounding box center [277, 169] width 7 height 7
click at [207, 264] on span "29" at bounding box center [207, 265] width 12 height 13
type input "[DATE]"
click at [273, 236] on span at bounding box center [278, 237] width 11 height 12
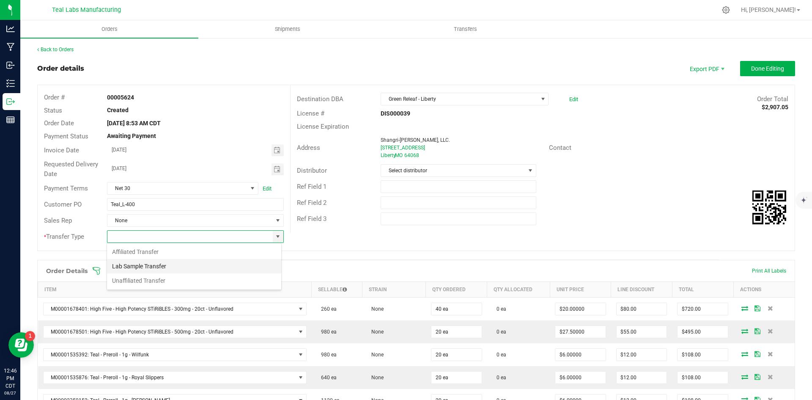
scroll to position [13, 175]
click at [249, 283] on li "Unaffiliated Transfer" at bounding box center [194, 280] width 174 height 14
type input "Unaffiliated Transfer"
click at [630, 208] on div "Ref Field 2" at bounding box center [543, 203] width 504 height 16
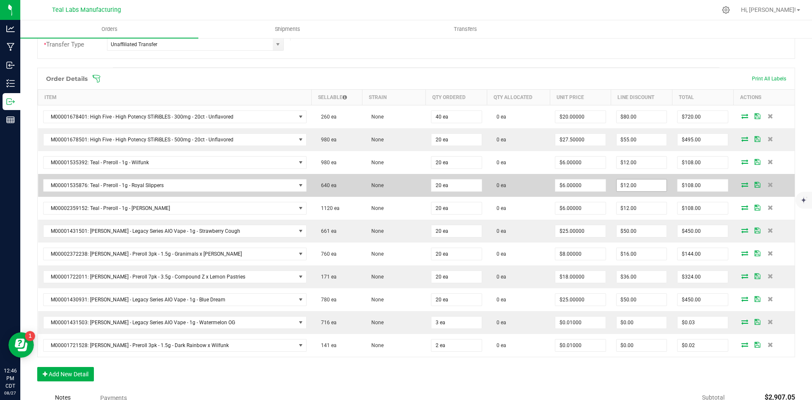
scroll to position [211, 0]
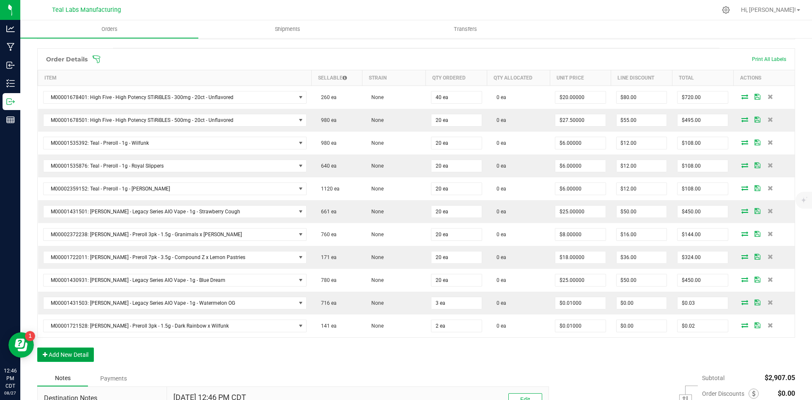
click at [91, 357] on button "Add New Detail" at bounding box center [65, 354] width 57 height 14
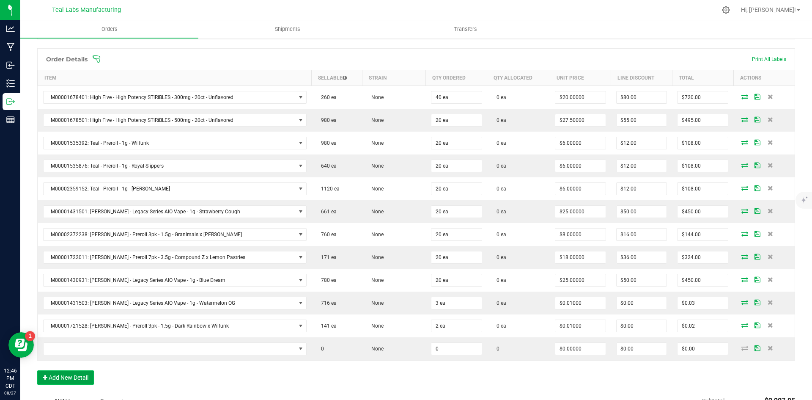
click at [94, 374] on button "Add New Detail" at bounding box center [65, 377] width 57 height 14
